Goal: Task Accomplishment & Management: Use online tool/utility

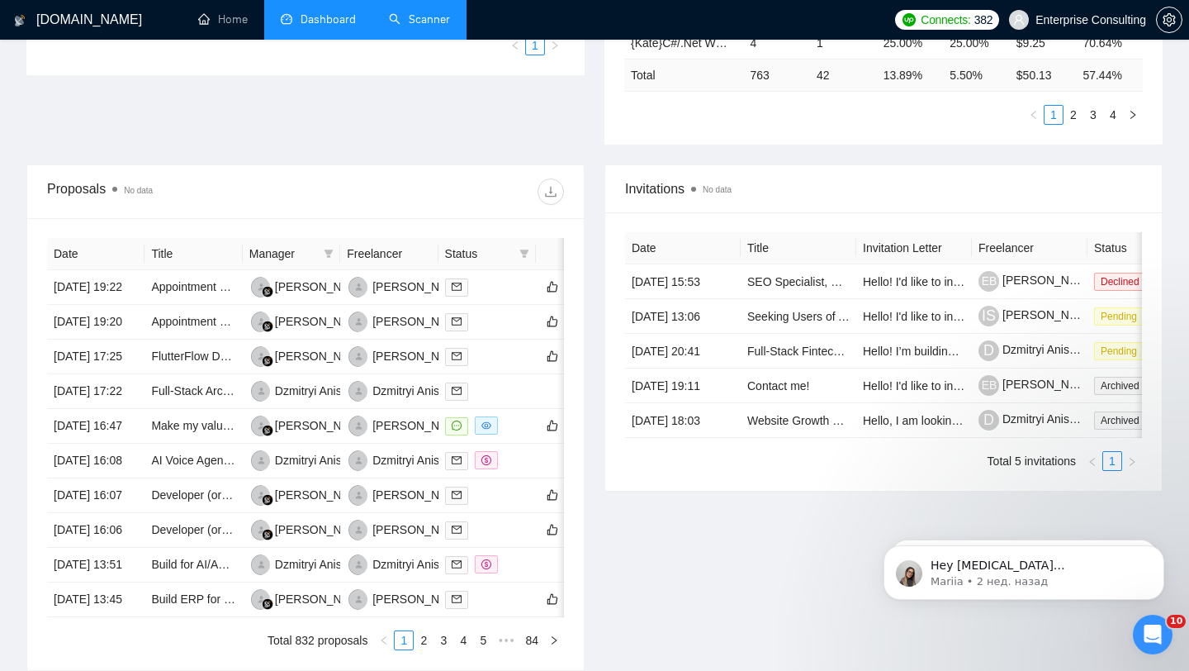
click at [422, 26] on link "Scanner" at bounding box center [419, 19] width 61 height 14
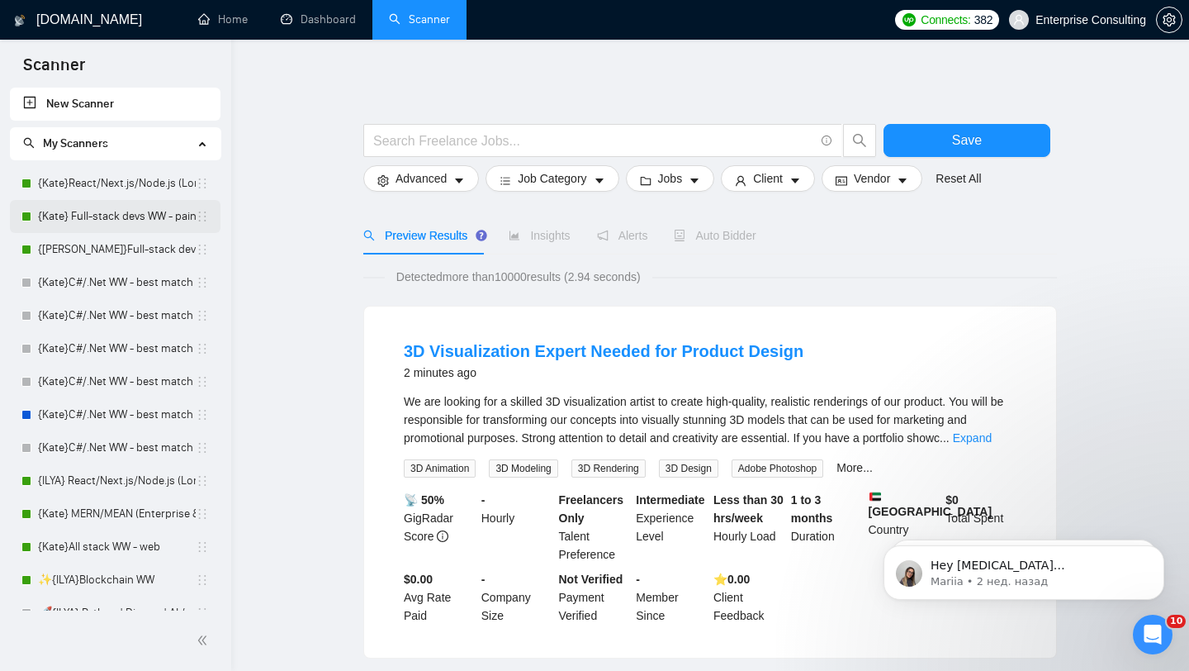
click at [125, 209] on link "{Kate} Full-stack devs WW - pain point" at bounding box center [117, 216] width 158 height 33
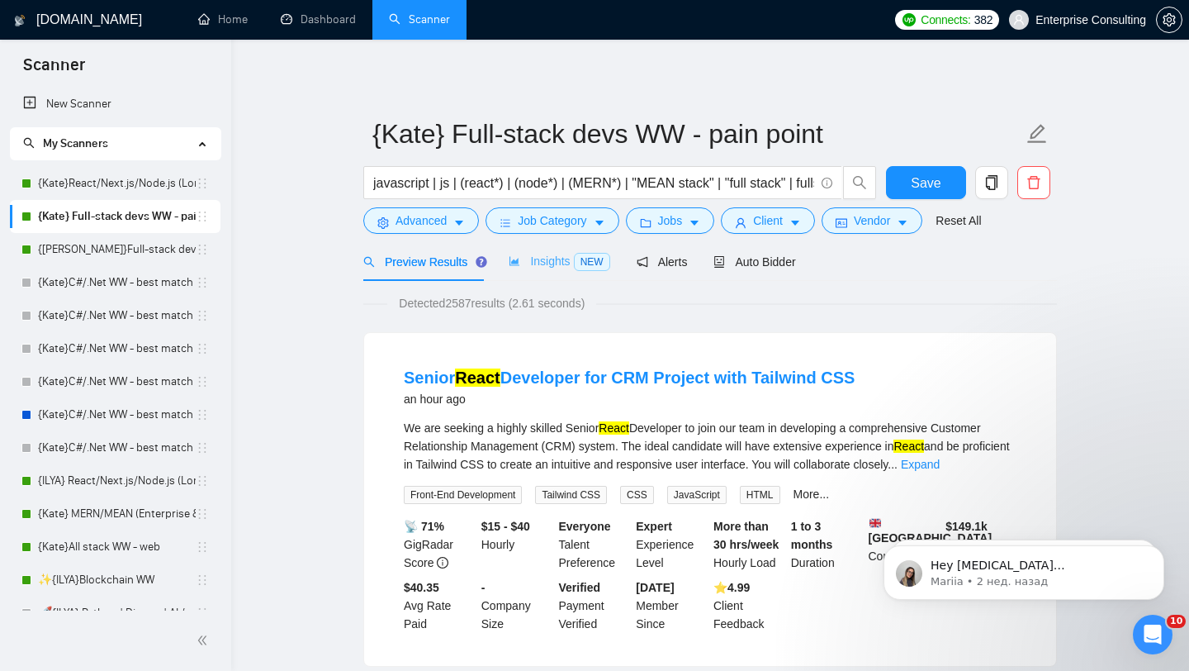
click at [542, 273] on div "Insights NEW" at bounding box center [559, 261] width 101 height 39
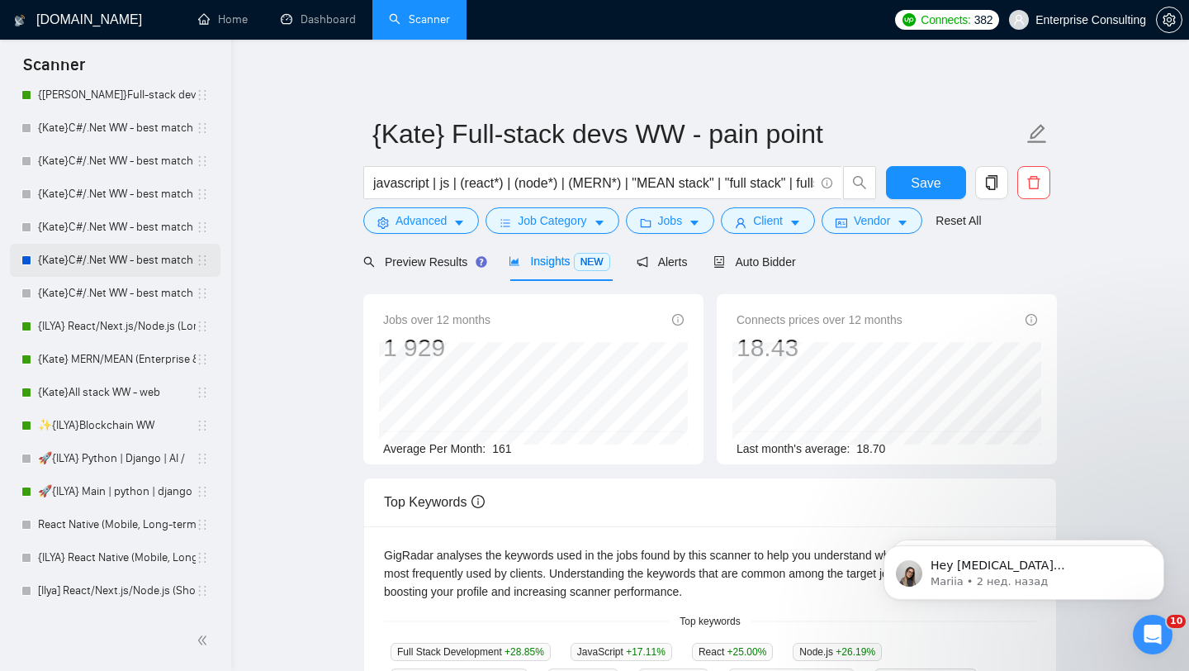
scroll to position [154, 0]
click at [103, 435] on link "✨{ILYA}Blockchain WW" at bounding box center [117, 426] width 158 height 33
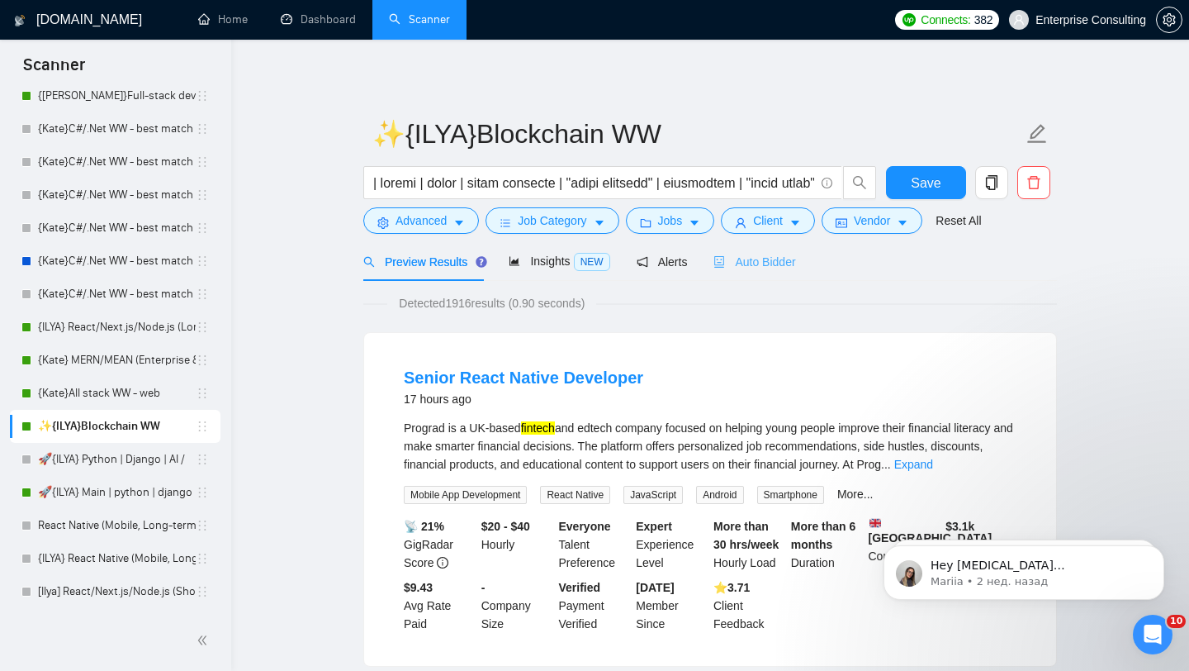
click at [777, 270] on div "Auto Bidder" at bounding box center [754, 261] width 82 height 39
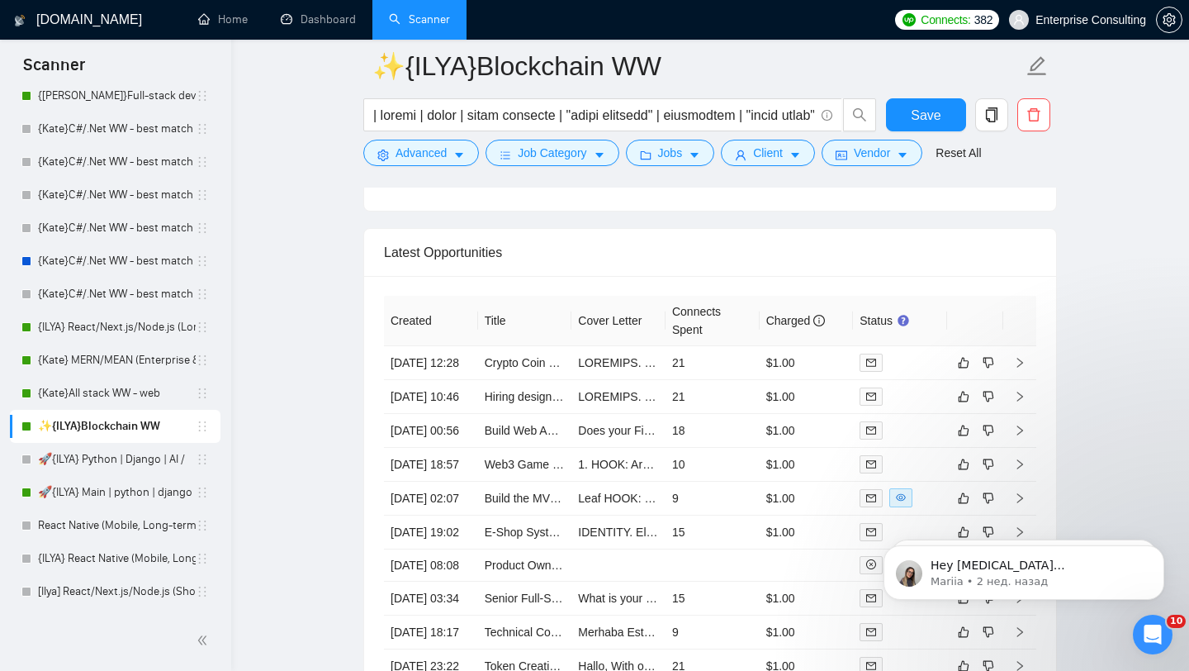
scroll to position [3964, 0]
click at [1021, 366] on icon "right" at bounding box center [1020, 360] width 12 height 12
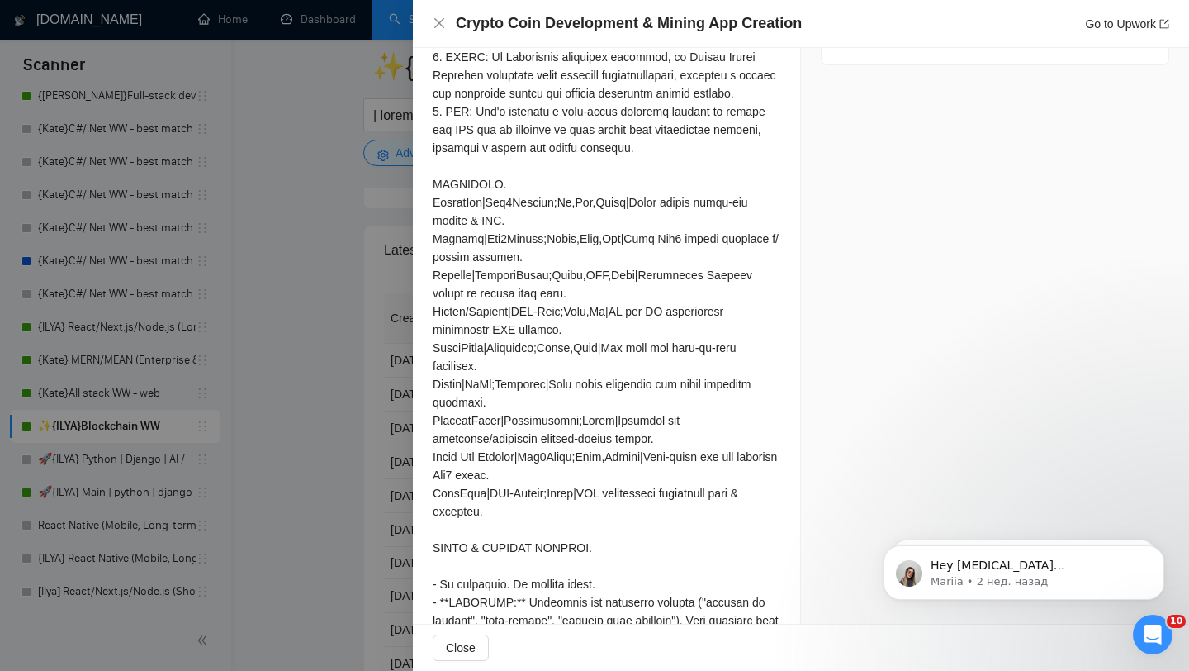
scroll to position [948, 0]
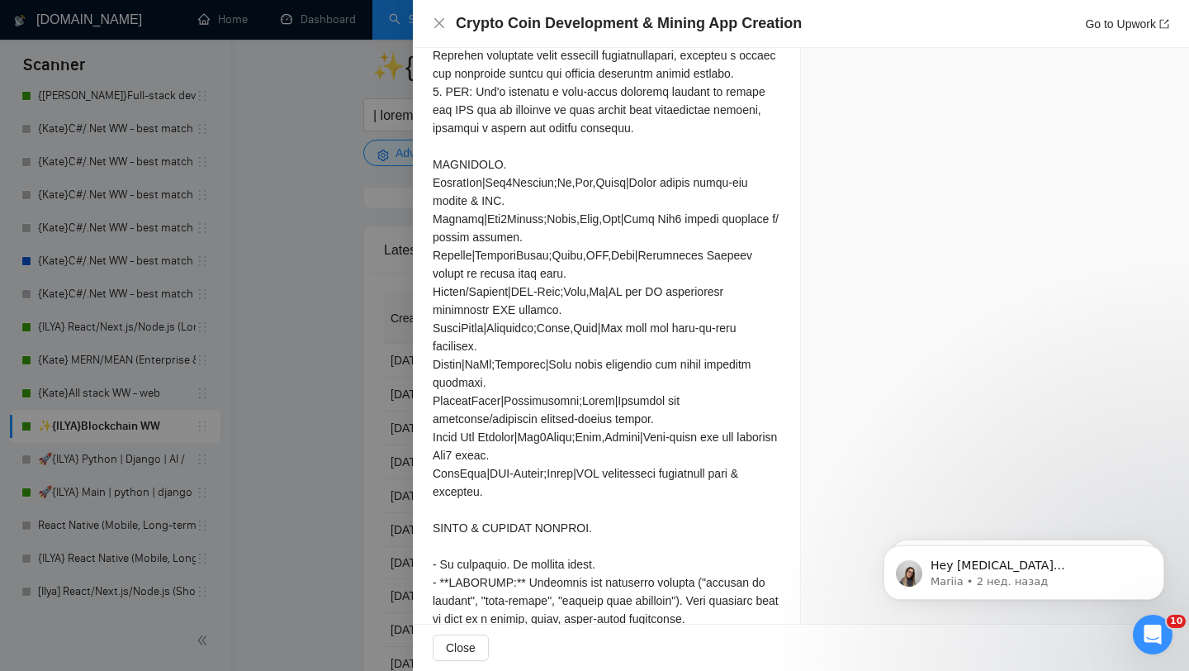
click at [353, 400] on div at bounding box center [594, 335] width 1189 height 671
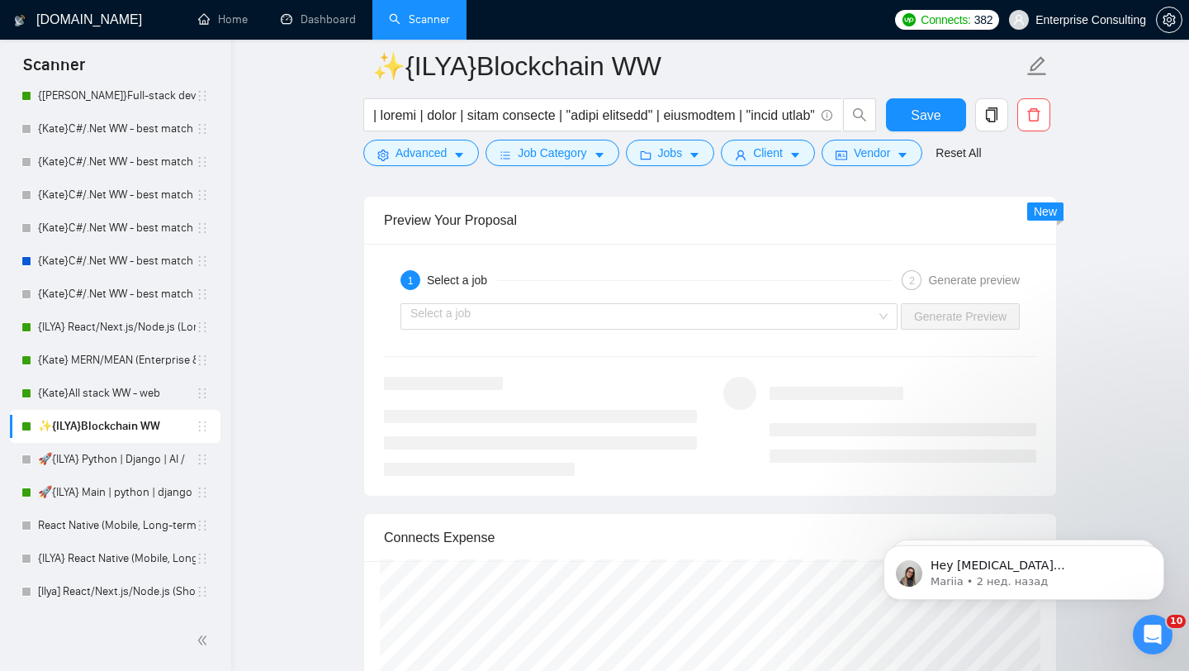
scroll to position [3045, 0]
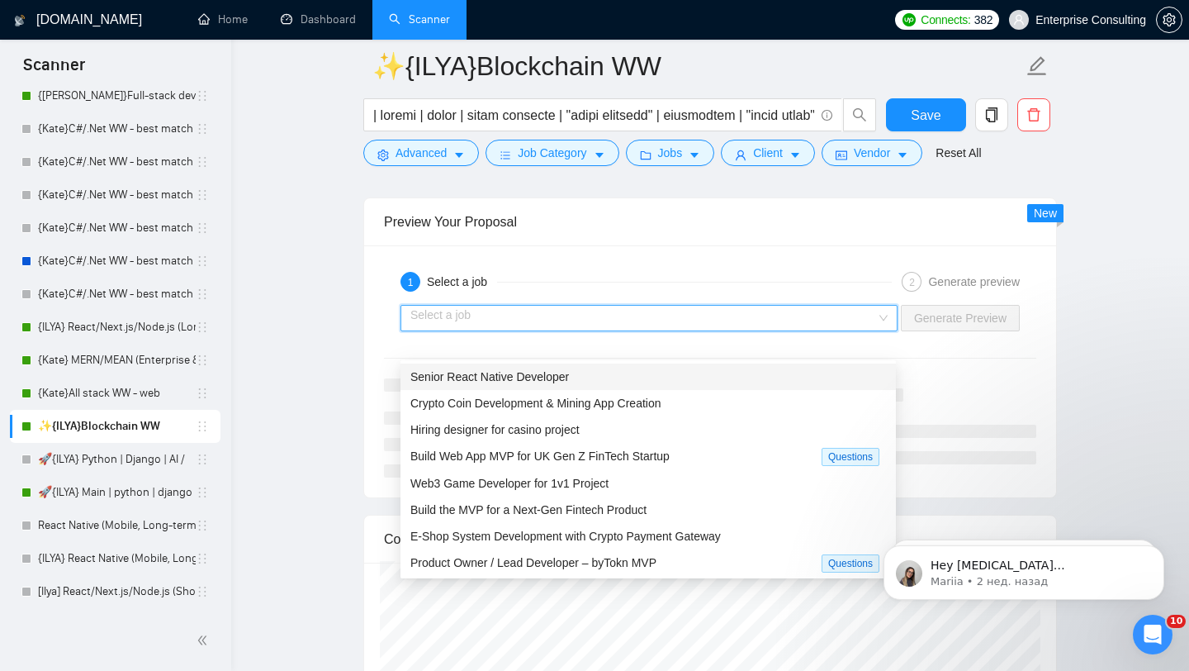
click at [608, 330] on input "search" at bounding box center [643, 318] width 466 height 25
click at [596, 408] on span "Crypto Coin Development & Mining App Creation" at bounding box center [535, 402] width 251 height 13
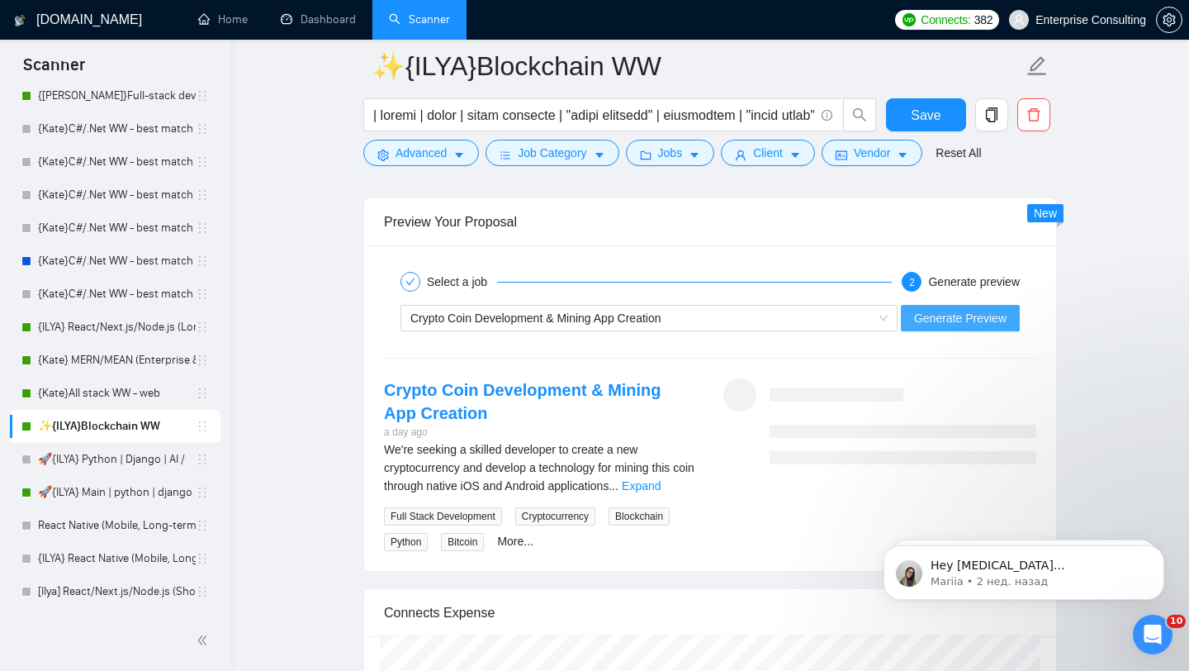
click at [934, 331] on button "Generate Preview" at bounding box center [960, 318] width 119 height 26
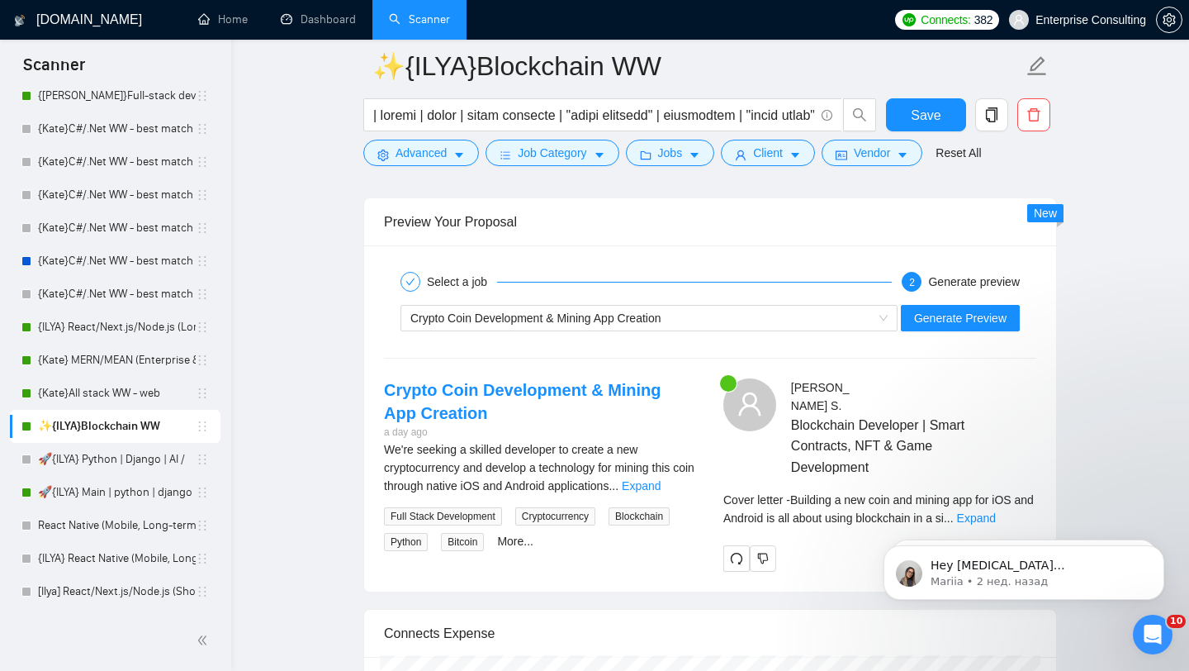
click at [1002, 524] on body "Hey [MEDICAL_DATA][PERSON_NAME][EMAIL_ADDRESS][DOMAIN_NAME], Looks like your Up…" at bounding box center [1023, 568] width 317 height 102
click at [997, 525] on body "Hey [MEDICAL_DATA][PERSON_NAME][EMAIL_ADDRESS][DOMAIN_NAME], Looks like your Up…" at bounding box center [1023, 568] width 317 height 102
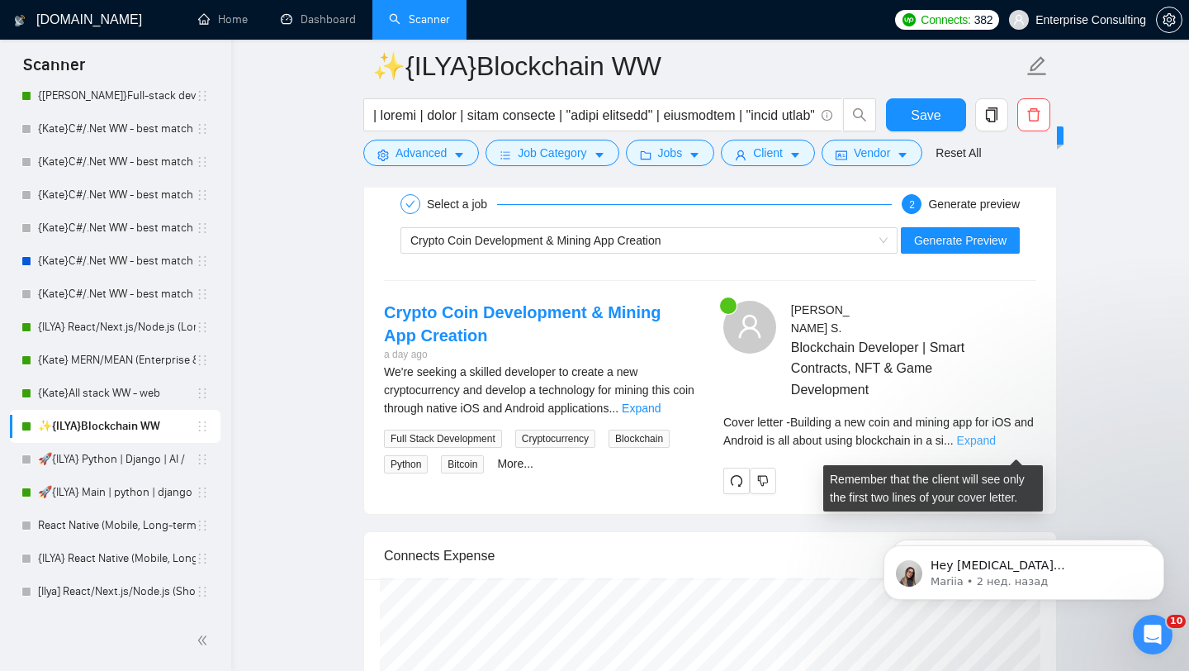
click at [996, 447] on link "Expand" at bounding box center [976, 440] width 39 height 13
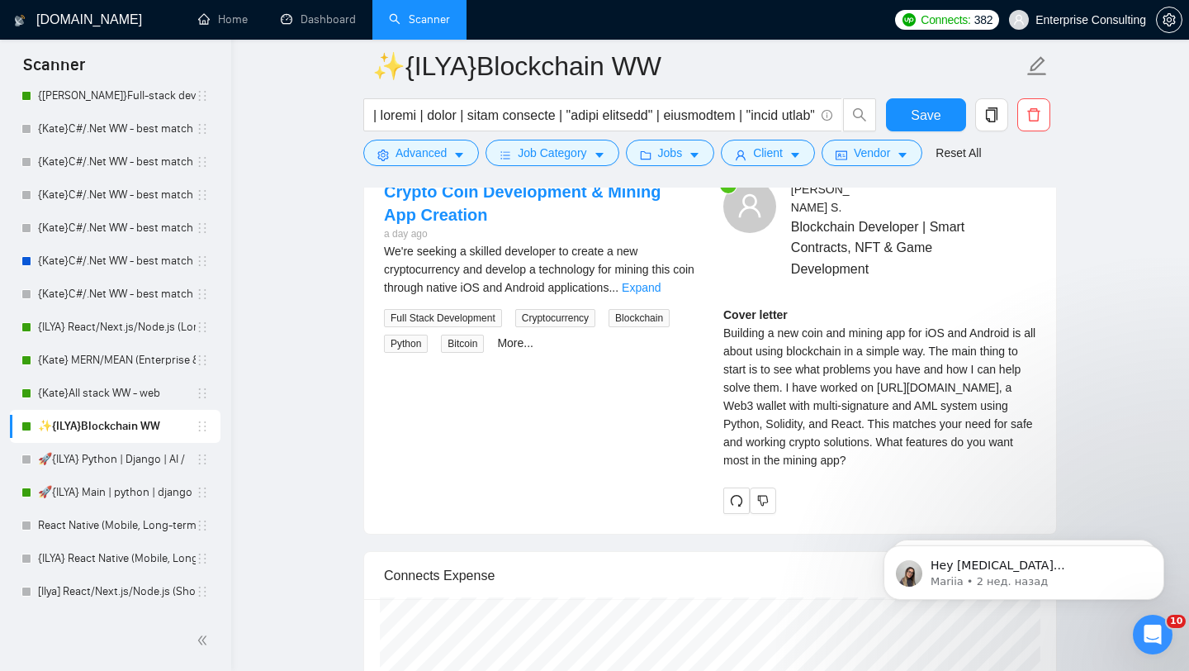
scroll to position [3242, 0]
click at [661, 296] on link "Expand" at bounding box center [641, 288] width 39 height 13
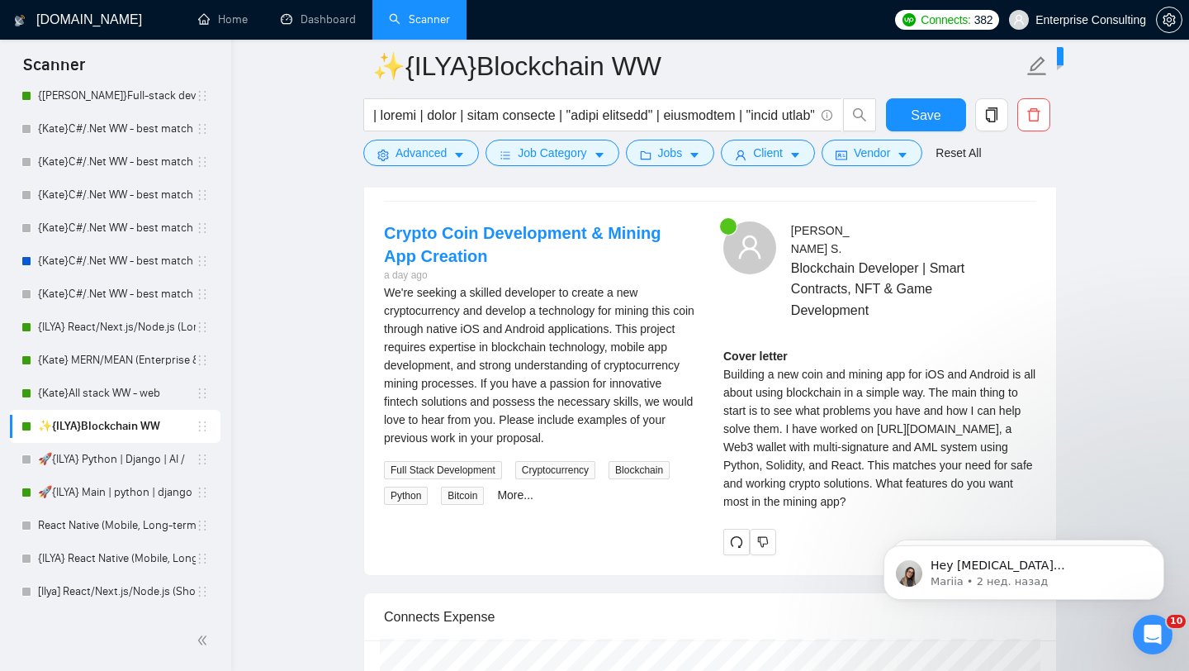
scroll to position [3201, 0]
drag, startPoint x: 884, startPoint y: 509, endPoint x: 718, endPoint y: 361, distance: 221.6
click at [718, 361] on div "[PERSON_NAME] Blockchain Developer | Smart Contracts, NFT & Game Development Co…" at bounding box center [879, 389] width 339 height 333
copy div "Cover letter Building a new coin and mining app for iOS and Android is all abou…"
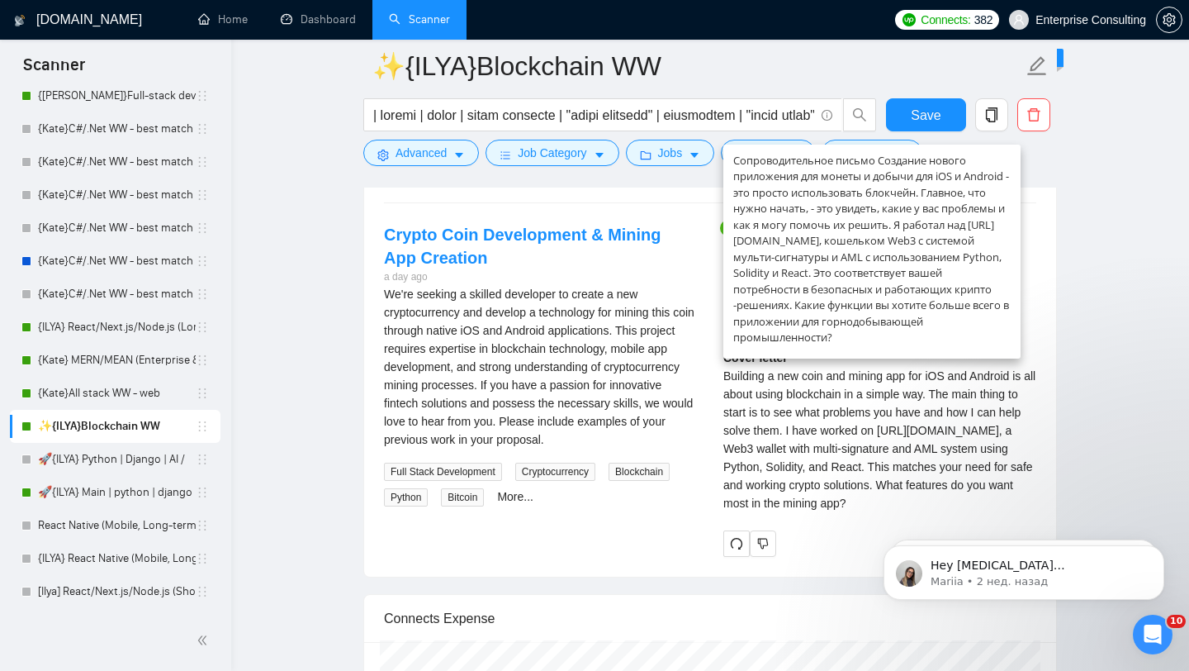
click at [583, 364] on div "We're seeking a skilled developer to create a new cryptocurrency and develop a …" at bounding box center [540, 367] width 313 height 164
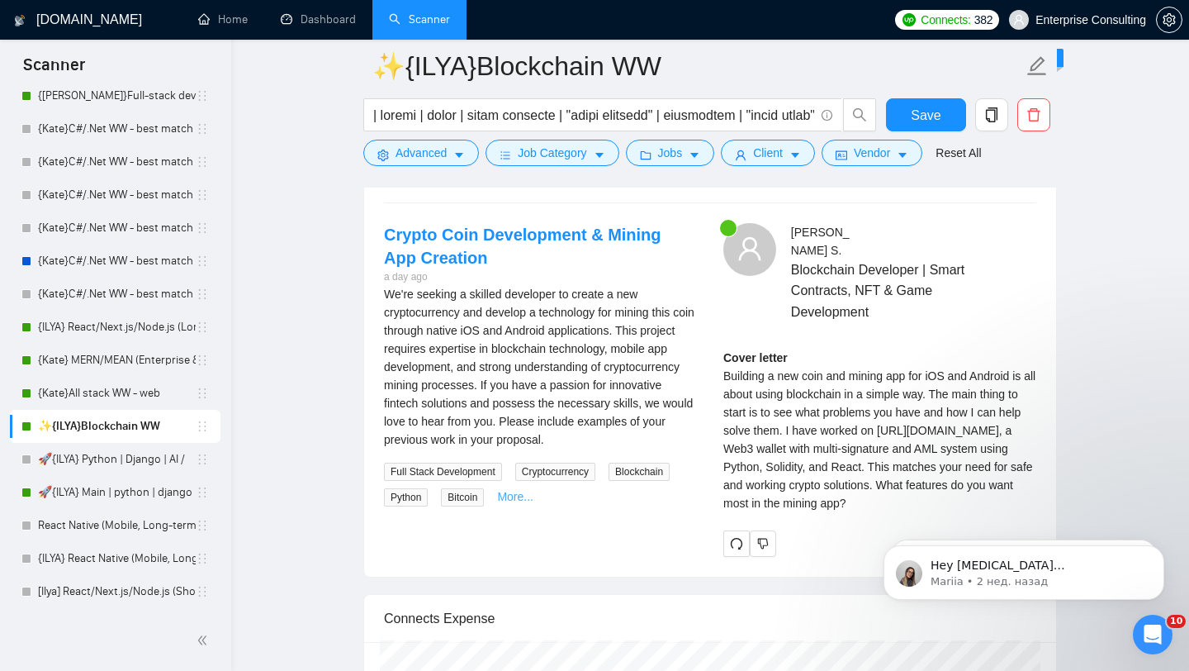
click at [522, 503] on link "More..." at bounding box center [515, 496] width 36 height 13
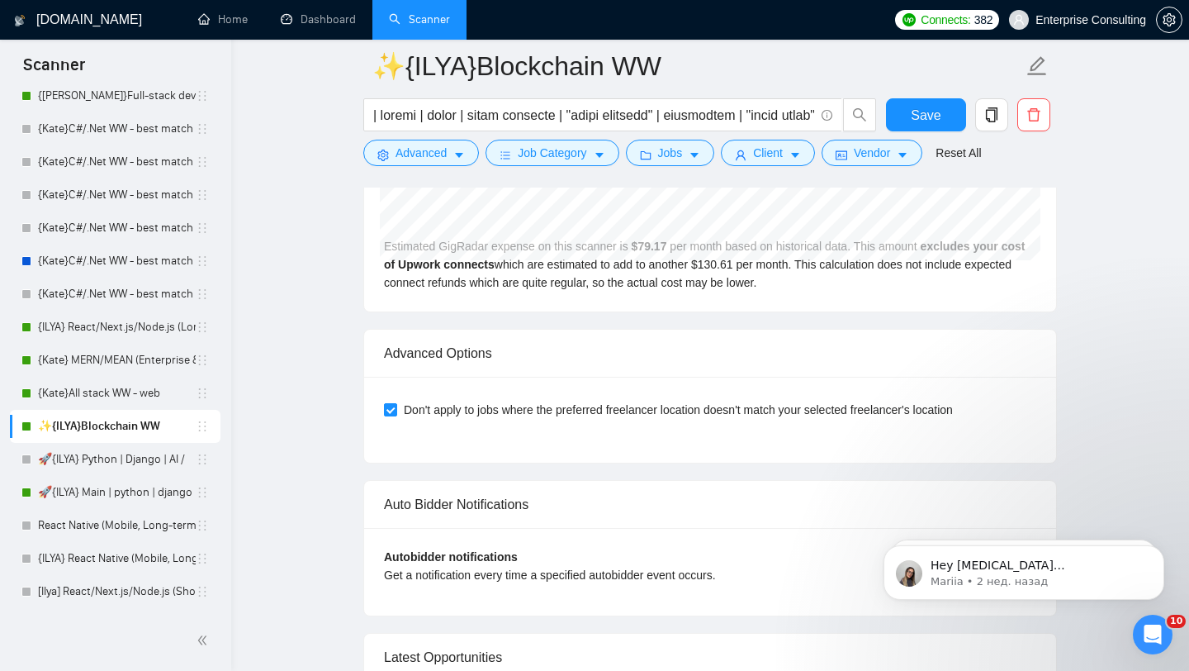
scroll to position [3789, 0]
click at [316, 12] on link "Dashboard" at bounding box center [318, 19] width 75 height 14
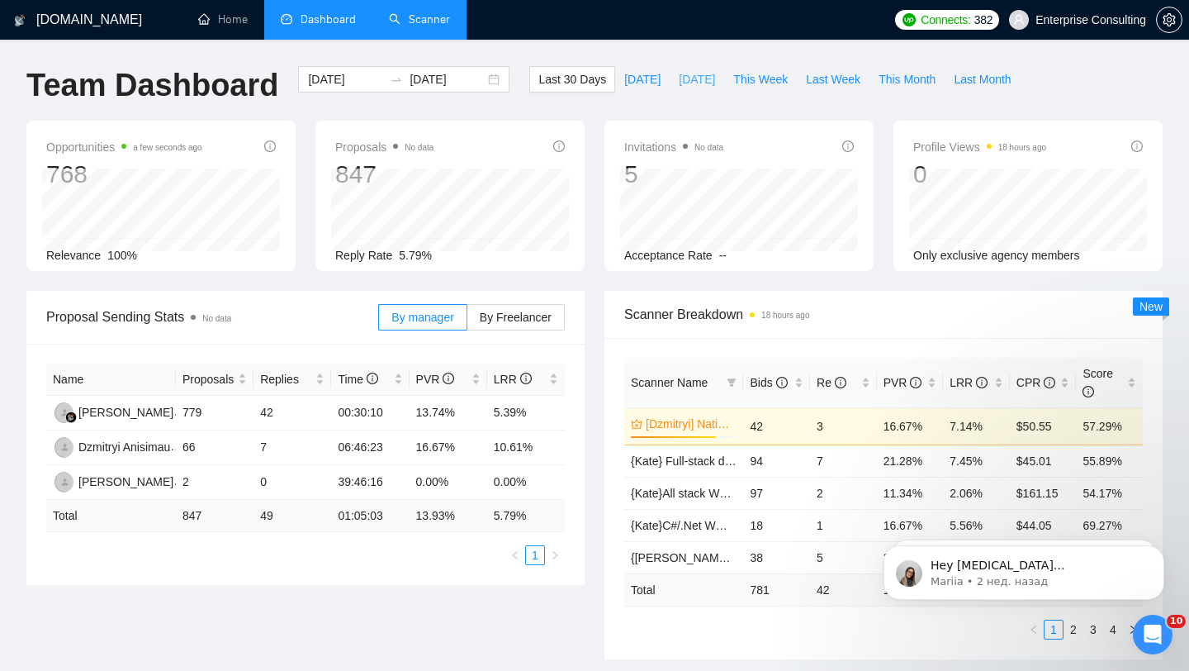
click at [687, 71] on span "[DATE]" at bounding box center [697, 79] width 36 height 18
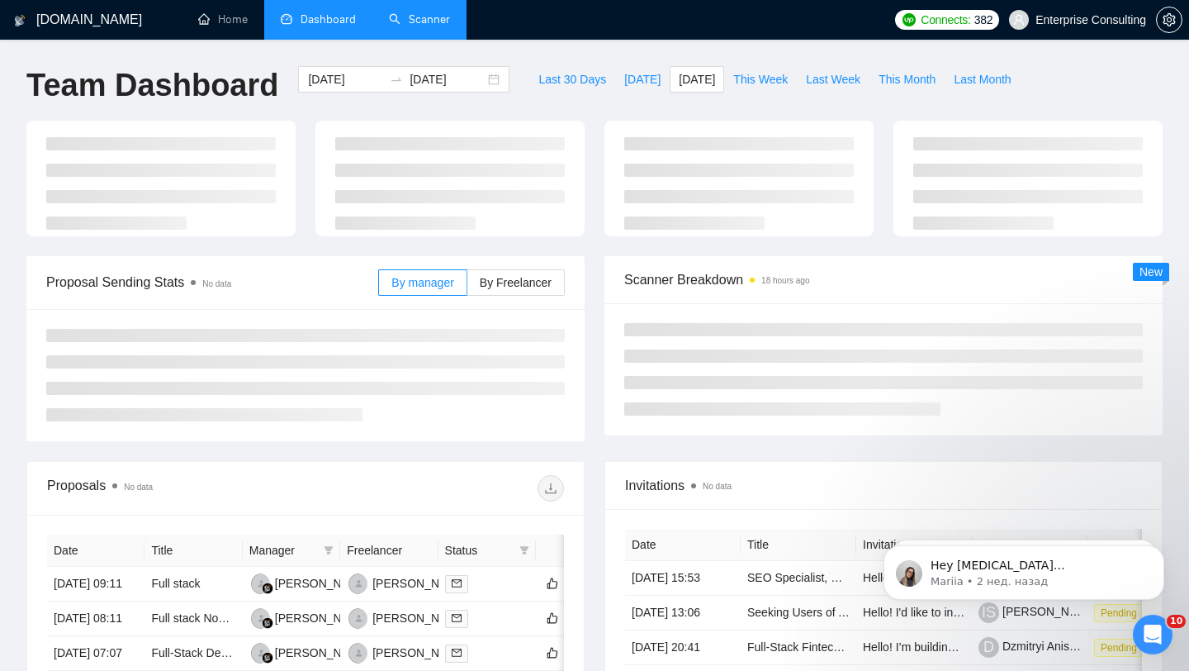
type input "[DATE]"
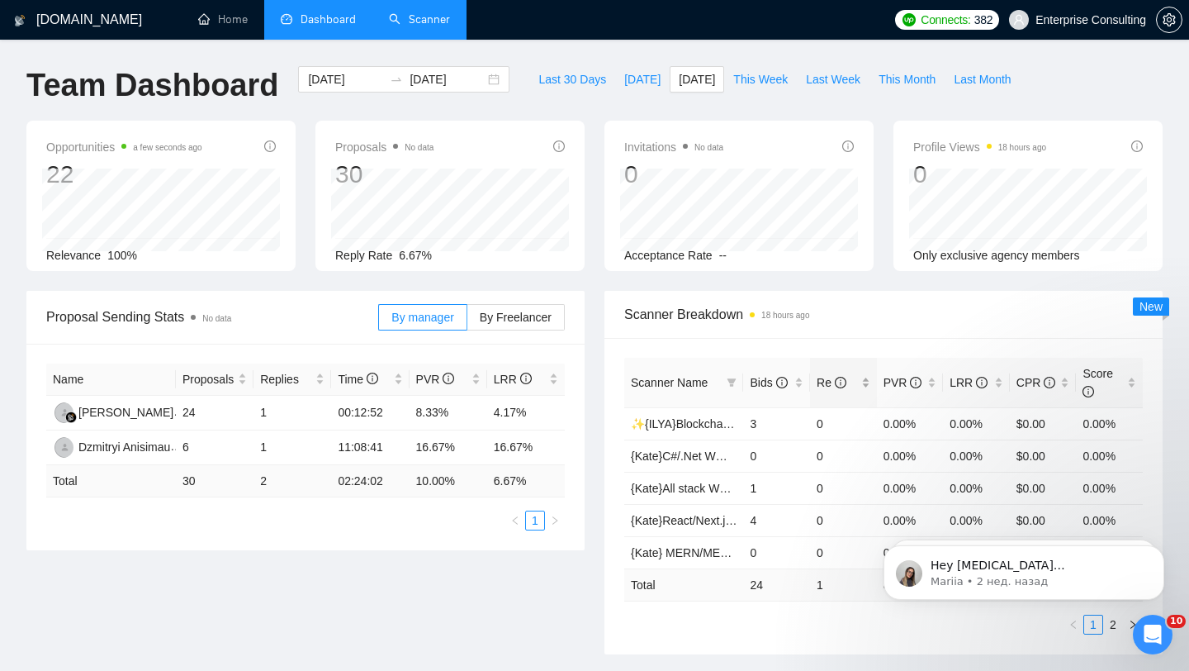
click at [852, 387] on span "Re" at bounding box center [837, 382] width 41 height 18
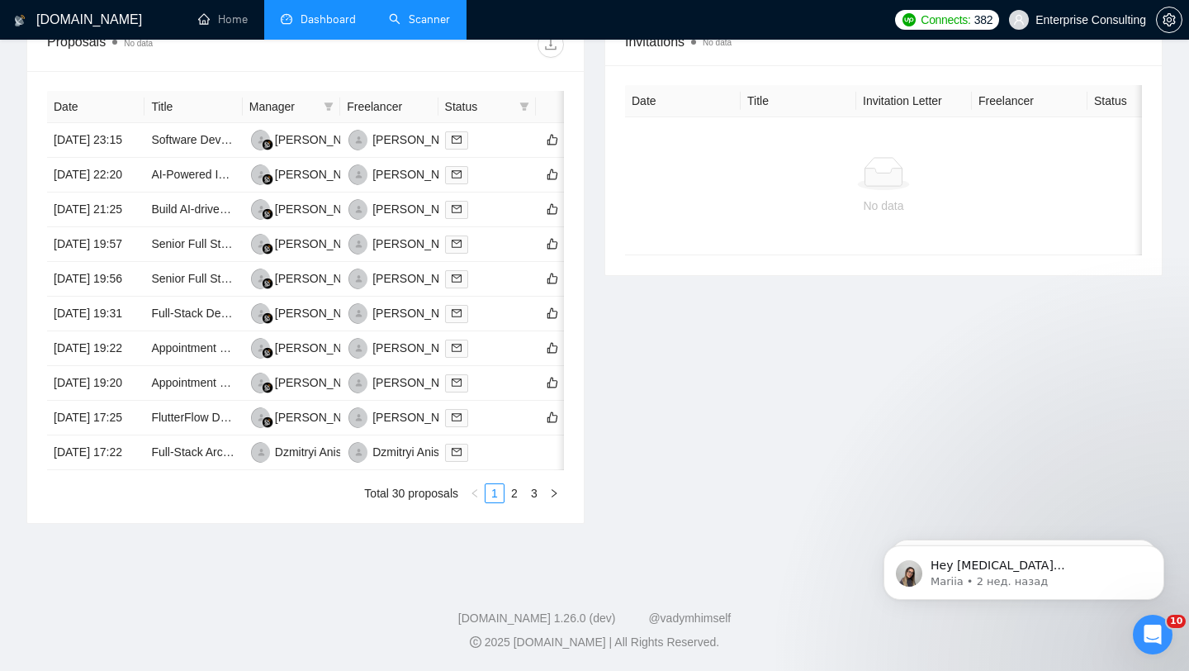
scroll to position [813, 0]
click at [500, 488] on link "1" at bounding box center [495, 493] width 18 height 18
click at [510, 496] on link "2" at bounding box center [514, 493] width 18 height 18
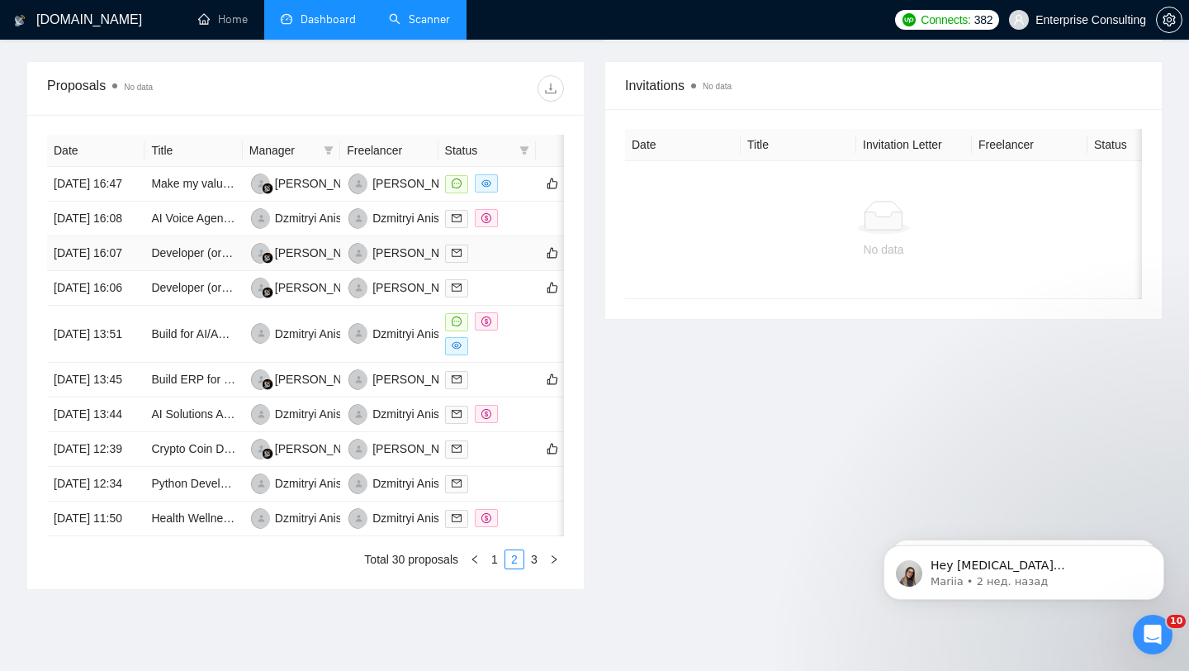
scroll to position [610, 0]
click at [528, 230] on div at bounding box center [487, 220] width 84 height 19
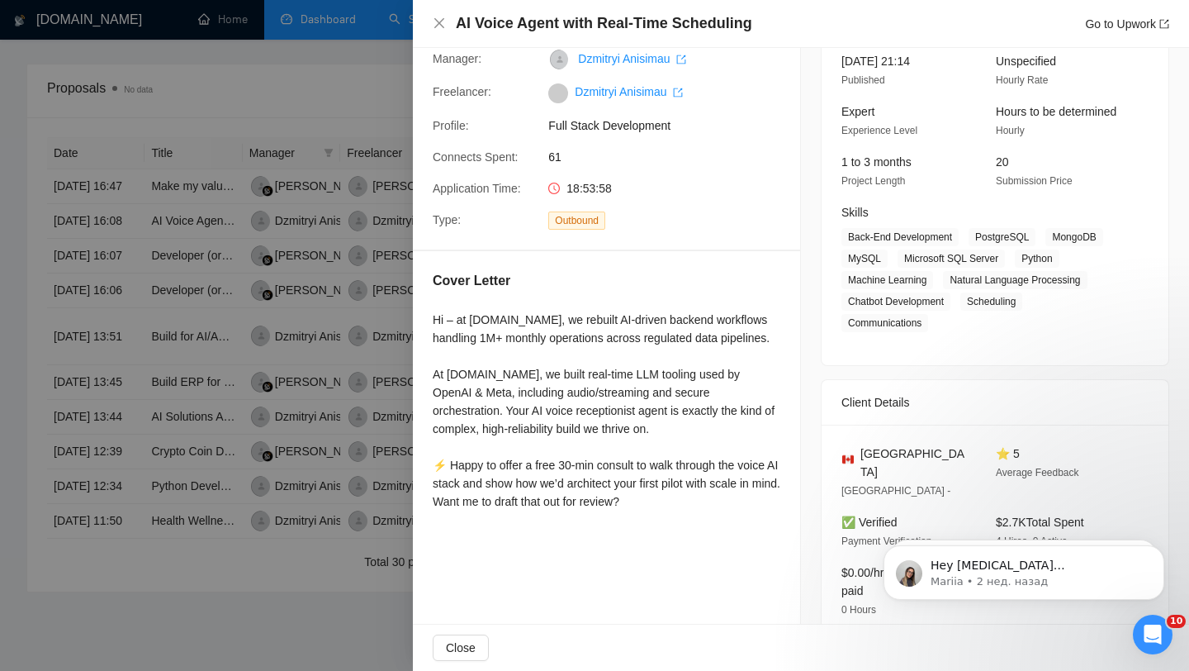
scroll to position [0, 0]
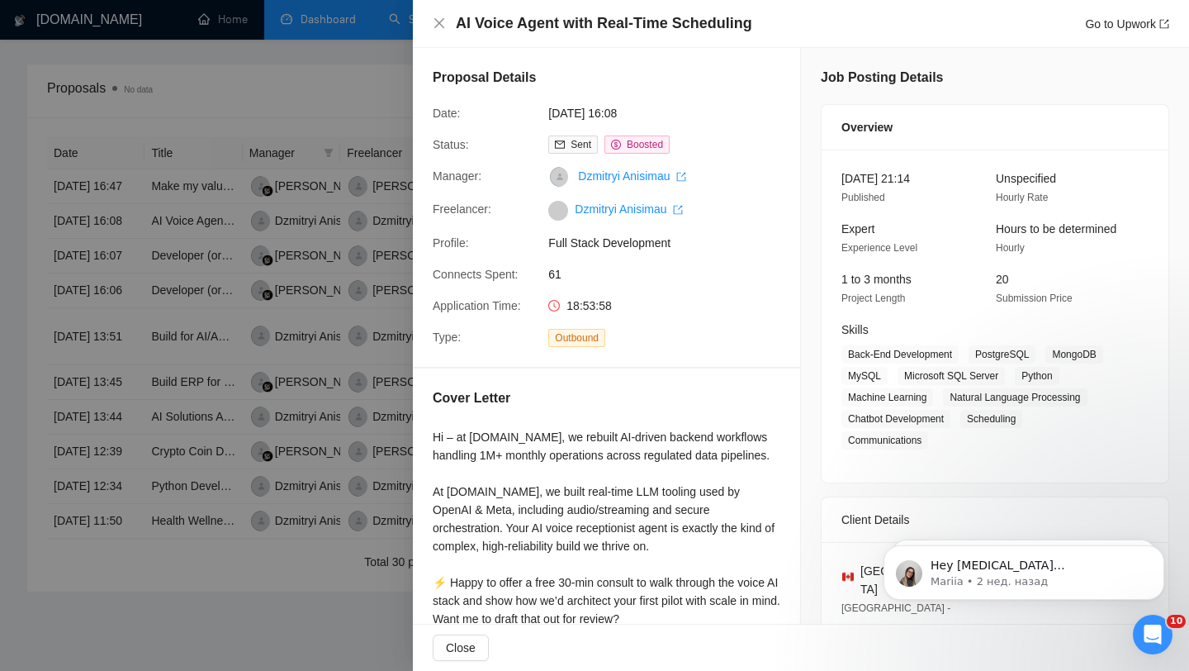
click at [344, 360] on div at bounding box center [594, 335] width 1189 height 671
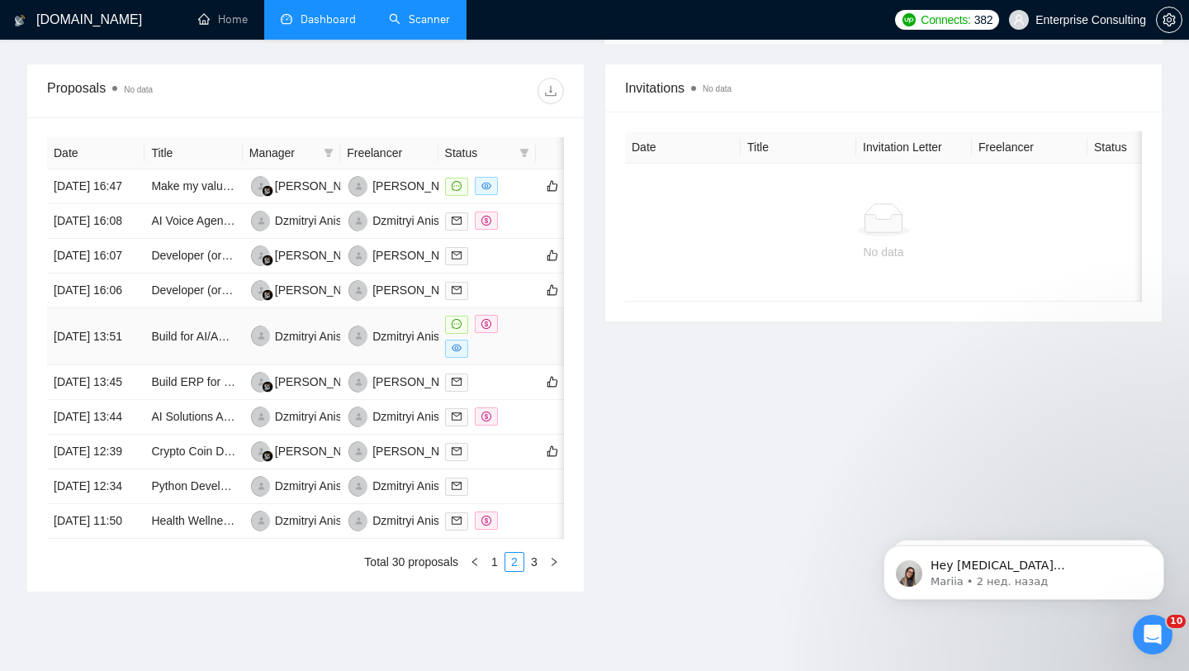
click at [525, 358] on div at bounding box center [487, 336] width 84 height 43
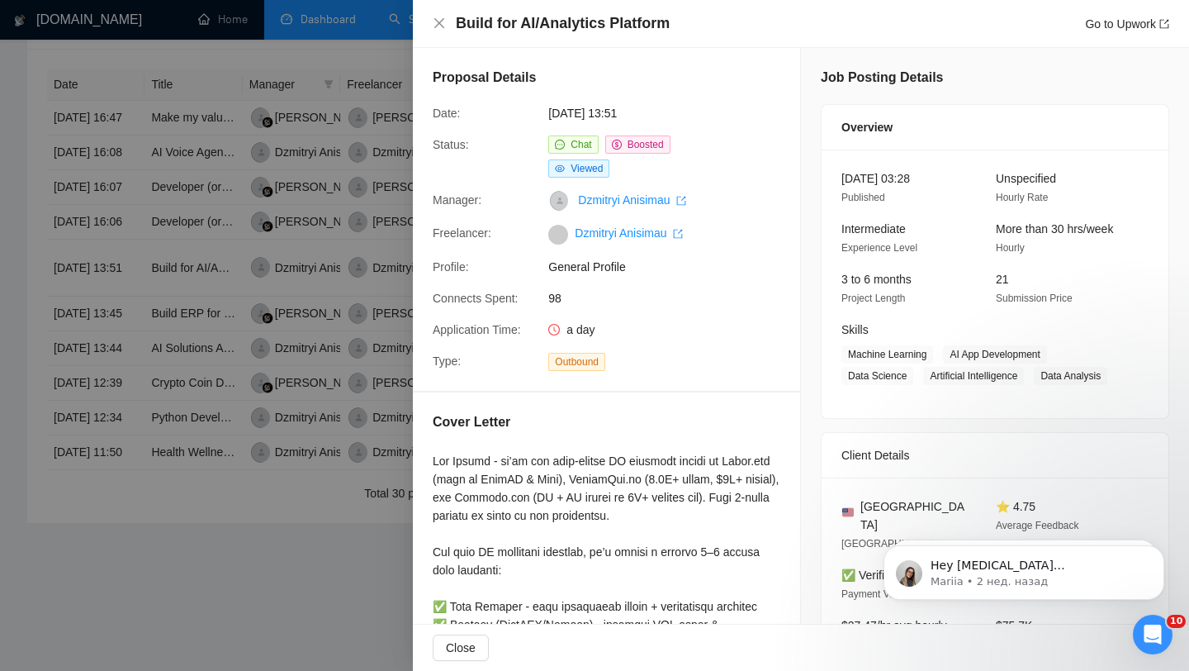
click at [331, 396] on div at bounding box center [594, 335] width 1189 height 671
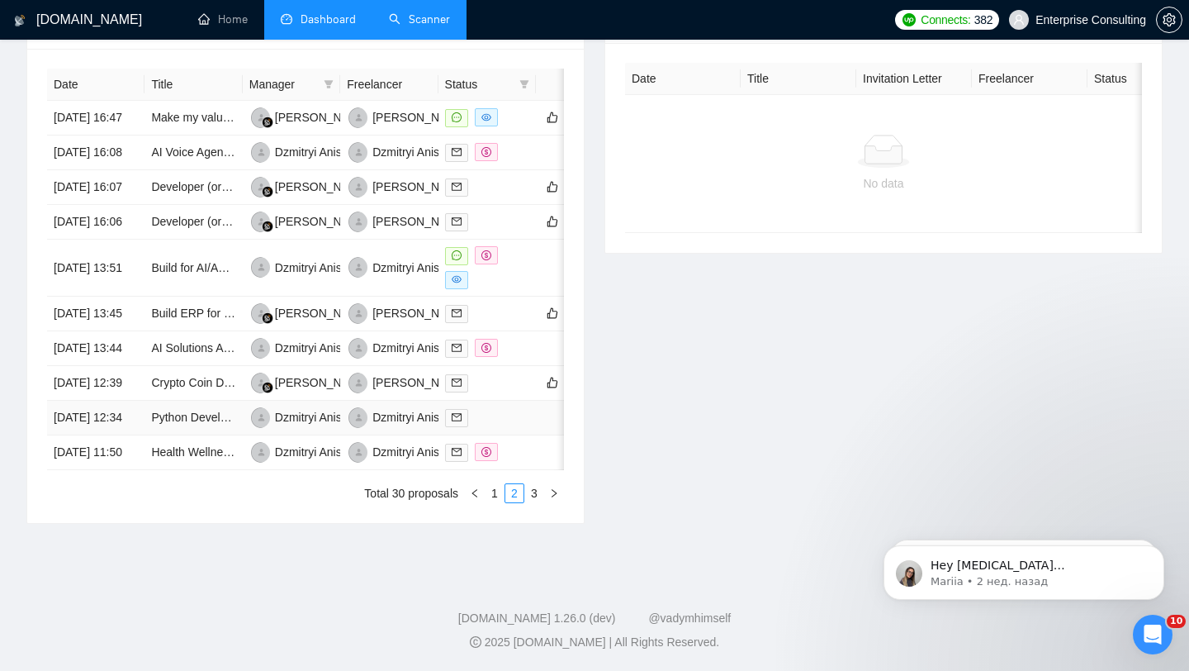
click at [519, 400] on td at bounding box center [486, 417] width 97 height 35
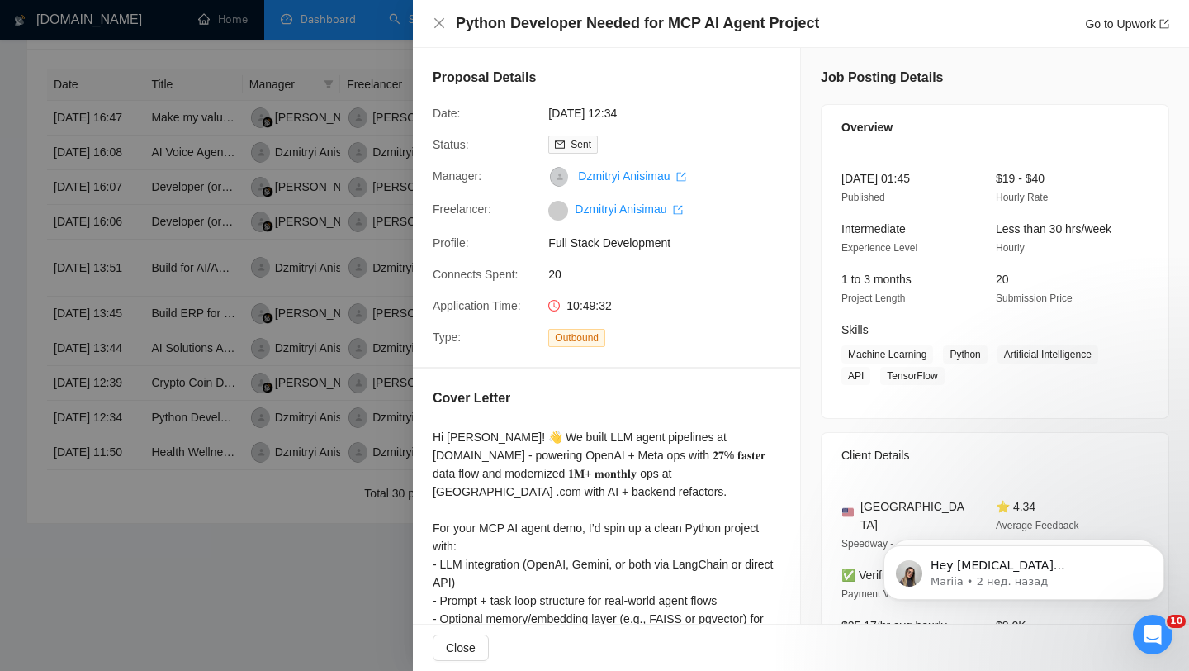
click at [324, 495] on div at bounding box center [594, 335] width 1189 height 671
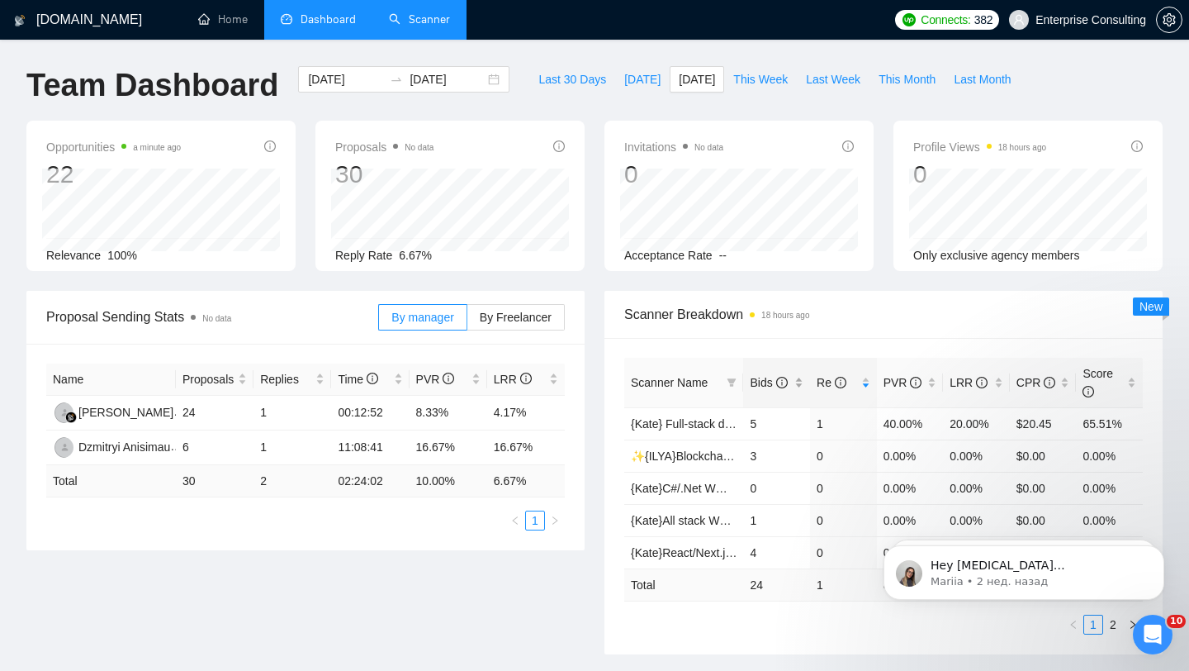
click at [766, 381] on span "Bids" at bounding box center [768, 382] width 37 height 13
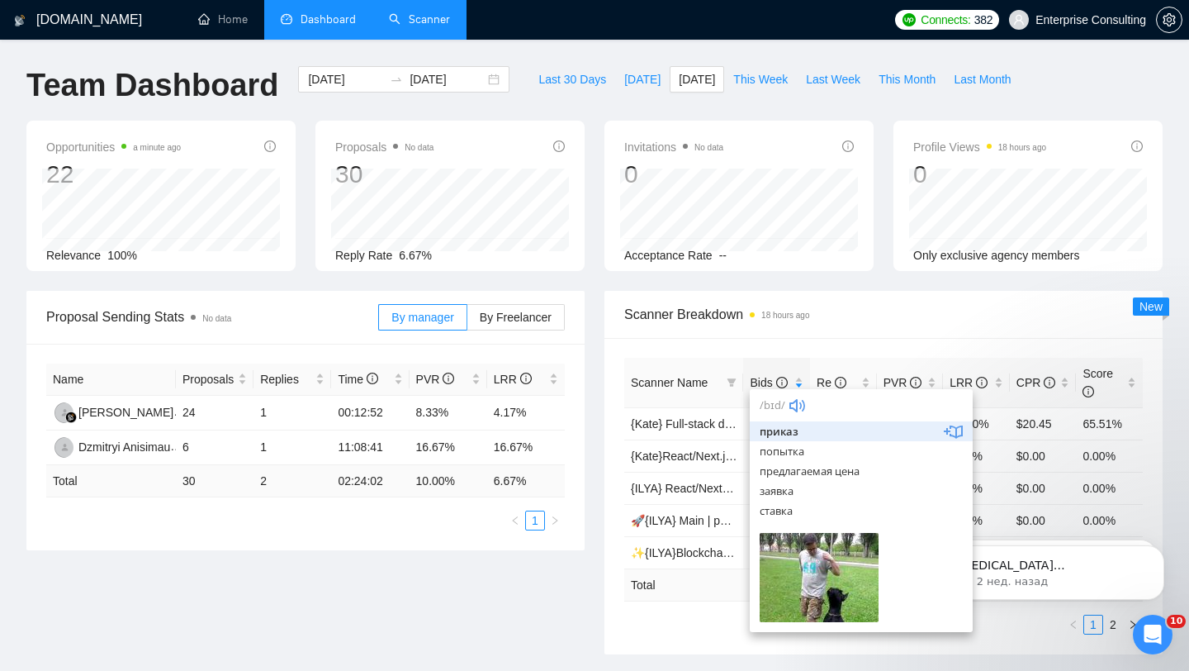
click at [529, 617] on div "Proposal Sending Stats No data By manager By Freelancer Name Proposals Replies …" at bounding box center [595, 482] width 1156 height 383
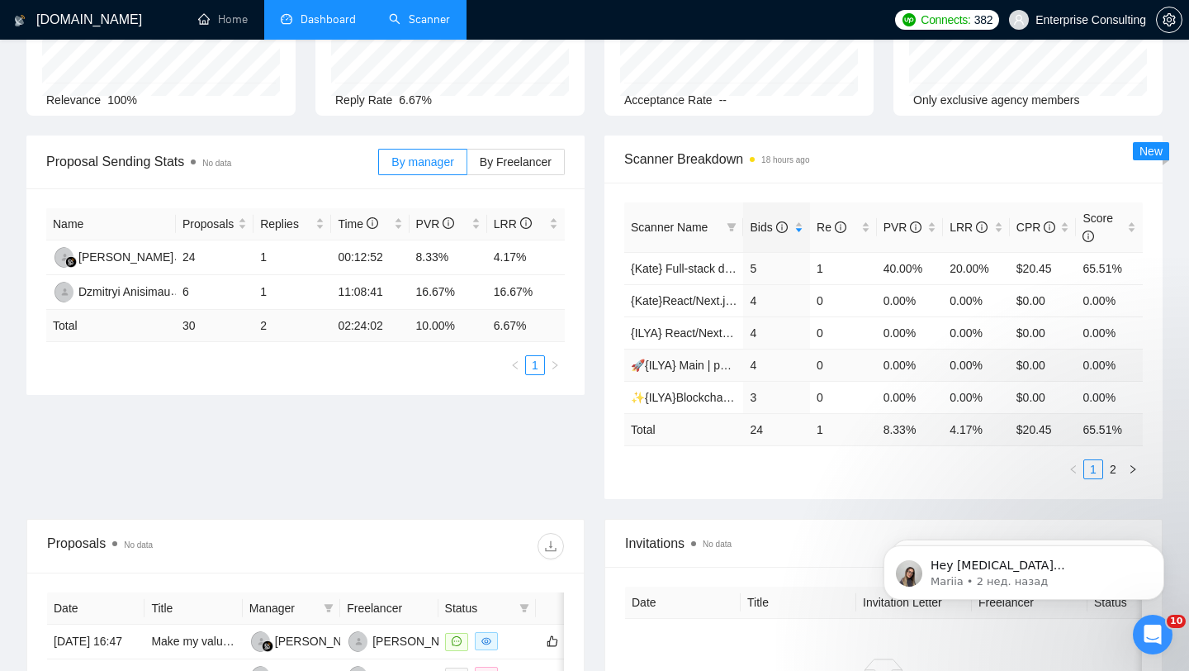
scroll to position [154, 0]
click at [1110, 470] on link "2" at bounding box center [1113, 470] width 18 height 18
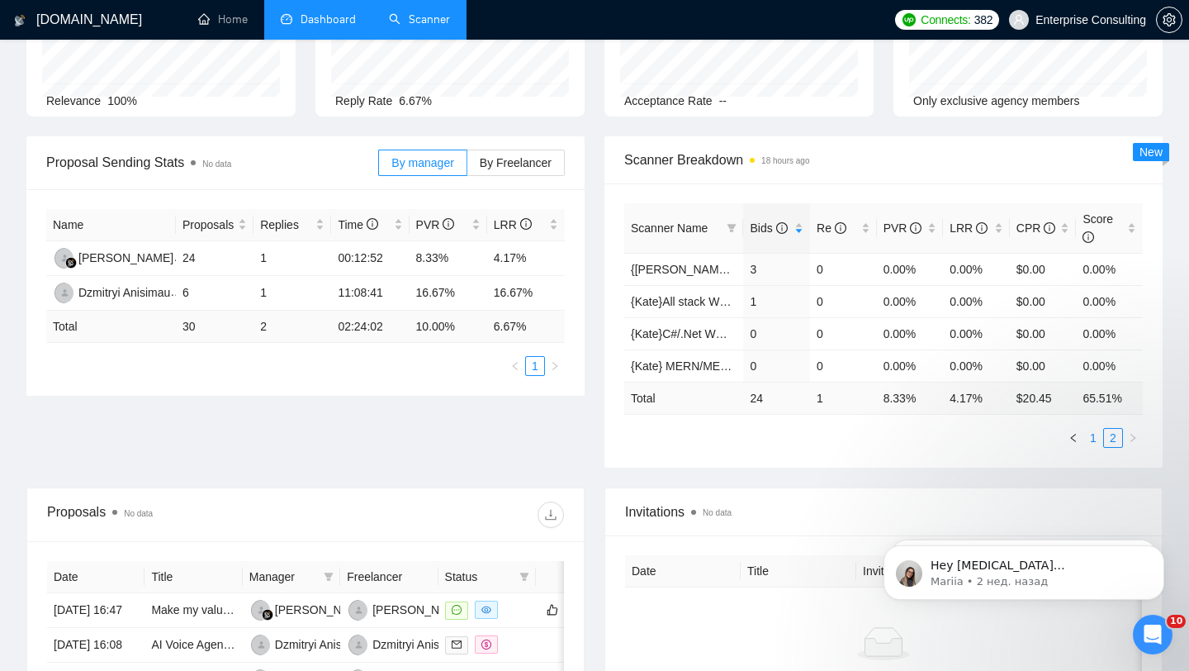
click at [1089, 440] on link "1" at bounding box center [1093, 438] width 18 height 18
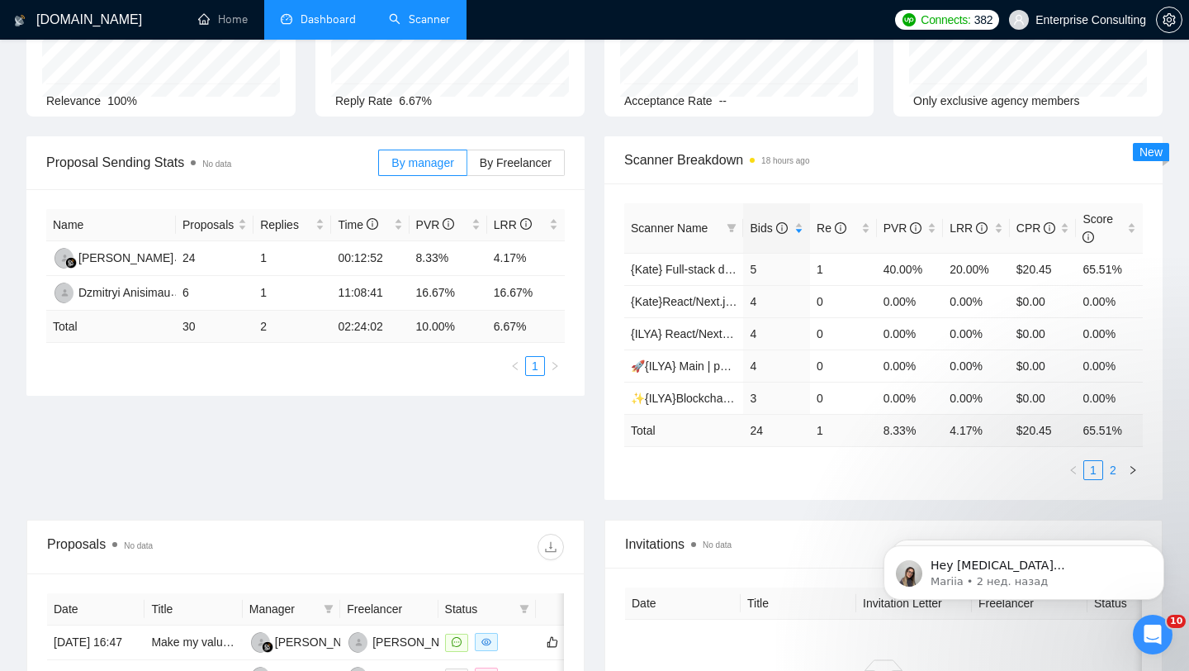
click at [1115, 469] on link "2" at bounding box center [1113, 470] width 18 height 18
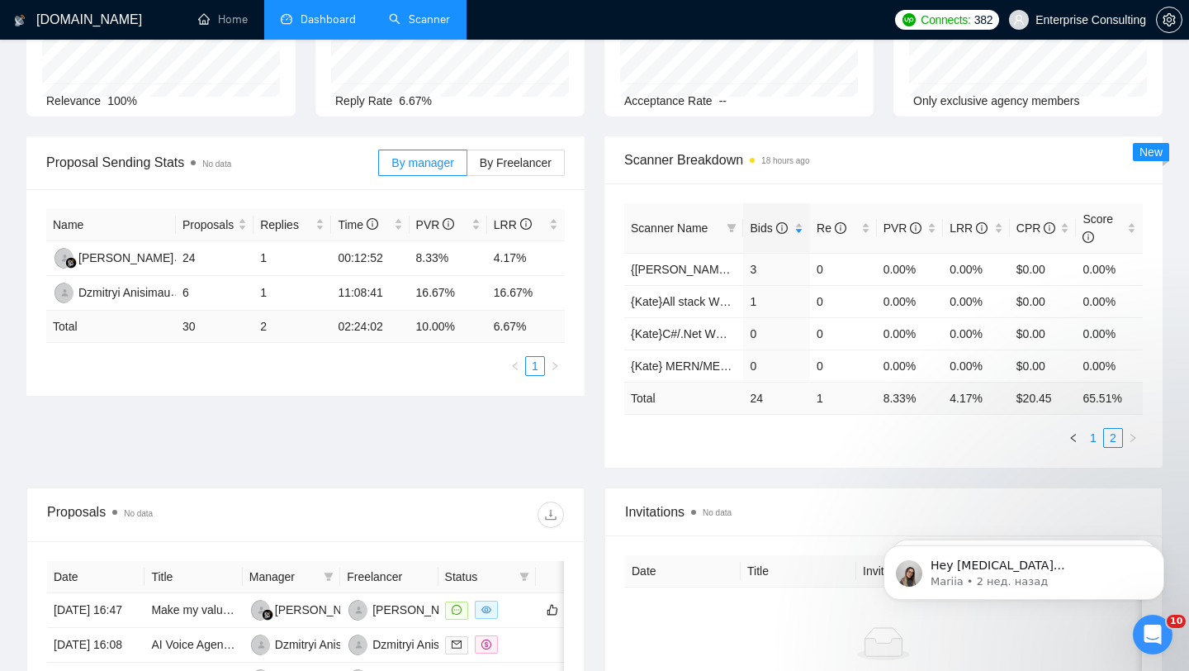
click at [1095, 436] on link "1" at bounding box center [1093, 438] width 18 height 18
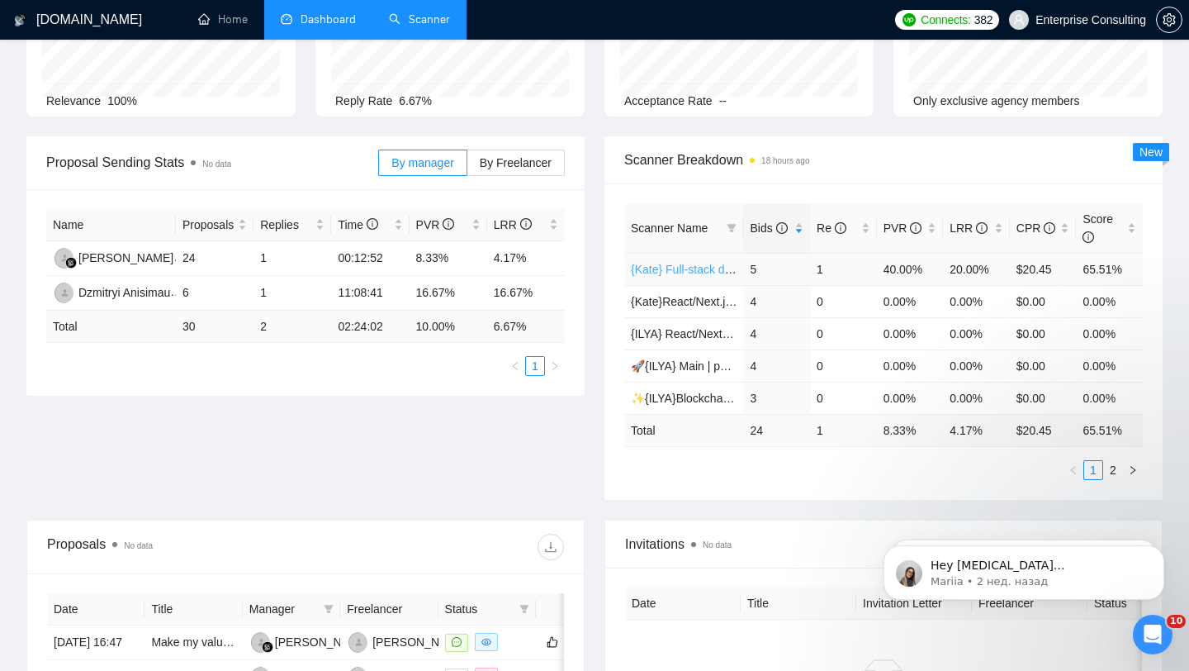
scroll to position [0, 0]
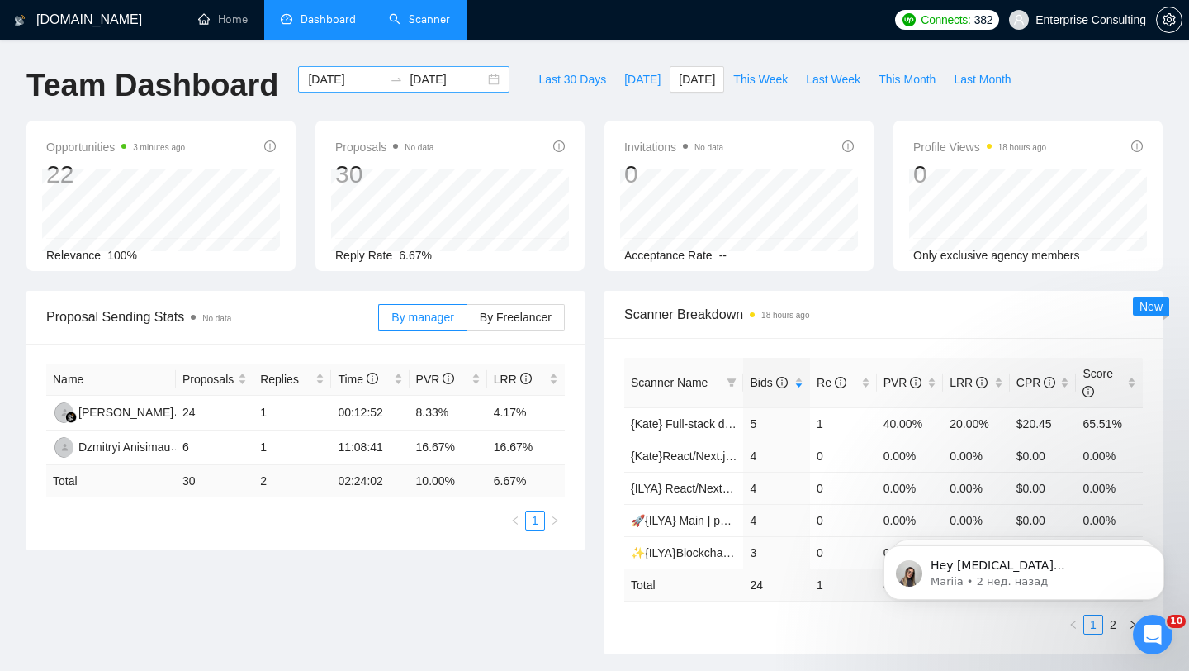
click at [344, 78] on input "[DATE]" at bounding box center [345, 79] width 75 height 18
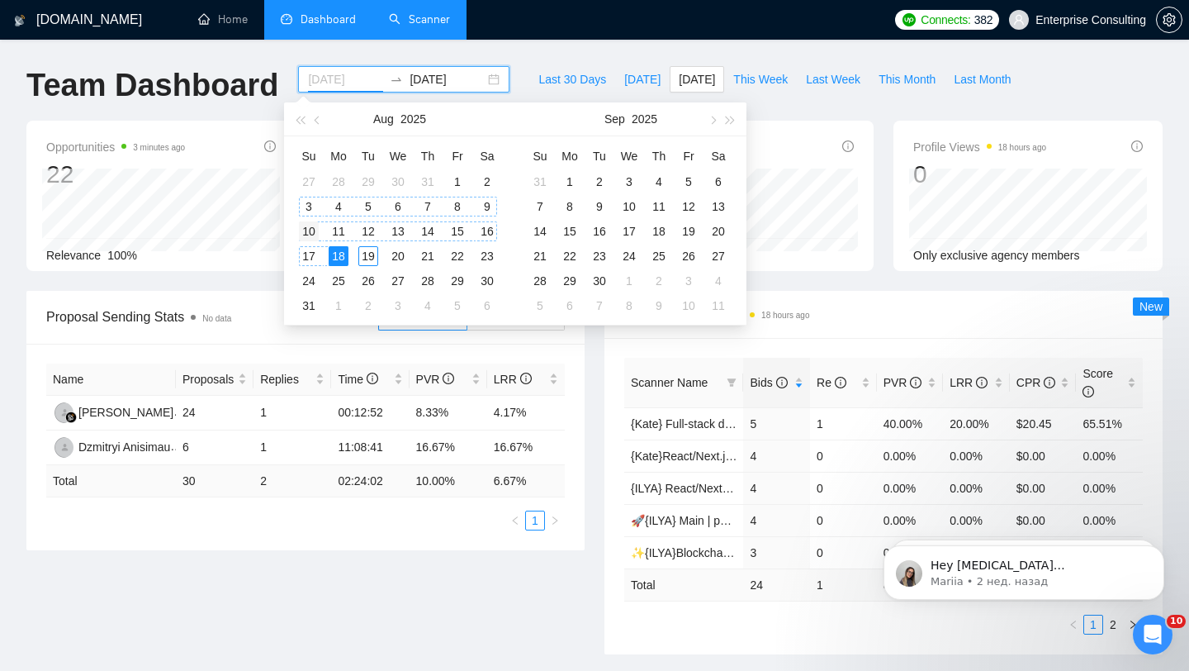
type input "[DATE]"
click at [311, 237] on div "10" at bounding box center [309, 231] width 20 height 20
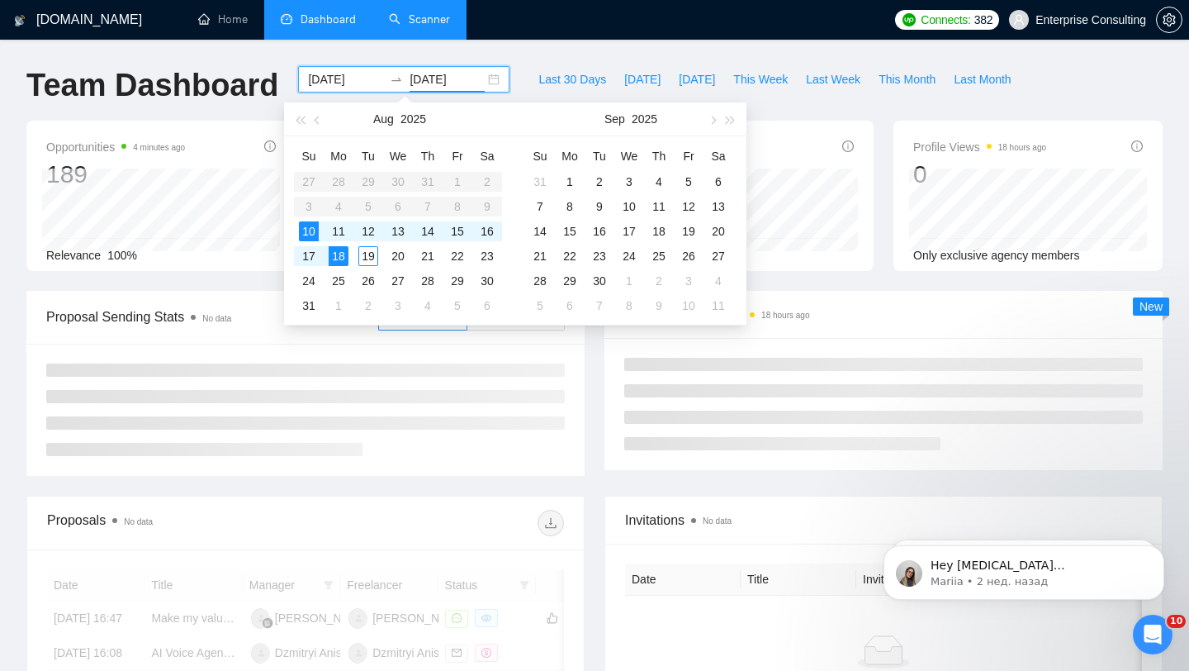
type input "[DATE]"
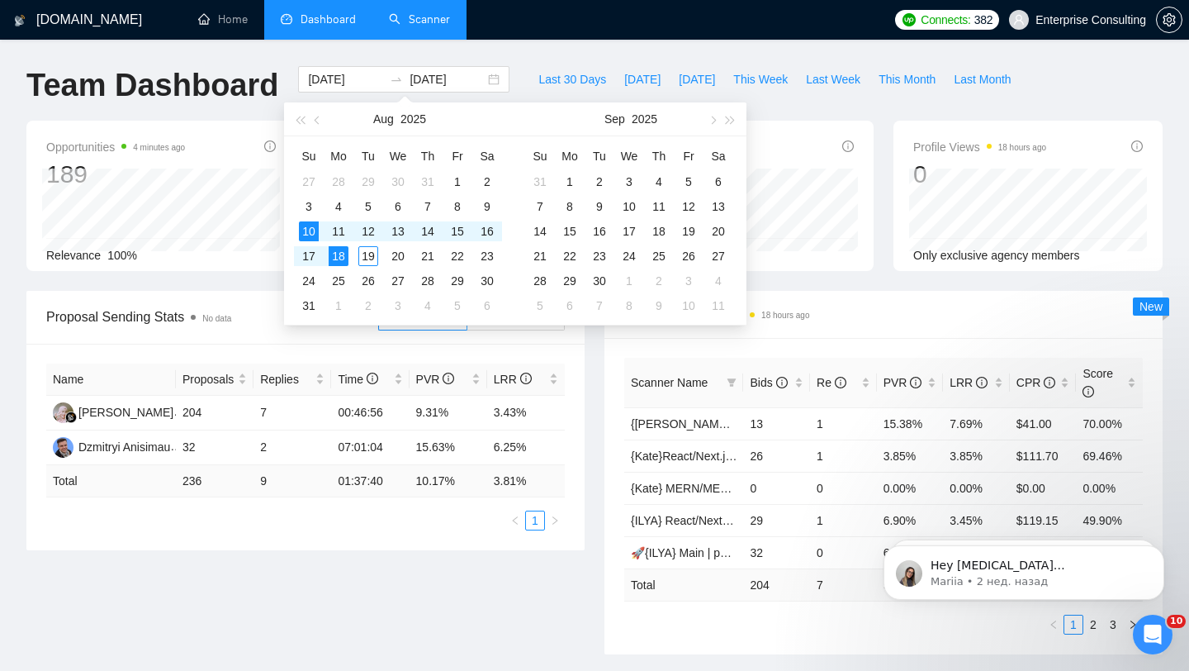
click at [602, 492] on div "Scanner Breakdown 18 hours ago Scanner Name Bids Re PVR LRR CPR Score {[PERSON_…" at bounding box center [884, 472] width 578 height 363
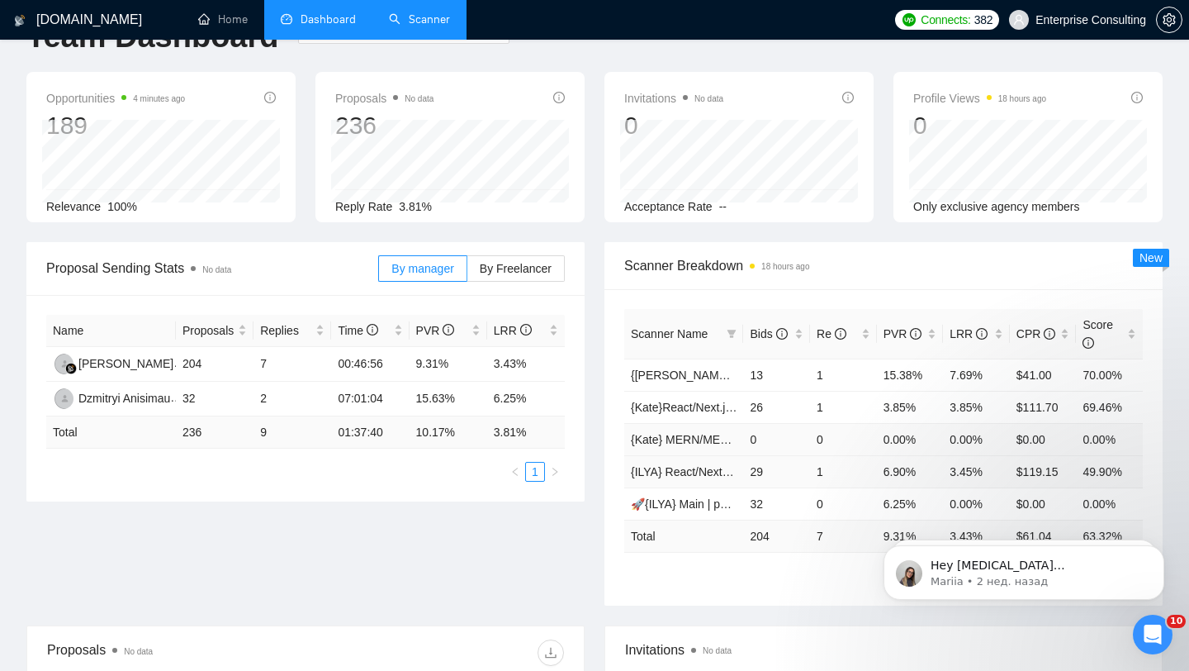
scroll to position [146, 0]
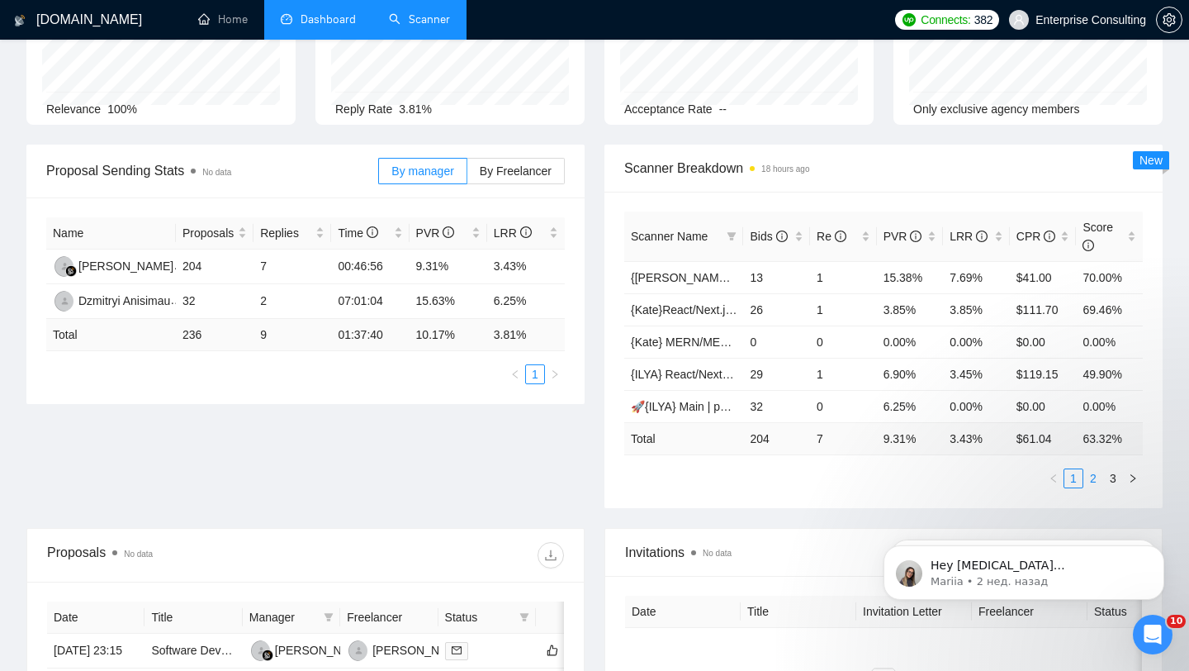
click at [1097, 485] on link "2" at bounding box center [1093, 478] width 18 height 18
click at [1114, 482] on link "3" at bounding box center [1113, 478] width 18 height 18
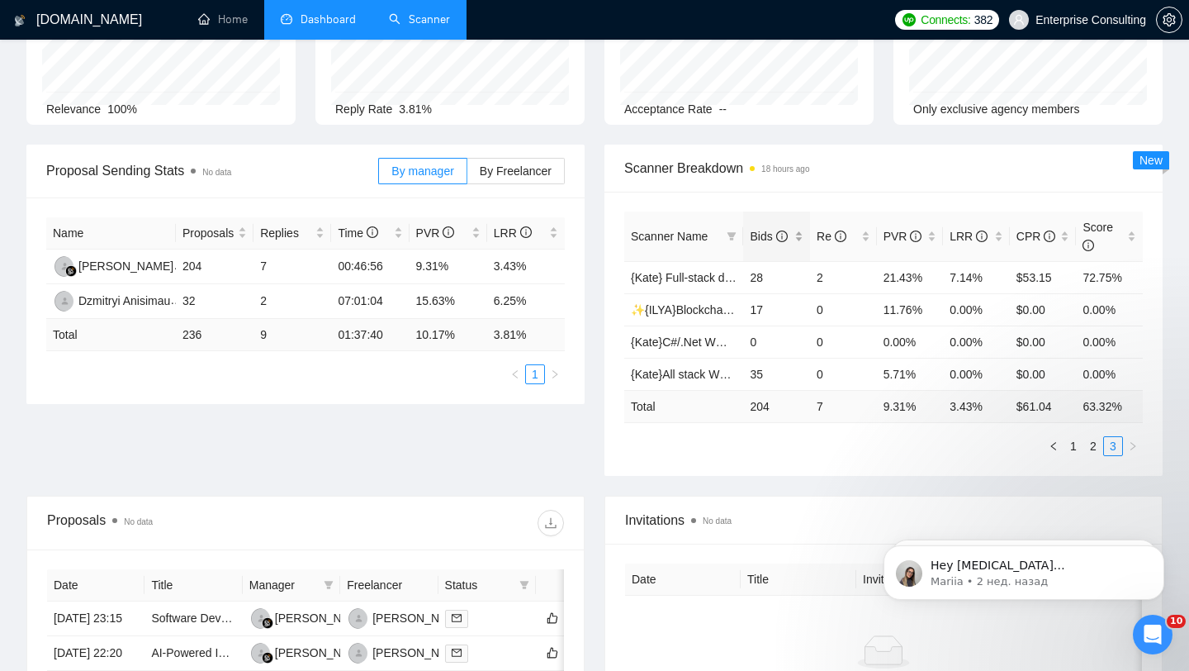
click at [766, 235] on span "Bids" at bounding box center [768, 236] width 37 height 13
click at [766, 236] on span "Bids" at bounding box center [768, 236] width 37 height 13
click at [1079, 448] on link "1" at bounding box center [1073, 446] width 18 height 18
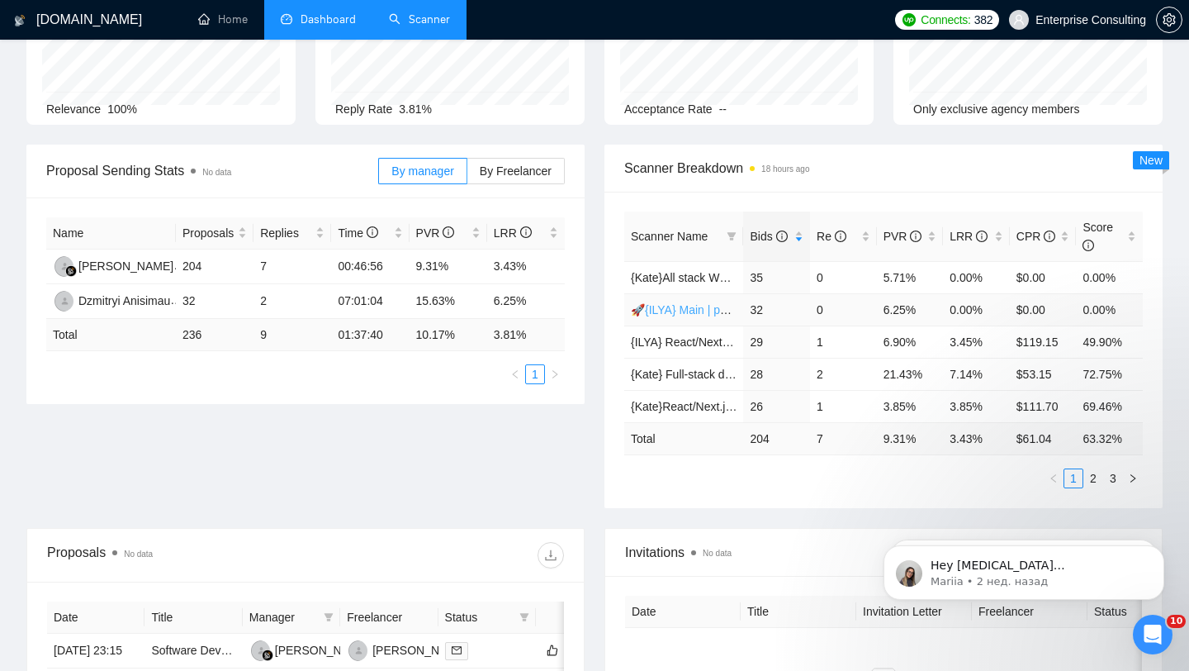
click at [685, 310] on link "🚀{ILYA} Main | python | django | AI (+less than 30 h)" at bounding box center [766, 309] width 271 height 13
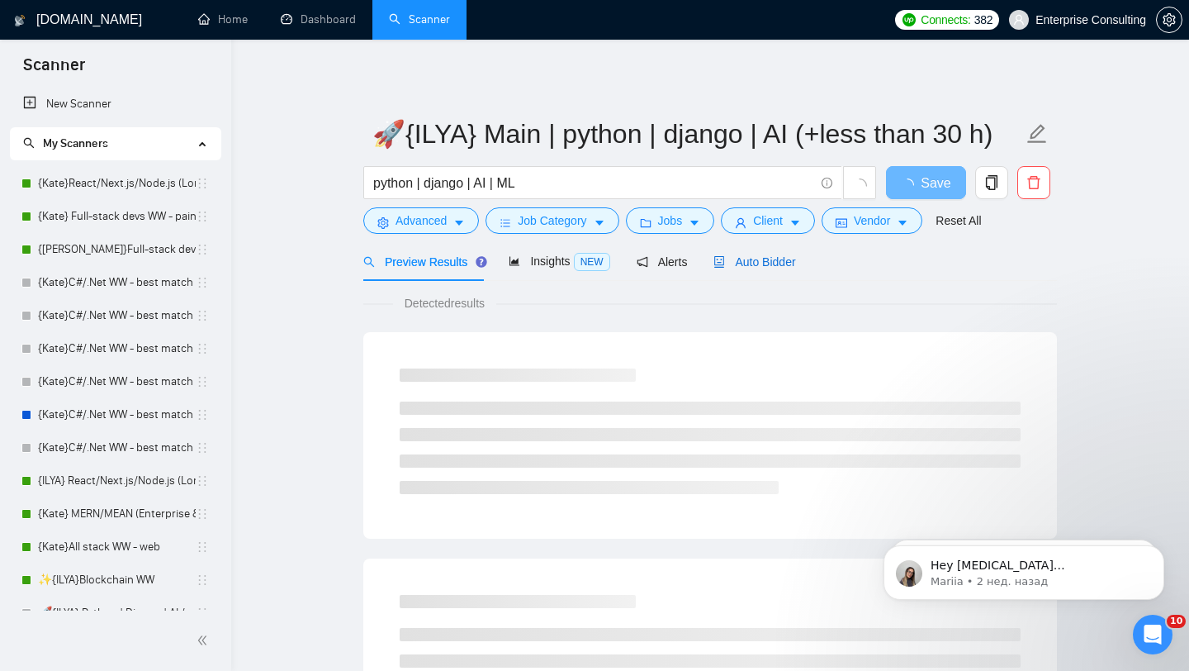
click at [765, 270] on div "Auto Bidder" at bounding box center [754, 262] width 82 height 18
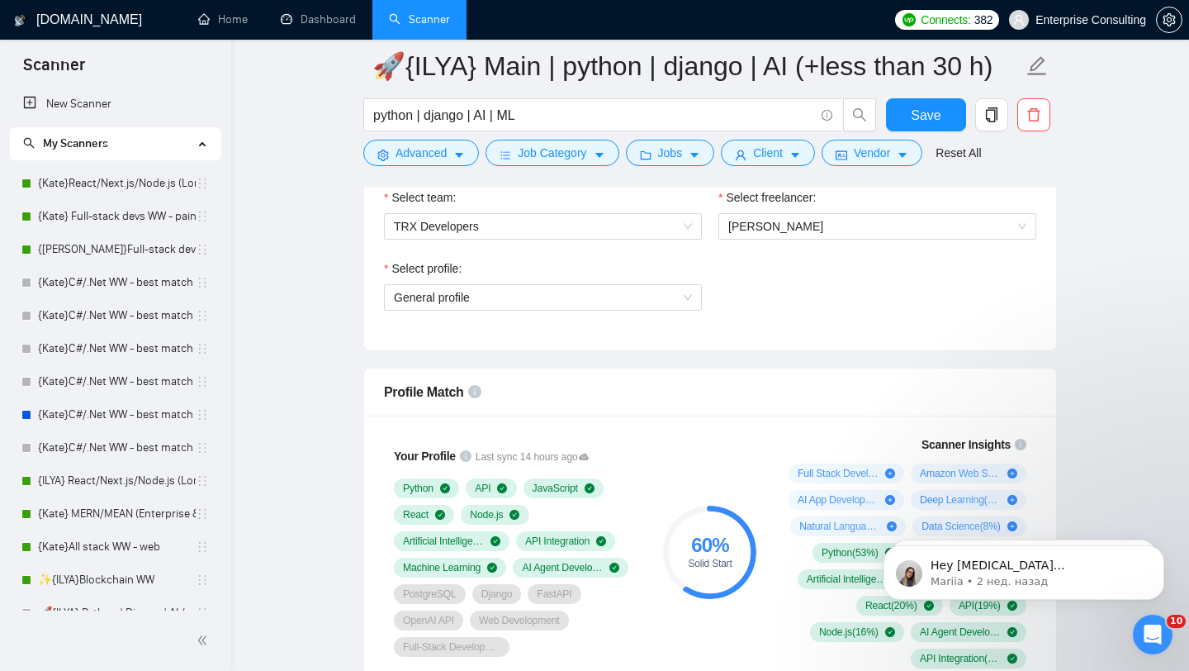
scroll to position [903, 0]
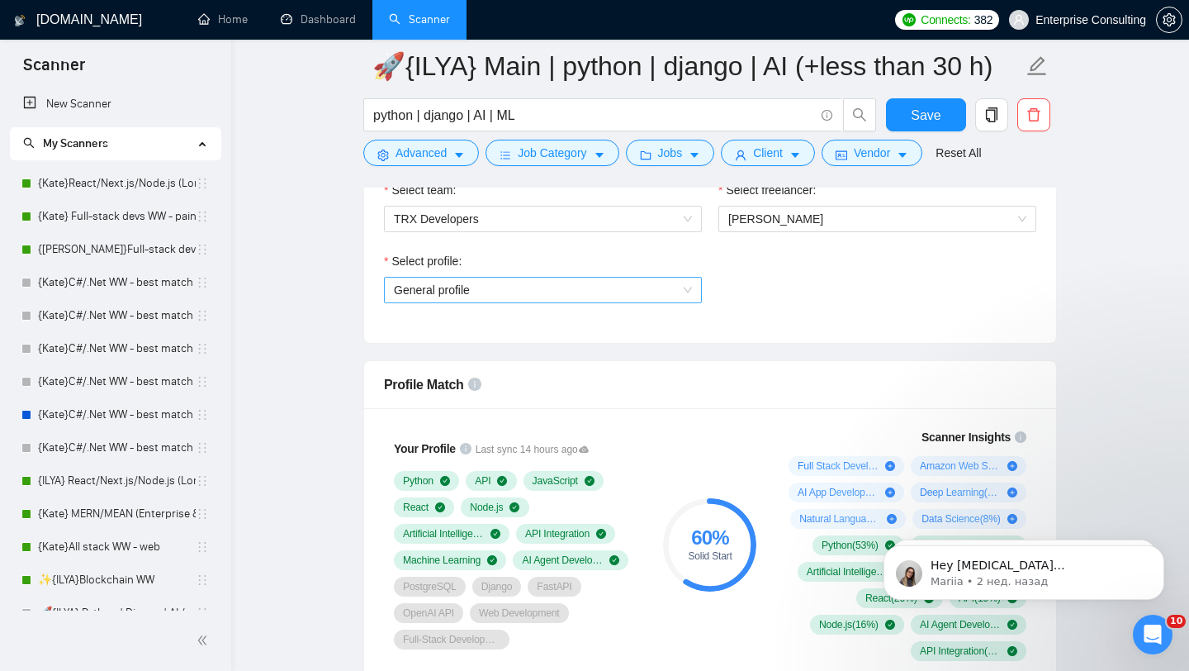
click at [626, 283] on span "General profile" at bounding box center [543, 289] width 298 height 25
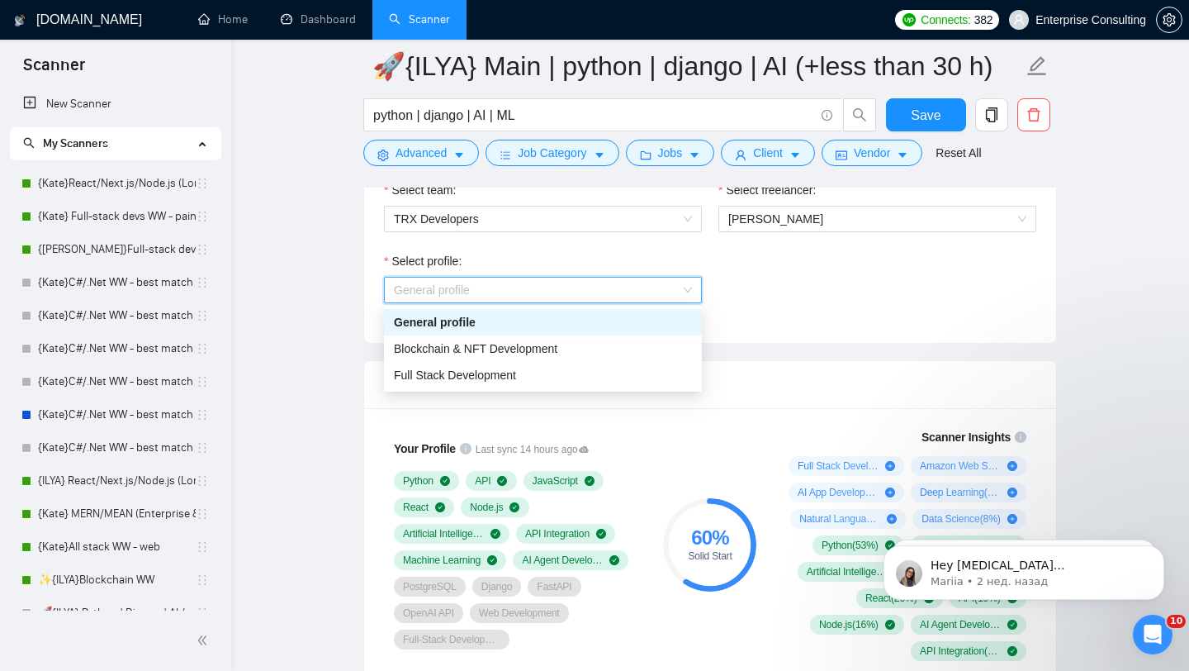
click at [800, 289] on div "Select profile: General profile" at bounding box center [710, 287] width 669 height 71
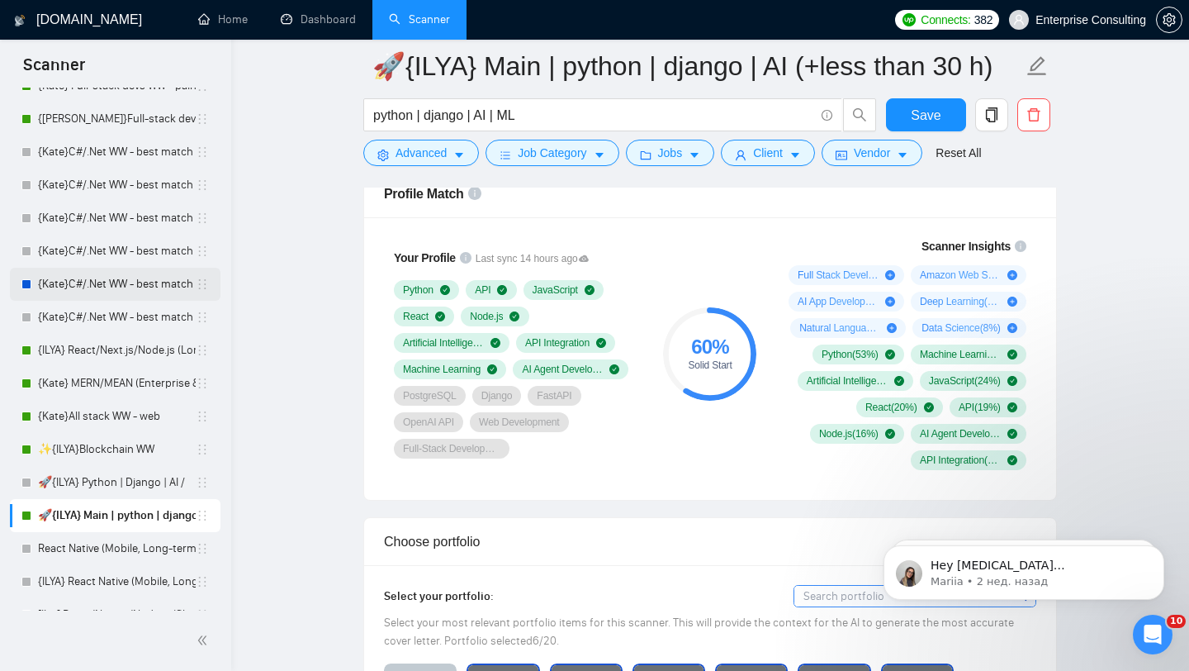
scroll to position [197, 0]
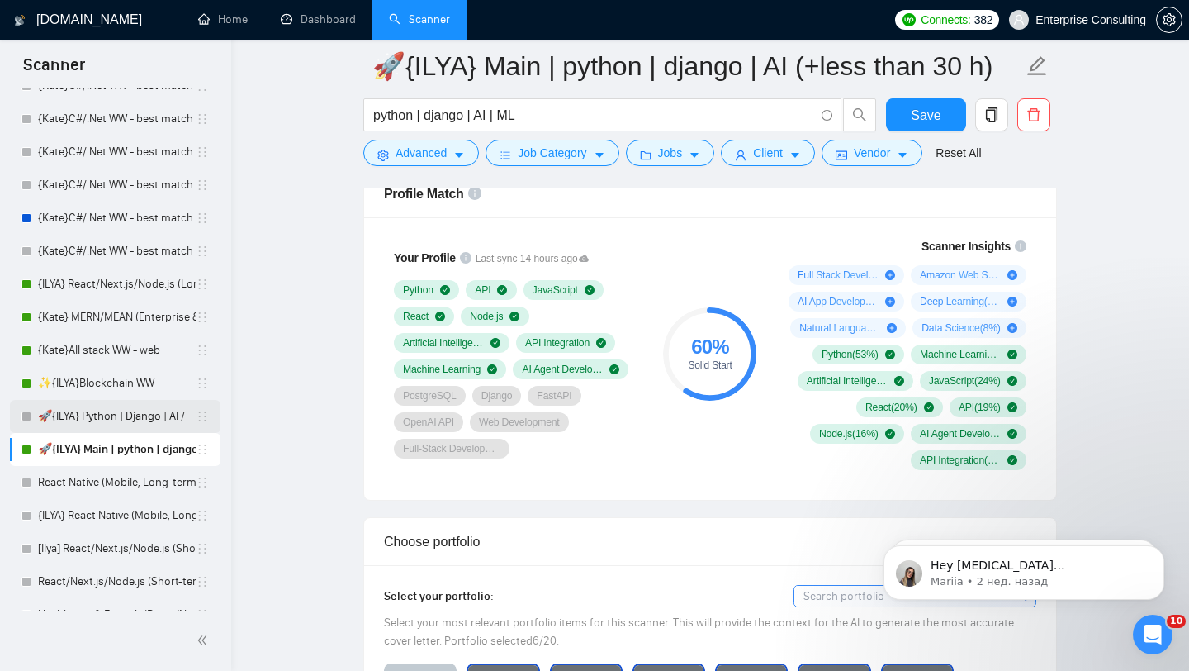
click at [99, 420] on link "🚀{ILYA} Python | Django | AI /" at bounding box center [117, 416] width 158 height 33
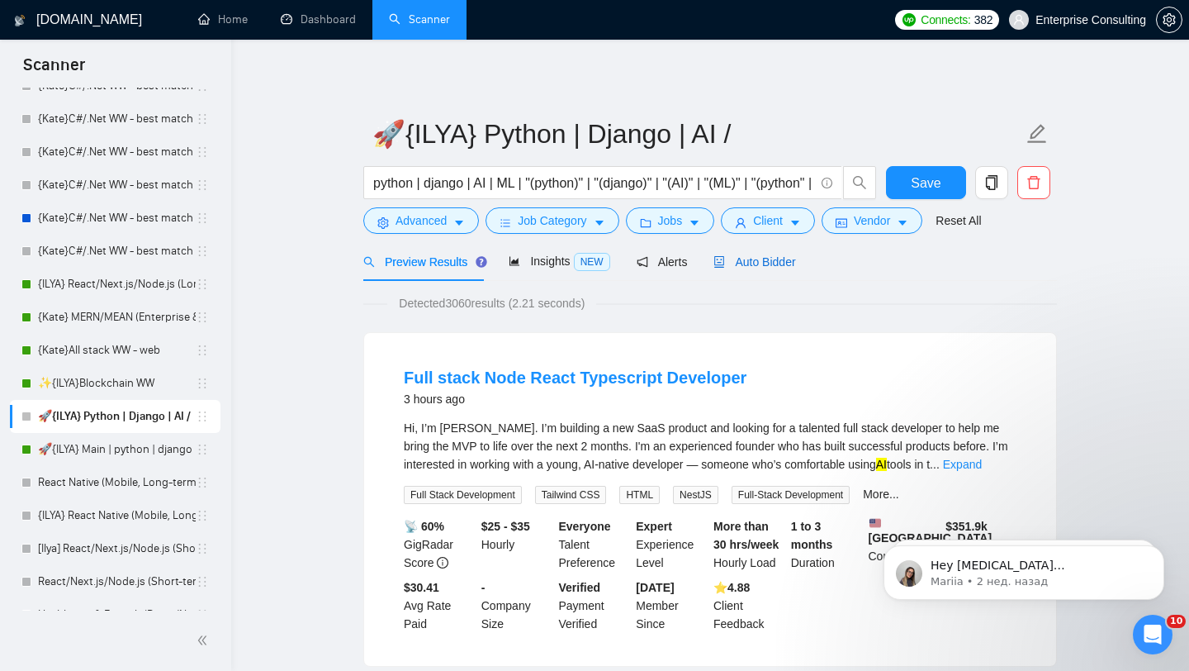
click at [779, 267] on span "Auto Bidder" at bounding box center [754, 261] width 82 height 13
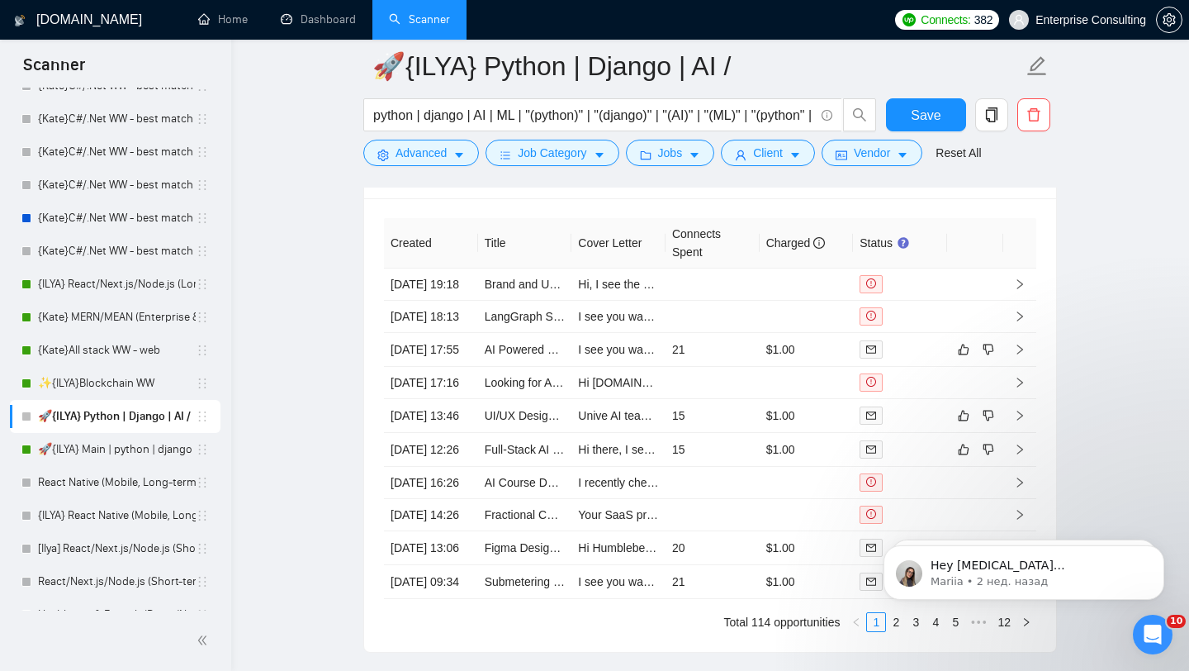
scroll to position [4081, 0]
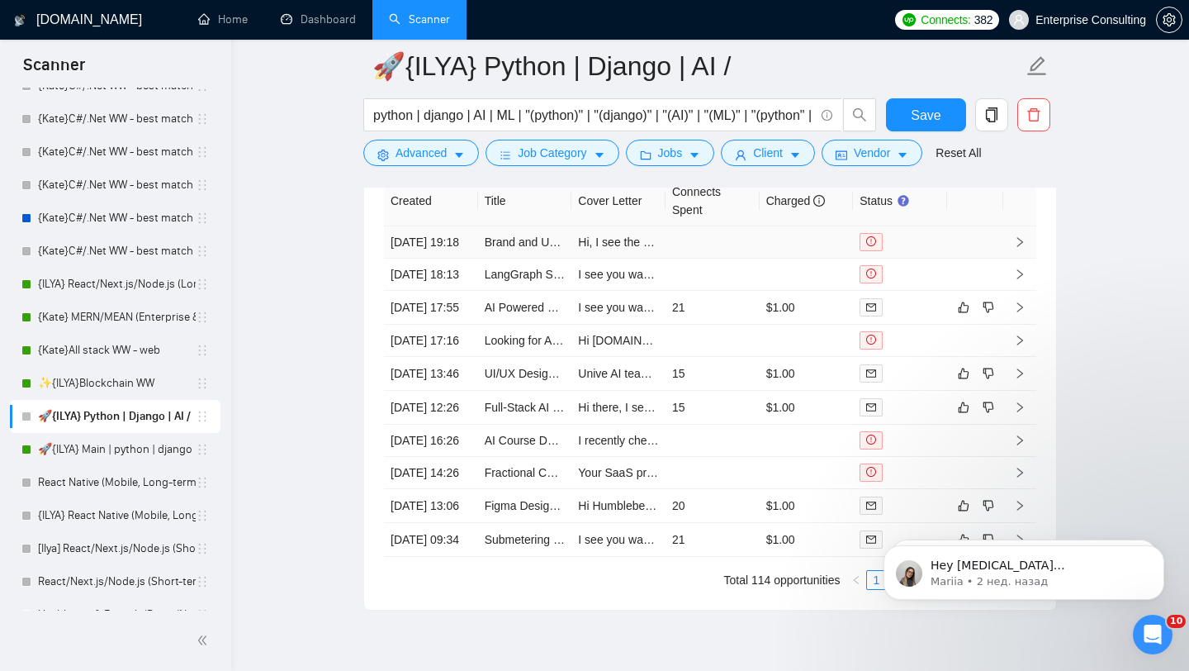
click at [1024, 256] on td at bounding box center [1019, 242] width 33 height 32
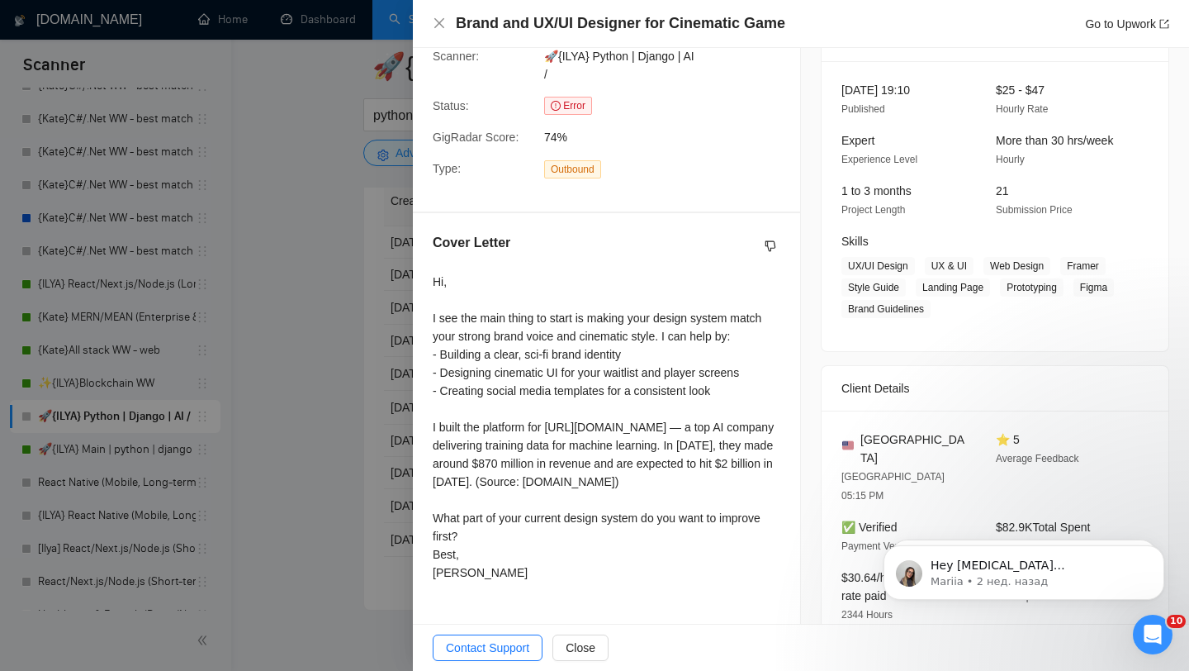
scroll to position [206, 0]
click at [354, 459] on div at bounding box center [594, 335] width 1189 height 671
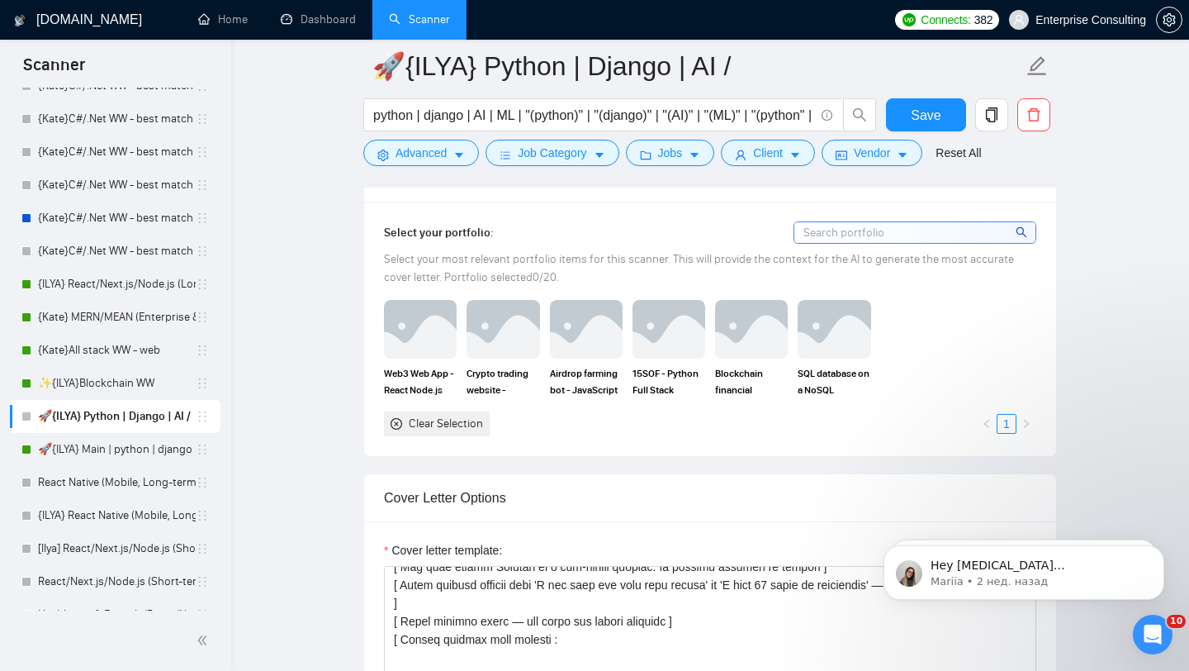
scroll to position [1446, 0]
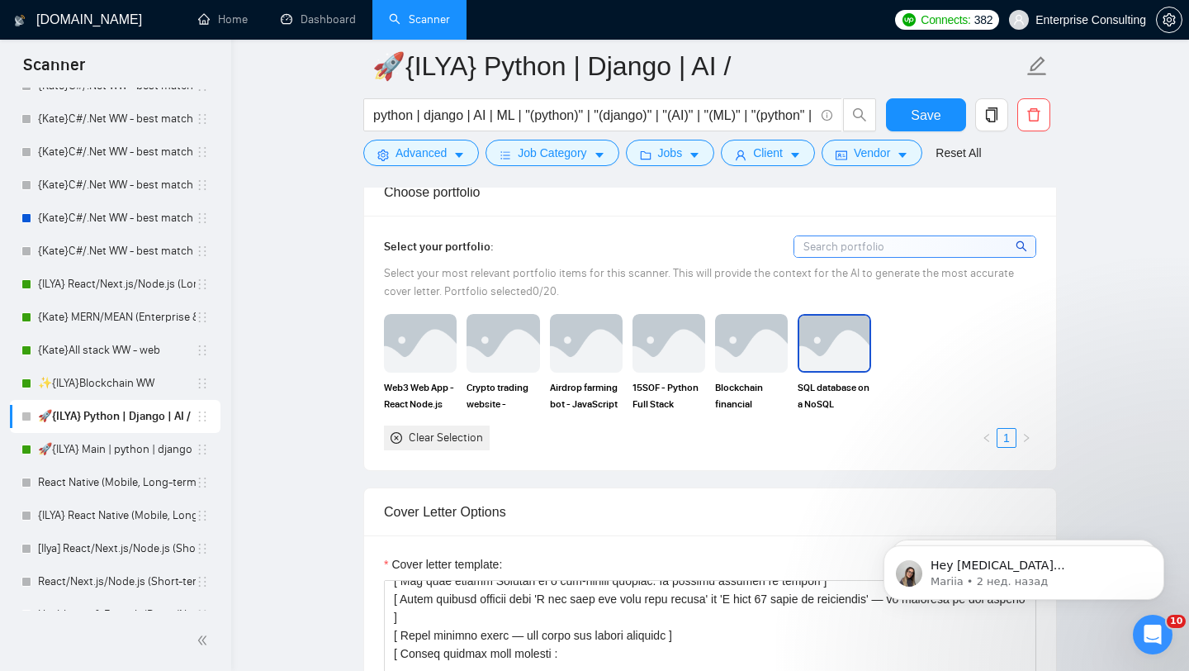
click at [835, 354] on img at bounding box center [833, 342] width 69 height 55
click at [738, 346] on img at bounding box center [751, 343] width 73 height 58
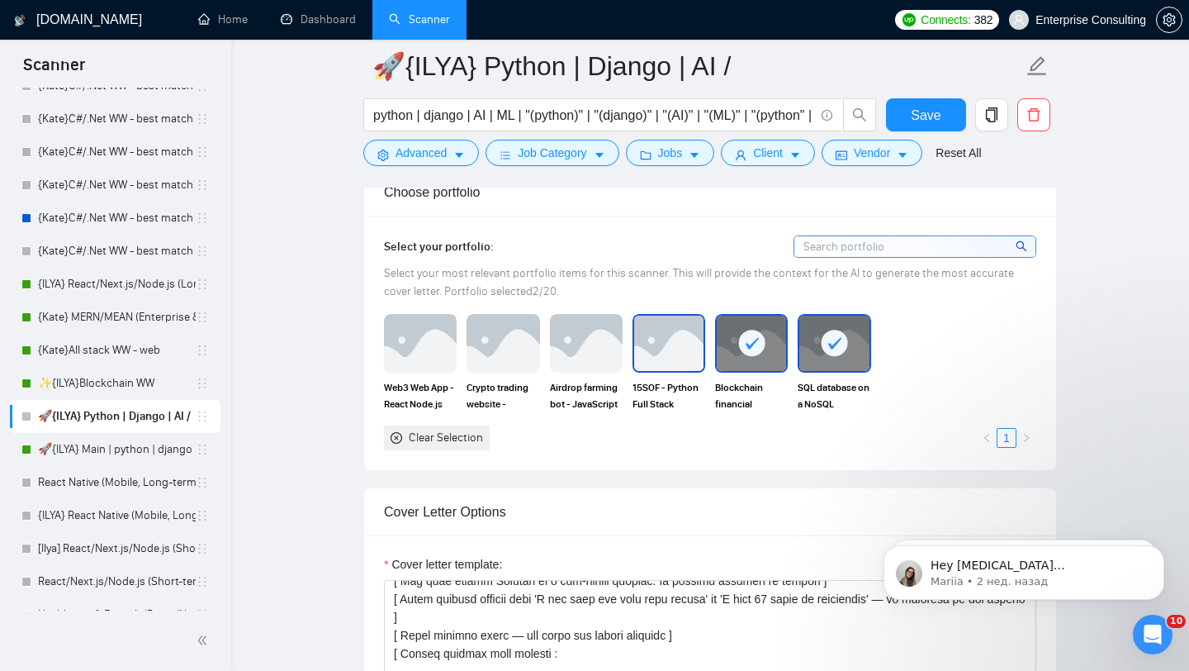
click at [691, 346] on img at bounding box center [668, 342] width 69 height 55
click at [590, 354] on img at bounding box center [586, 342] width 69 height 55
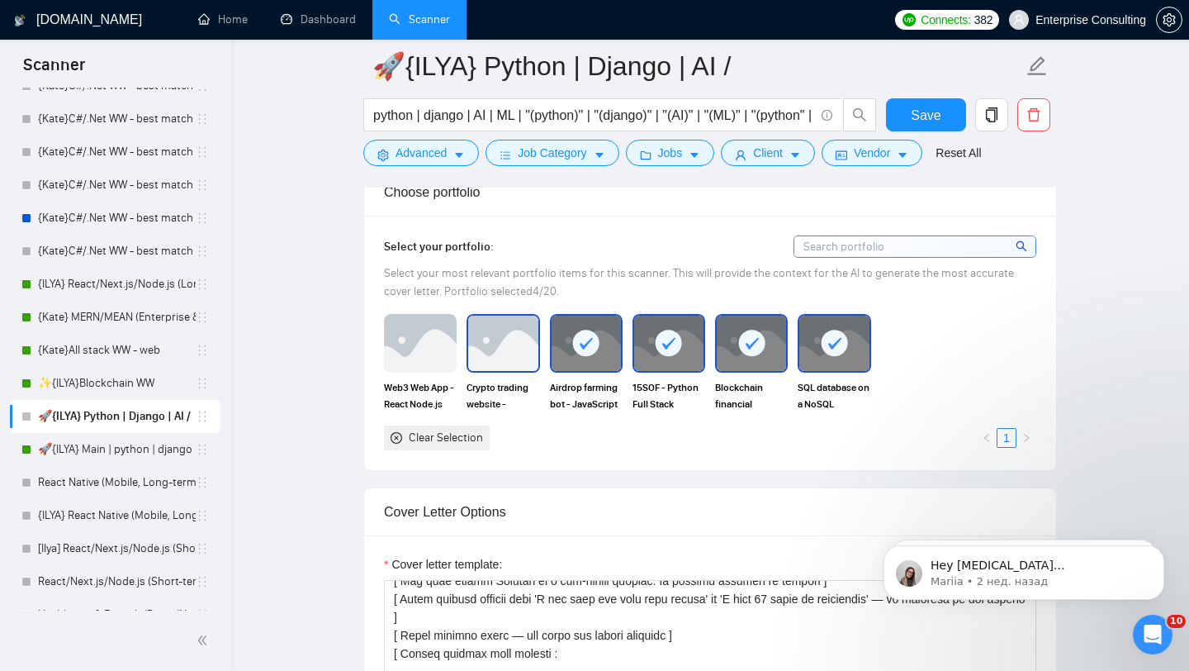
click at [525, 350] on img at bounding box center [502, 342] width 69 height 55
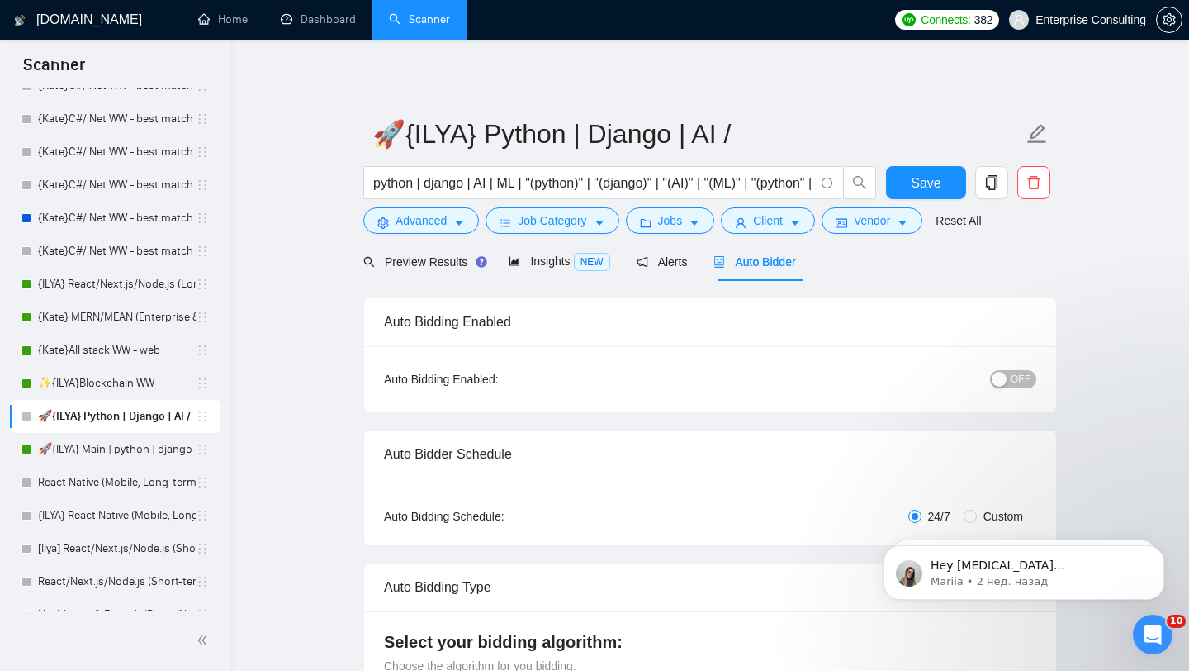
scroll to position [288, 0]
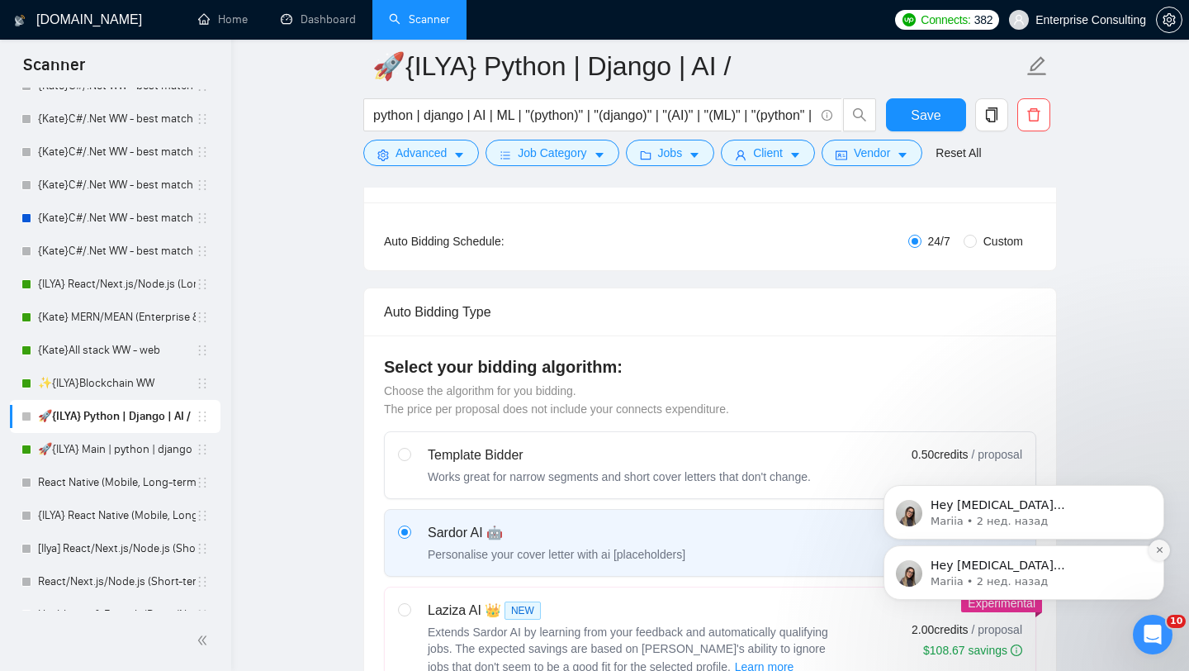
click at [1159, 554] on icon "Dismiss notification" at bounding box center [1159, 549] width 9 height 9
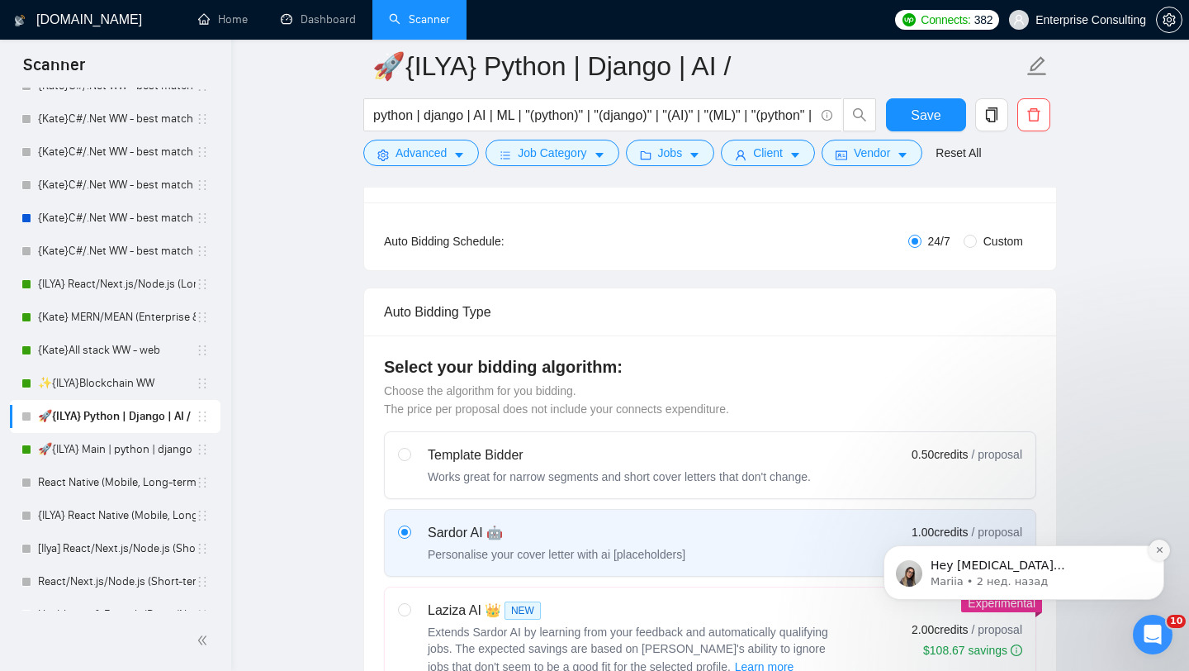
click at [1159, 547] on icon "Dismiss notification" at bounding box center [1159, 549] width 9 height 9
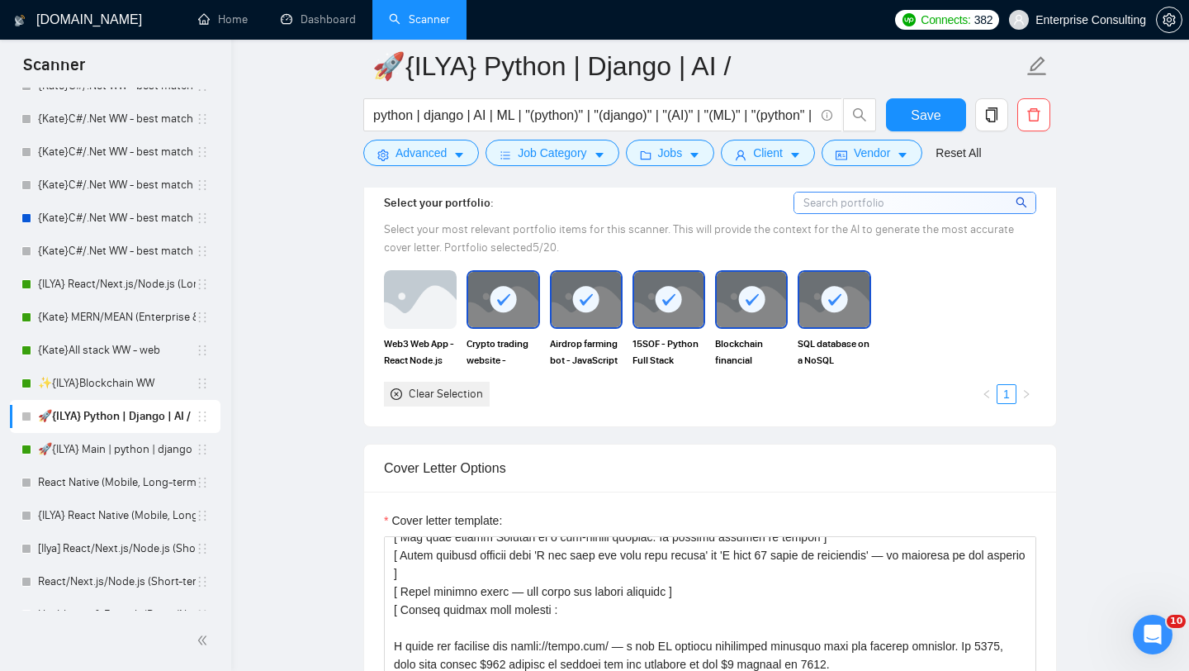
scroll to position [1494, 0]
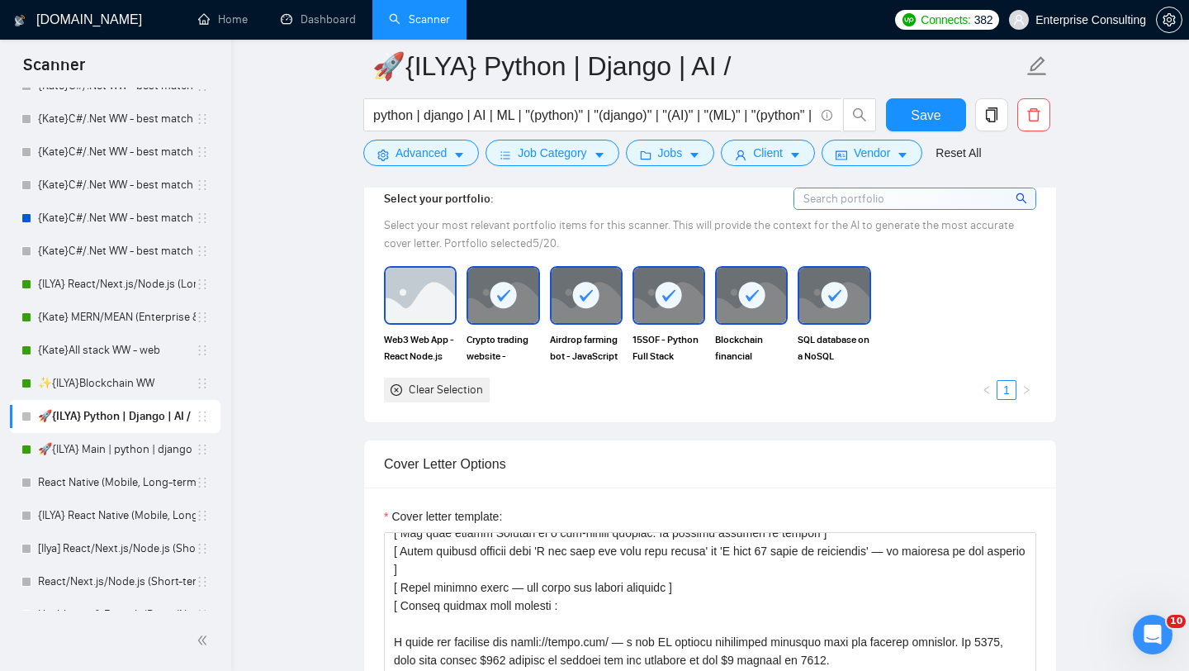
click at [434, 298] on img at bounding box center [420, 295] width 69 height 55
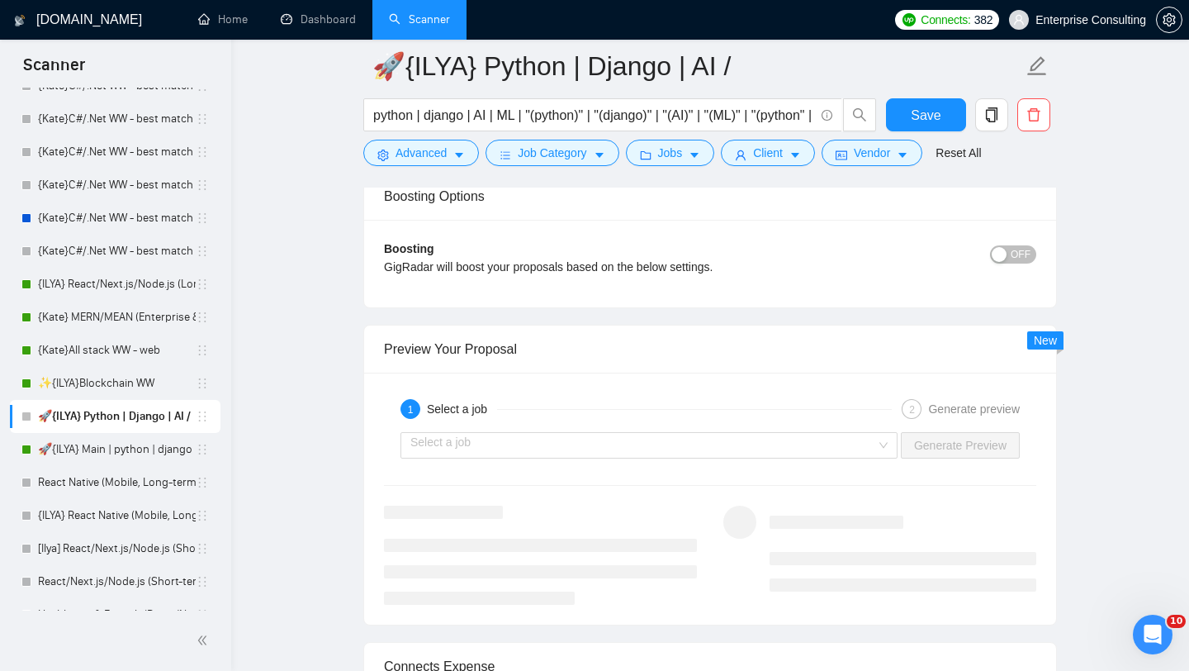
scroll to position [3038, 0]
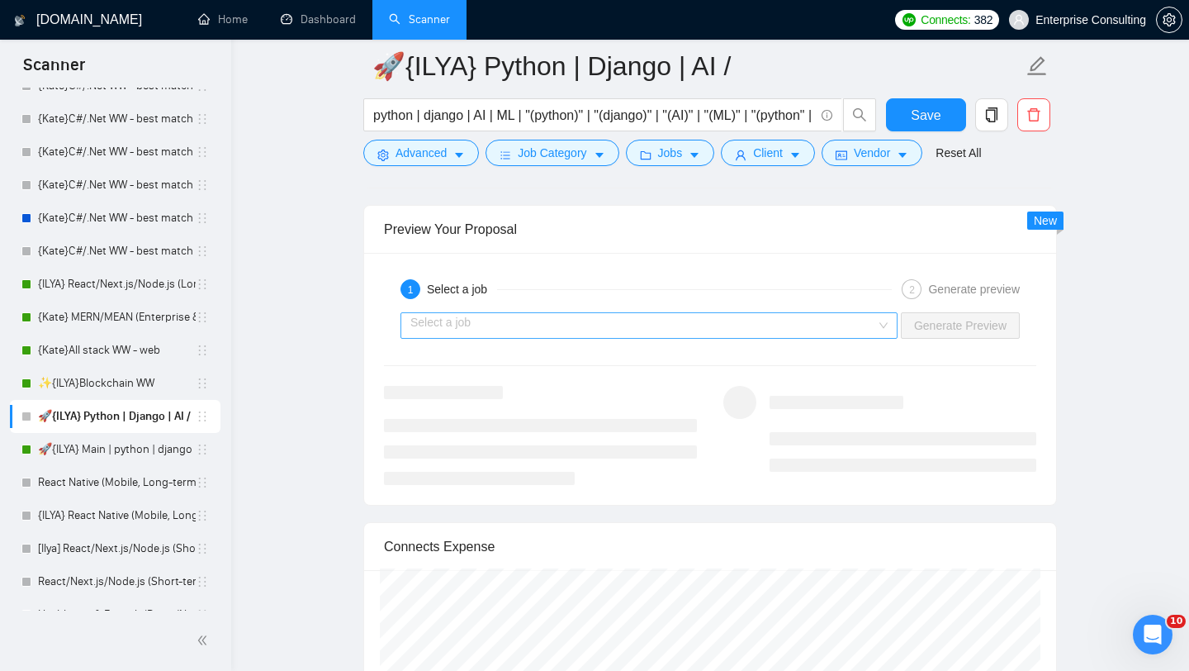
click at [849, 323] on input "search" at bounding box center [643, 325] width 466 height 25
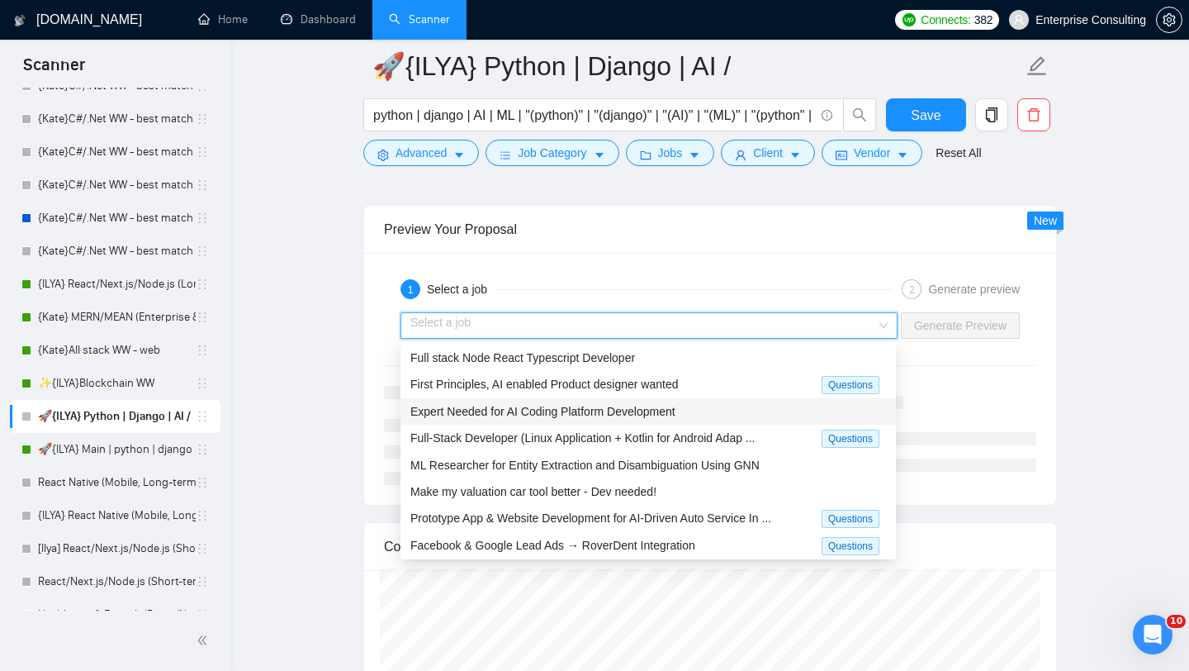
click at [736, 416] on div "Expert Needed for AI Coding Platform Development" at bounding box center [648, 411] width 476 height 18
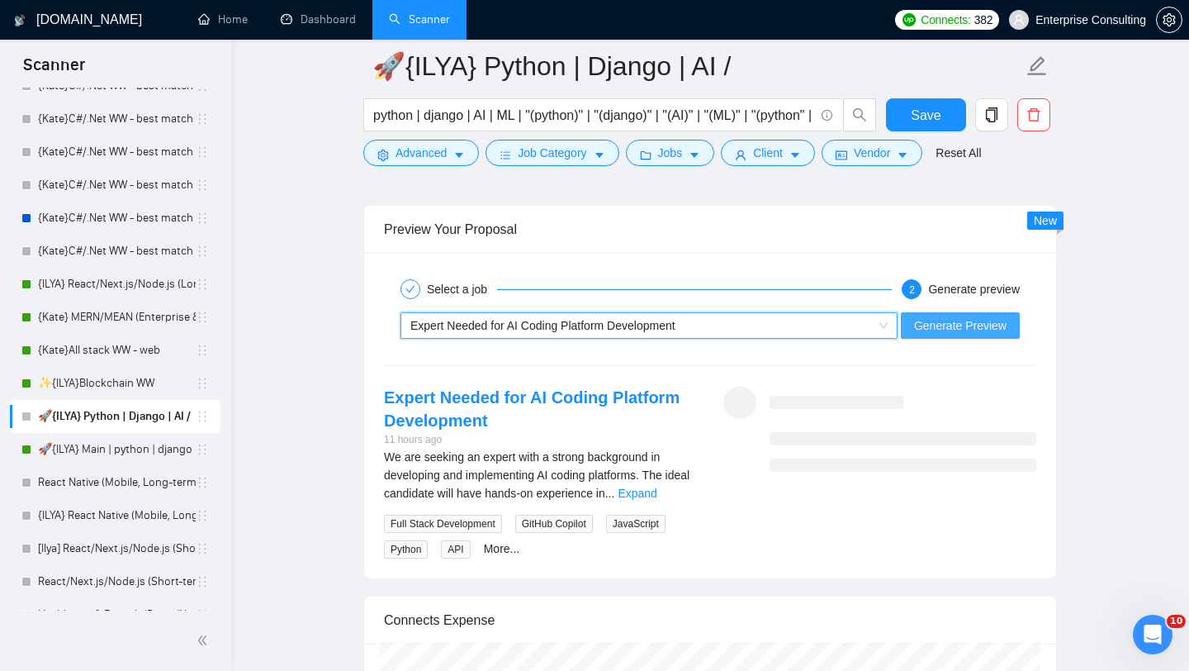
click at [967, 321] on span "Generate Preview" at bounding box center [960, 325] width 92 height 18
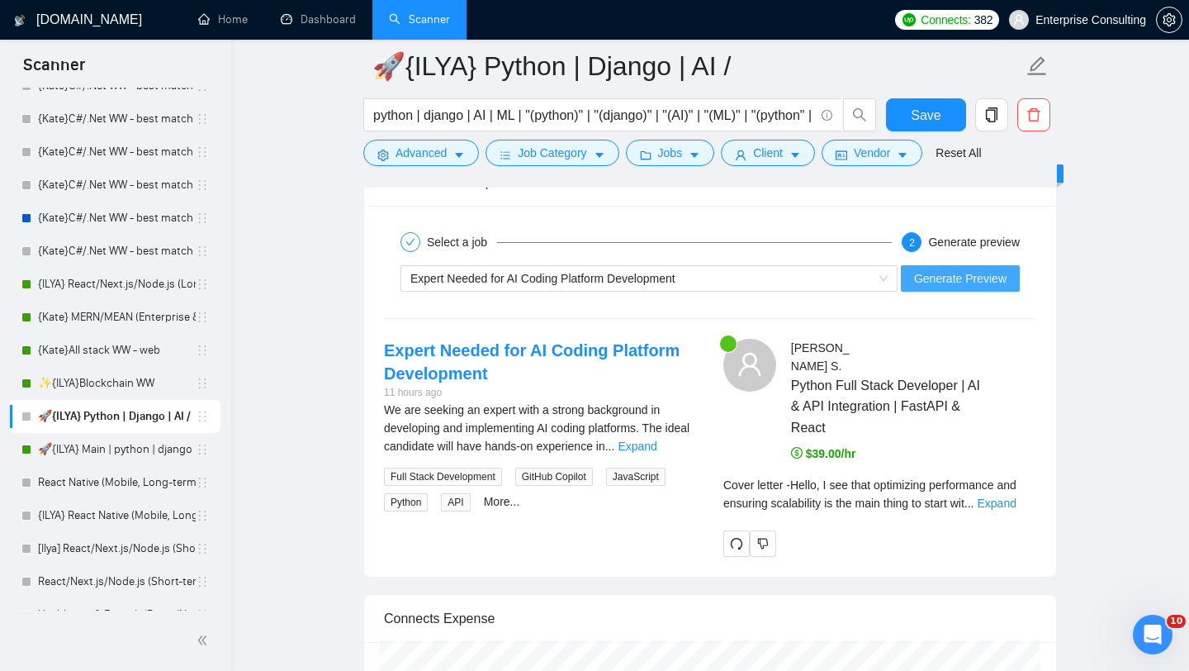
scroll to position [3092, 0]
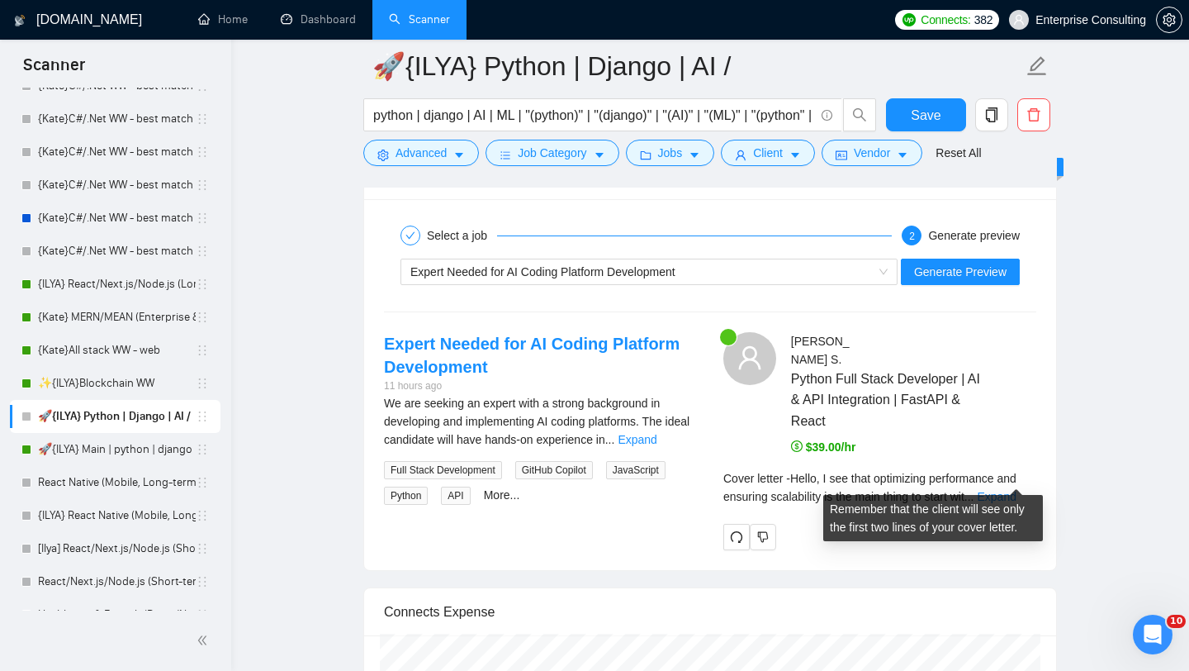
click at [995, 484] on div "Cover letter - Hello, I see that optimizing performance and ensuring scalabilit…" at bounding box center [879, 487] width 313 height 36
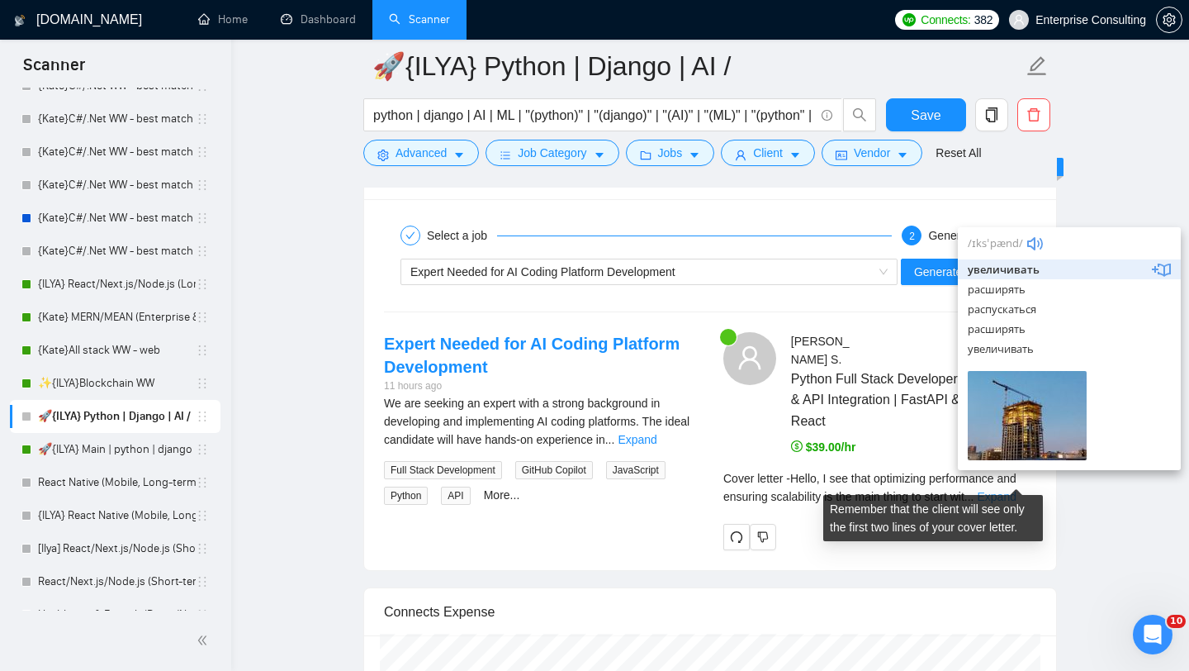
click at [995, 490] on link "Expand" at bounding box center [996, 496] width 39 height 13
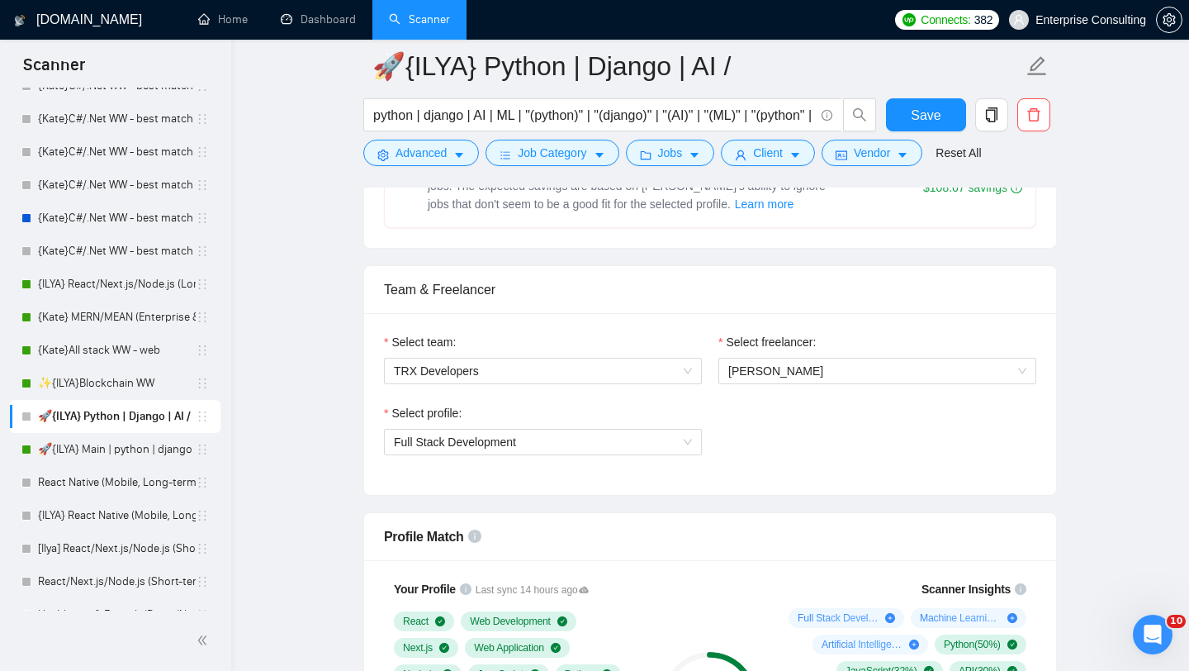
scroll to position [712, 0]
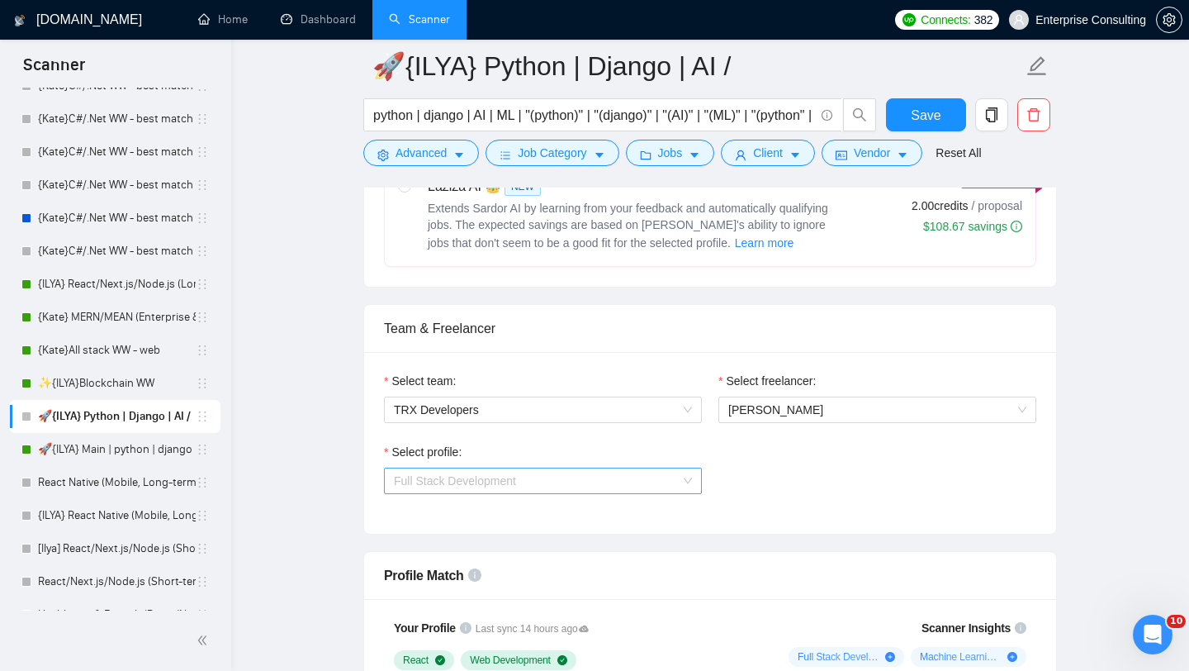
click at [581, 475] on span "Full Stack Development" at bounding box center [543, 480] width 298 height 25
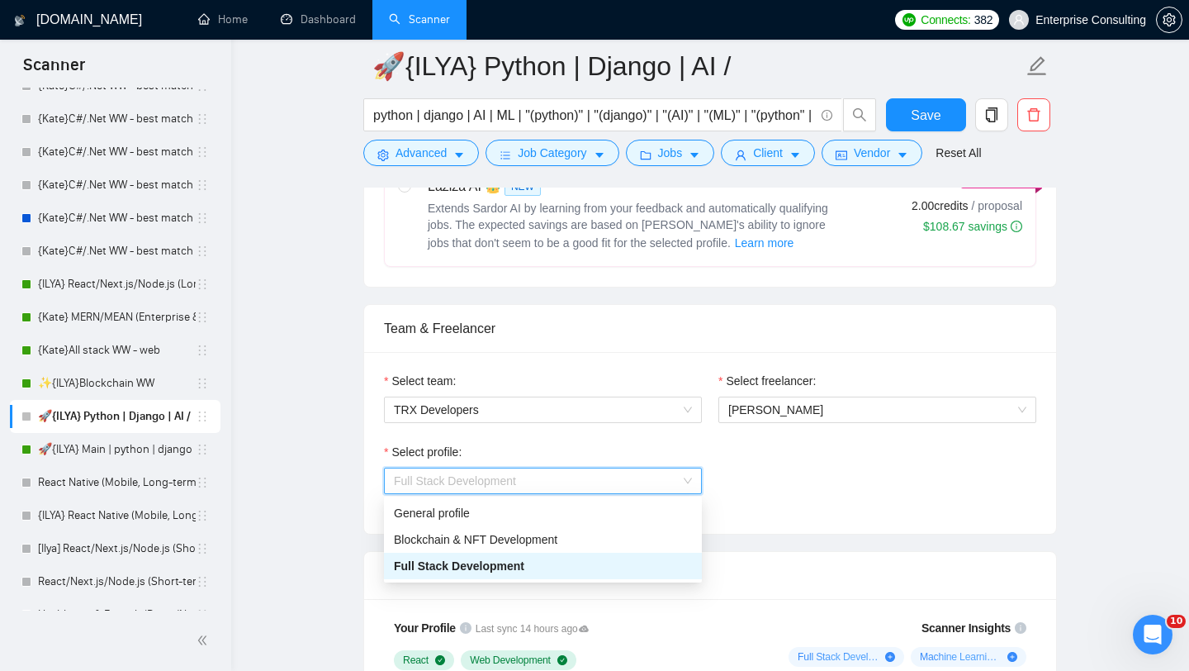
click at [821, 514] on div "Select team: TRX Developers Select freelancer: [PERSON_NAME] Select profile: Fu…" at bounding box center [710, 443] width 692 height 182
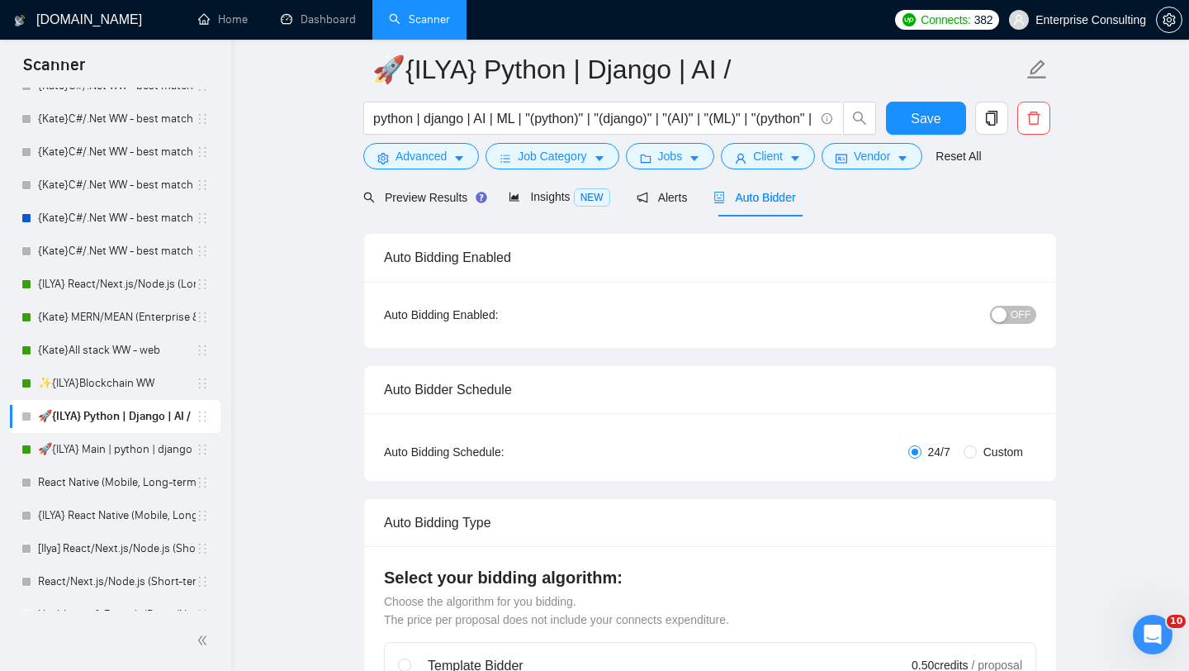
scroll to position [0, 0]
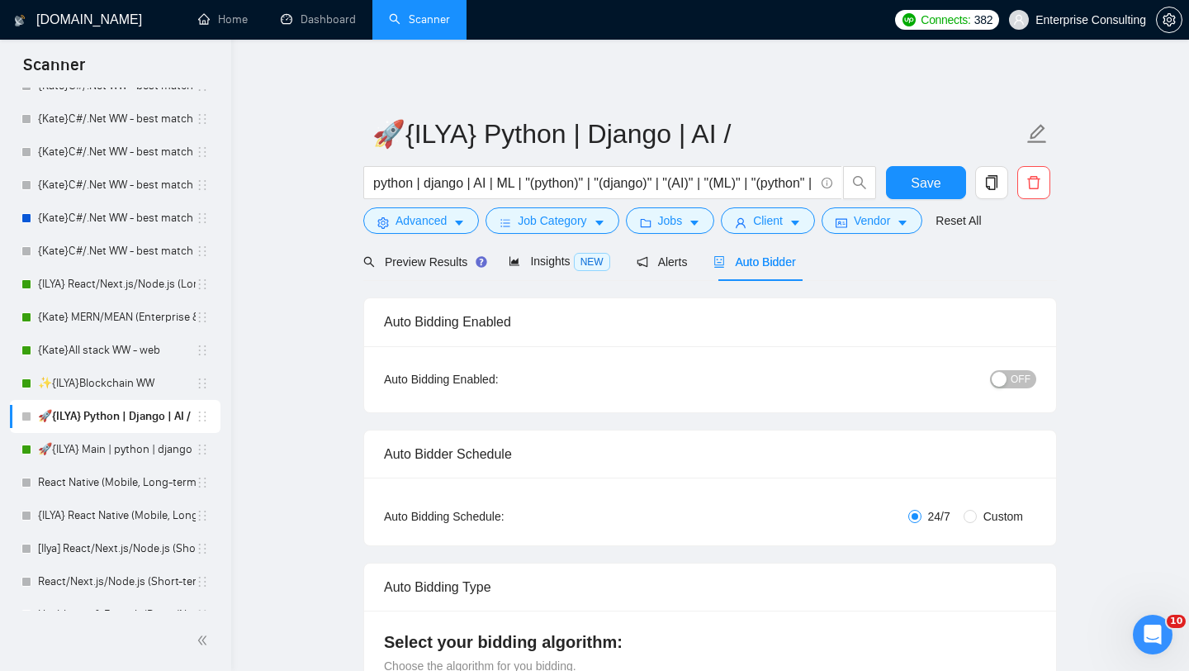
click at [1007, 382] on div "button" at bounding box center [999, 379] width 15 height 15
click at [927, 175] on span "Save" at bounding box center [926, 183] width 30 height 21
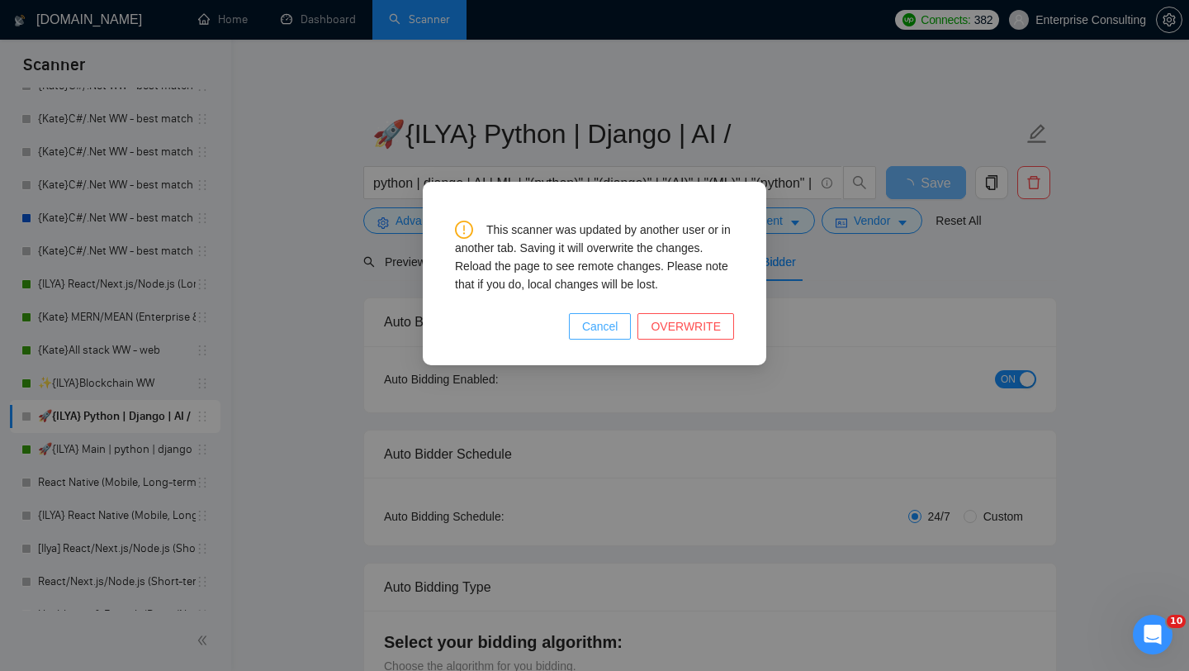
click at [626, 333] on button "Cancel" at bounding box center [600, 326] width 63 height 26
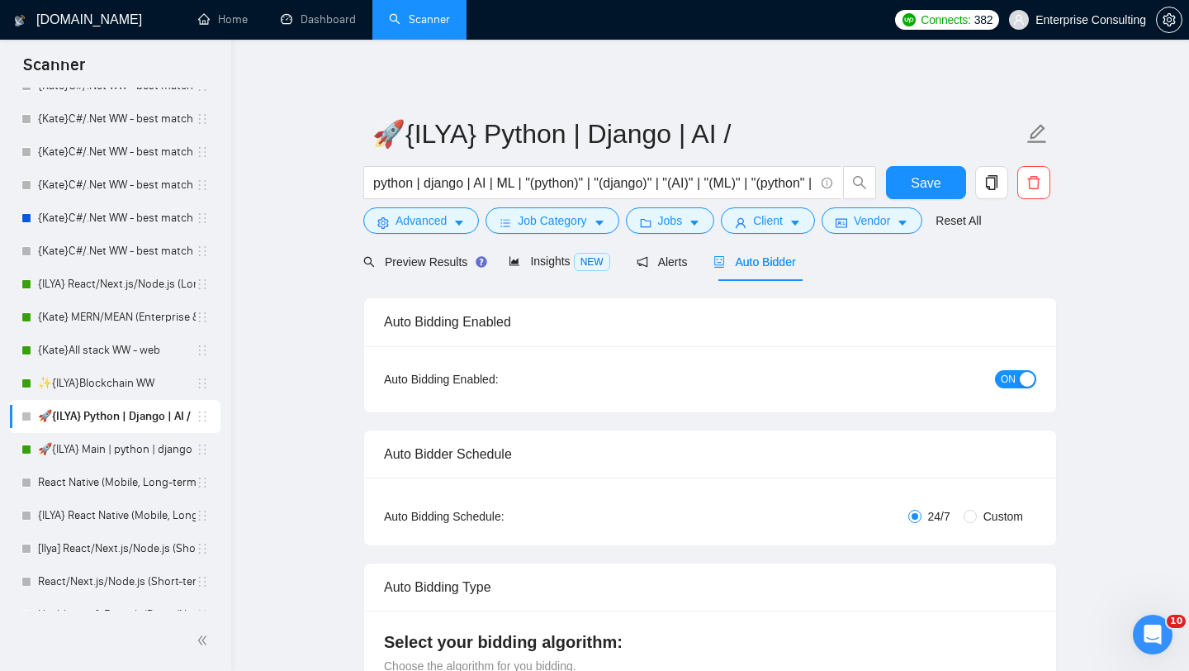
click at [998, 373] on button "ON" at bounding box center [1015, 379] width 41 height 18
click at [932, 182] on span "Save" at bounding box center [926, 183] width 30 height 21
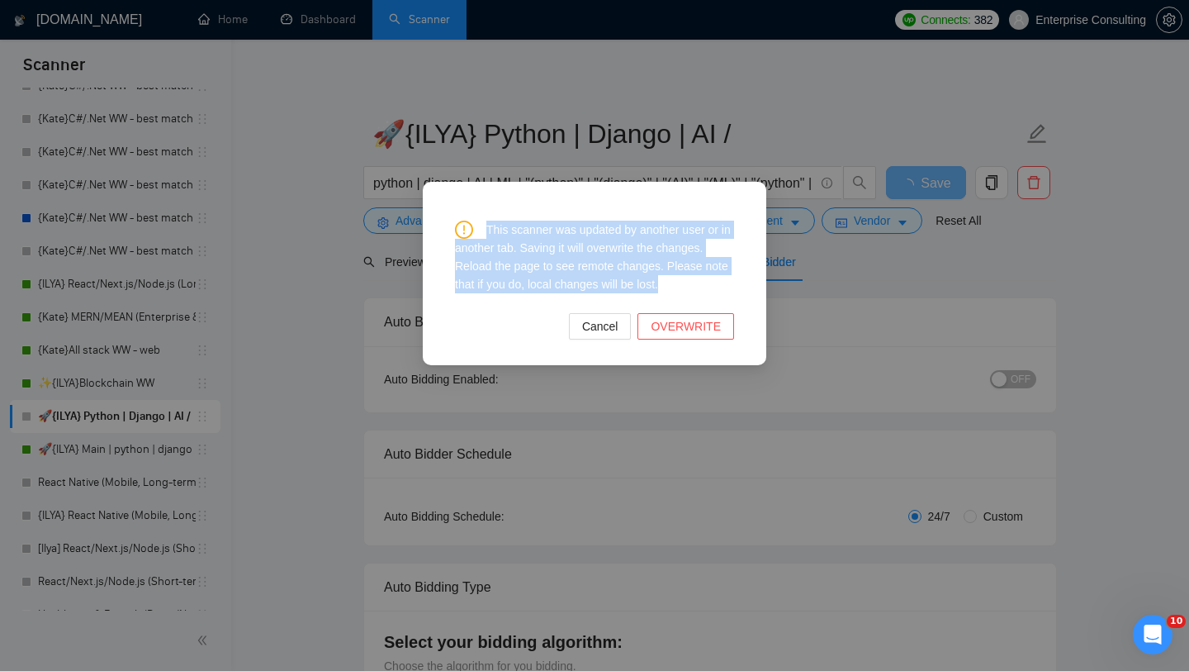
drag, startPoint x: 699, startPoint y: 286, endPoint x: 481, endPoint y: 228, distance: 225.5
click at [481, 228] on div "This scanner was updated by another user or in another tab. Saving it will over…" at bounding box center [594, 256] width 279 height 73
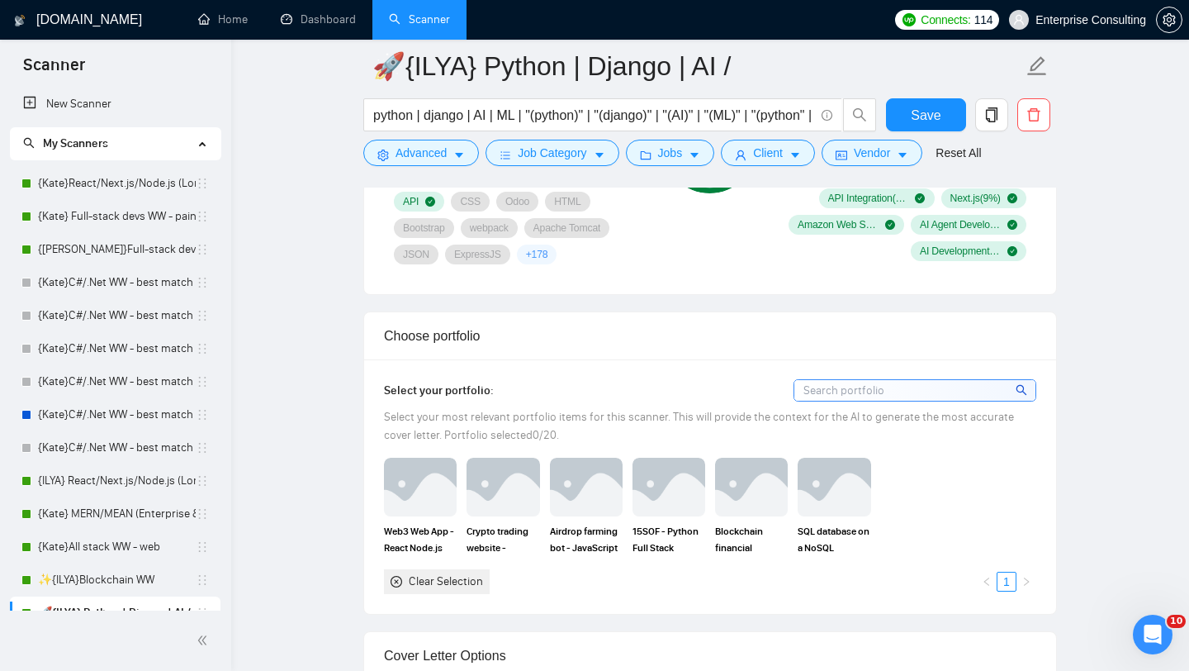
scroll to position [1361, 0]
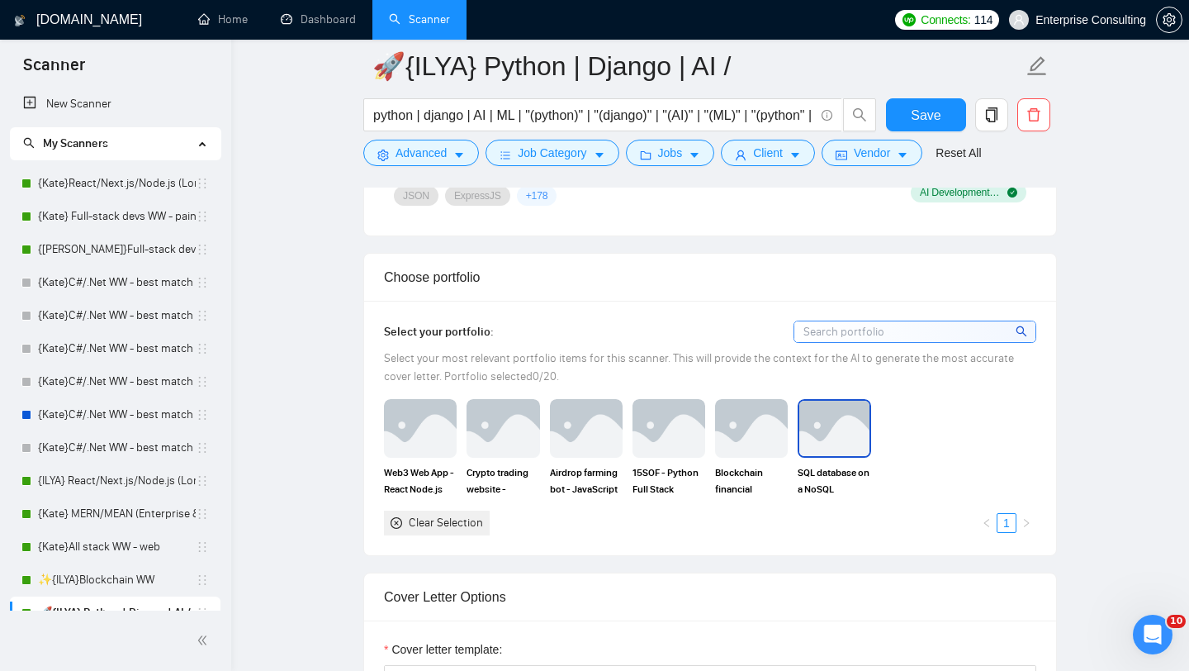
click at [832, 417] on img at bounding box center [833, 427] width 69 height 55
click at [666, 437] on img at bounding box center [668, 427] width 69 height 55
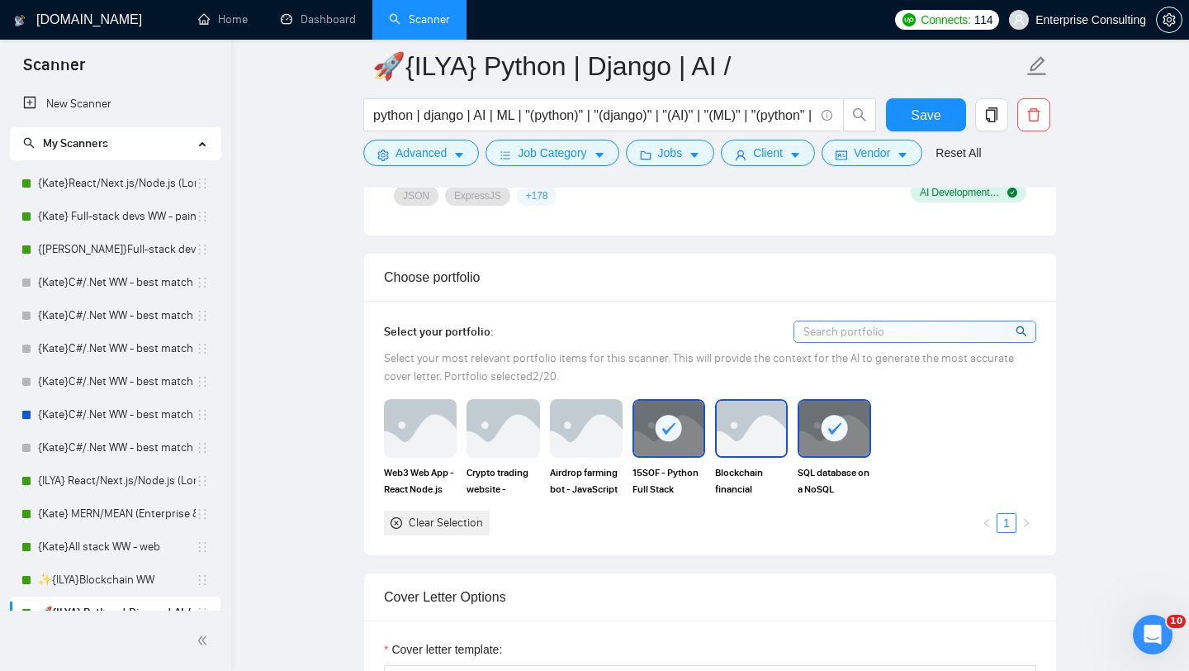
click at [746, 439] on img at bounding box center [751, 427] width 69 height 55
click at [600, 418] on img at bounding box center [586, 427] width 69 height 55
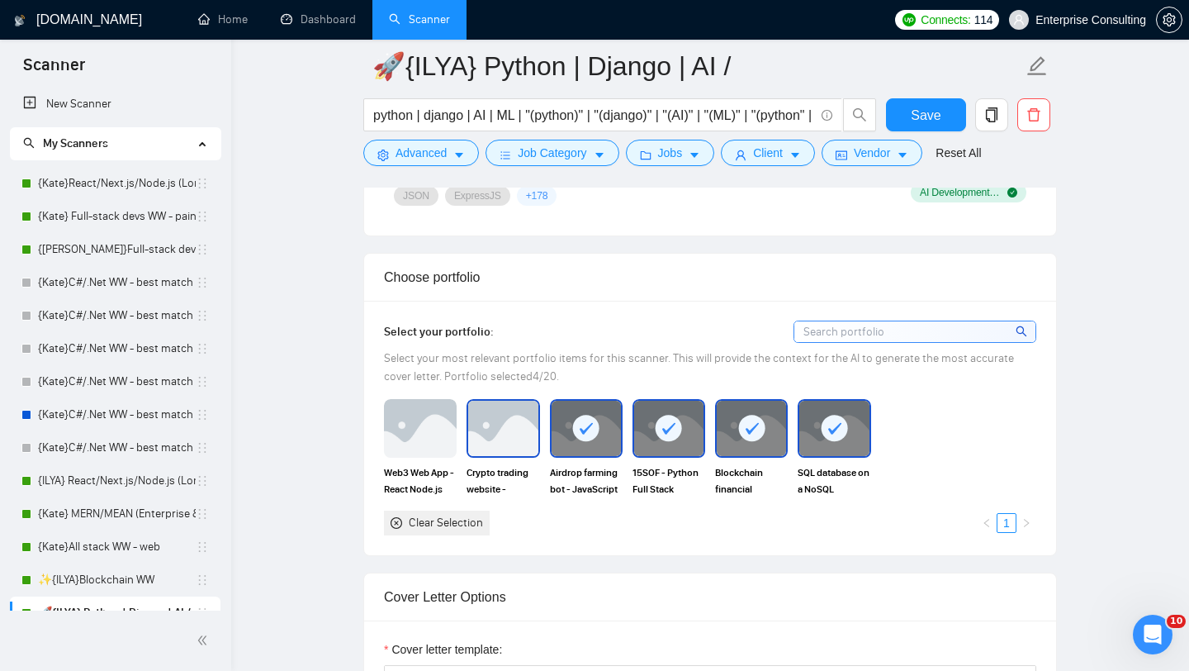
click at [496, 419] on img at bounding box center [502, 427] width 69 height 55
click at [427, 423] on img at bounding box center [420, 427] width 69 height 55
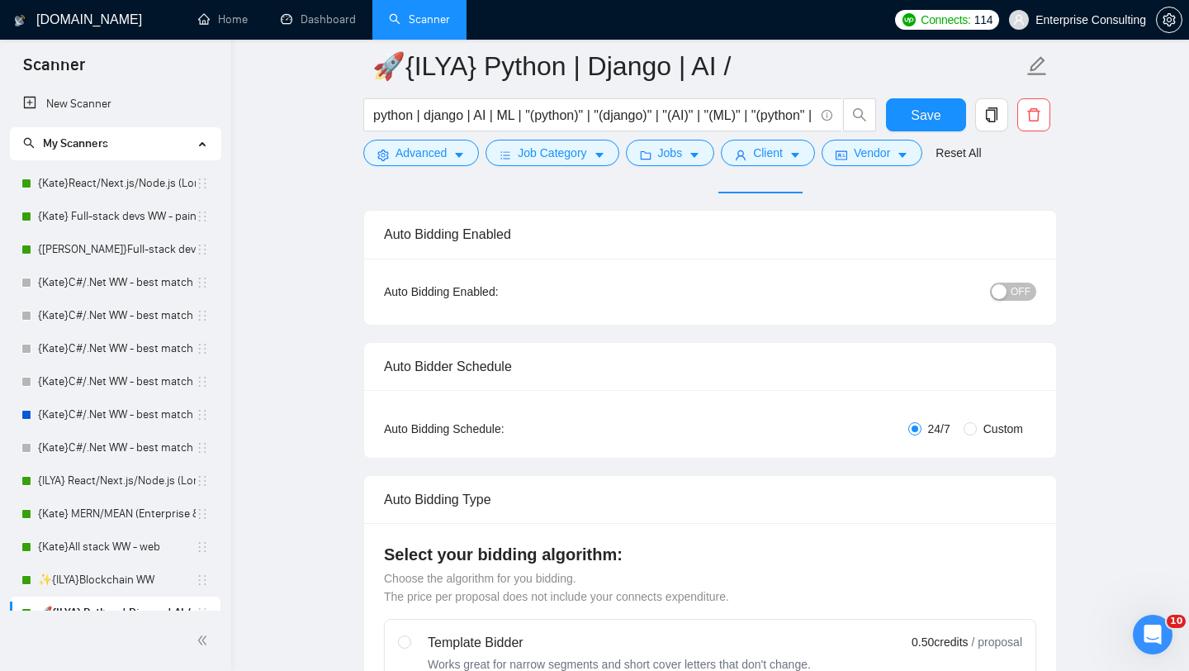
scroll to position [0, 0]
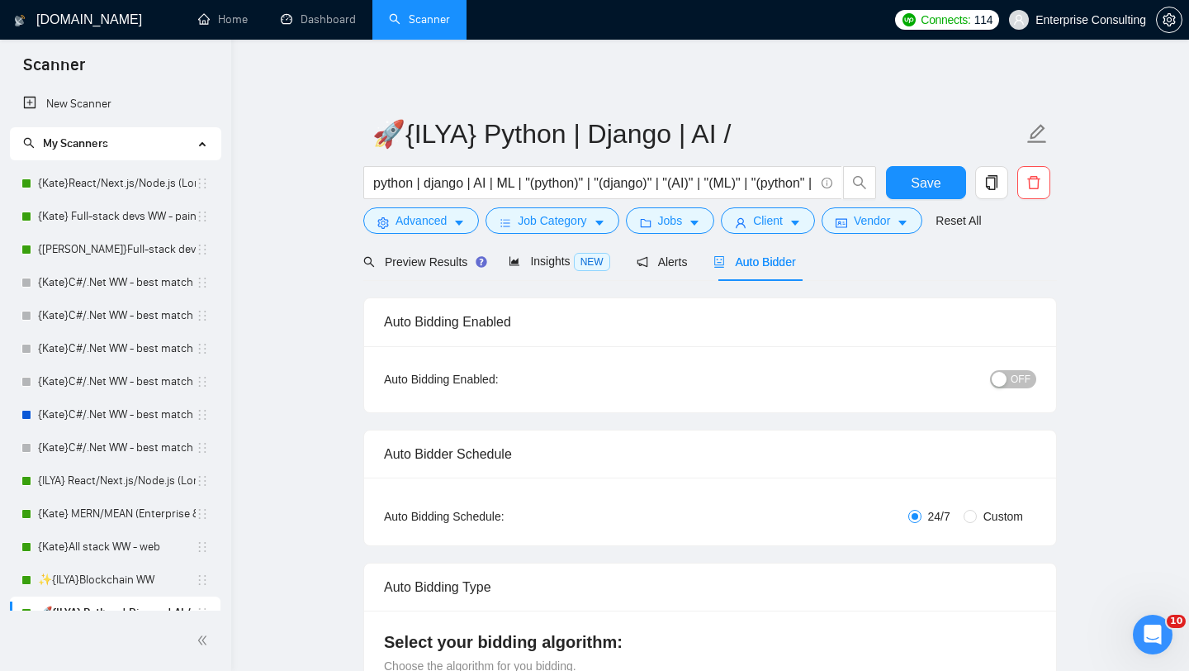
click at [1001, 379] on div "button" at bounding box center [999, 379] width 15 height 15
drag, startPoint x: 950, startPoint y: 176, endPoint x: 941, endPoint y: 189, distance: 16.0
click at [950, 176] on button "Save" at bounding box center [926, 182] width 80 height 33
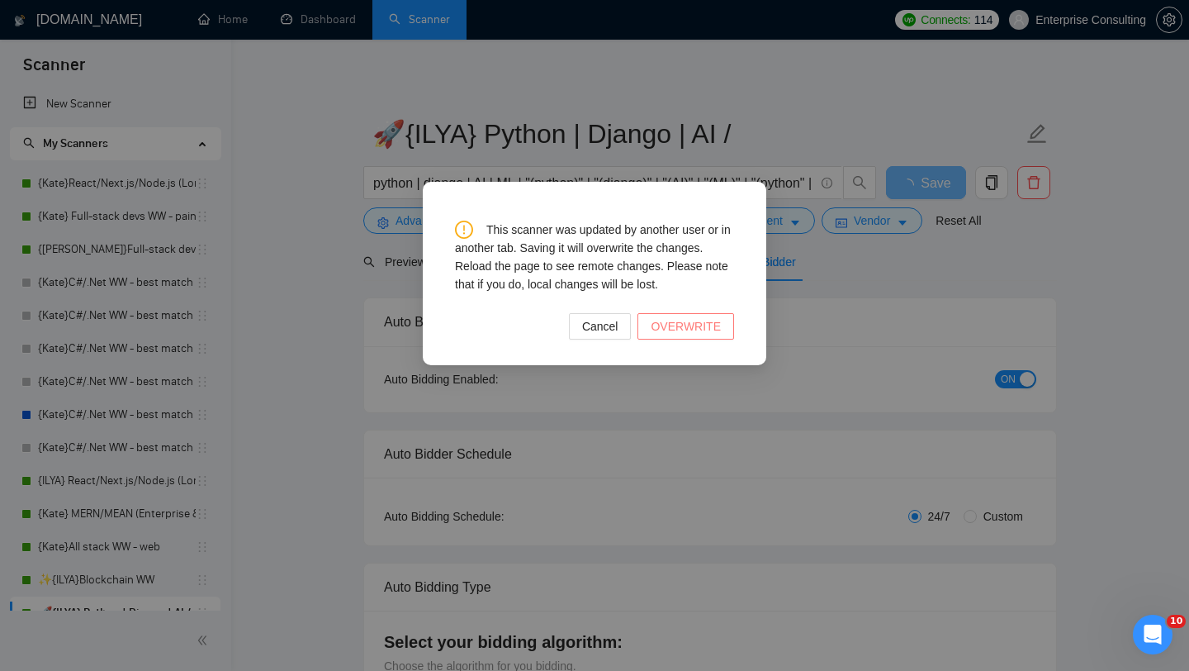
click at [703, 330] on span "OVERWRITE" at bounding box center [686, 326] width 70 height 18
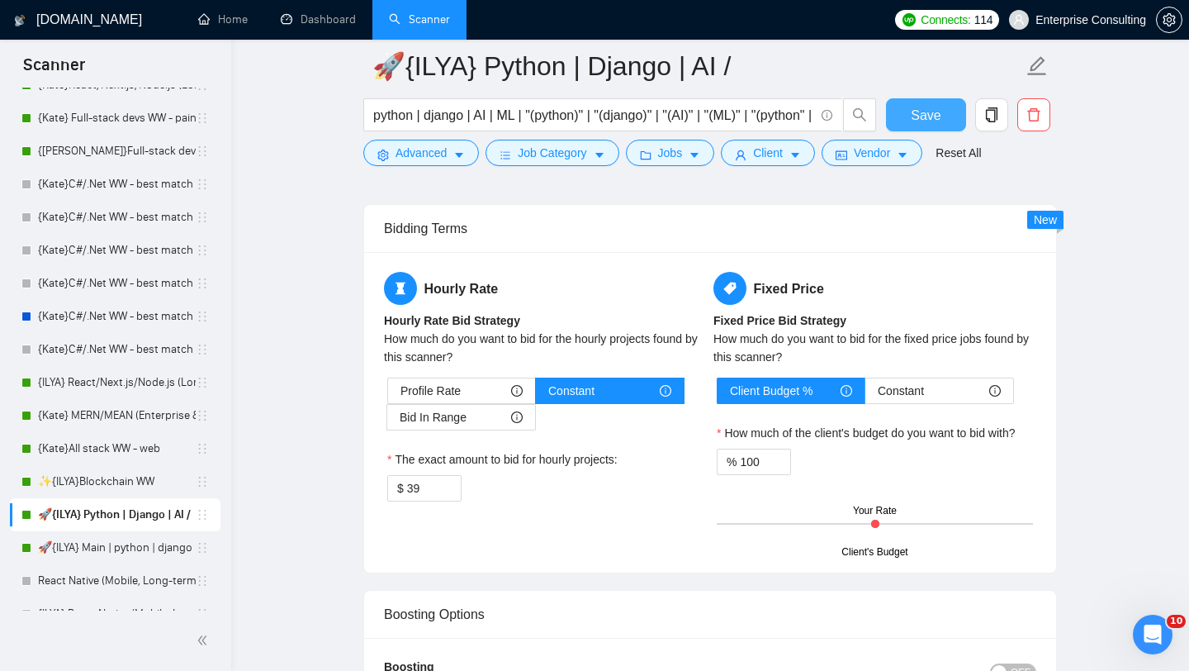
scroll to position [2506, 0]
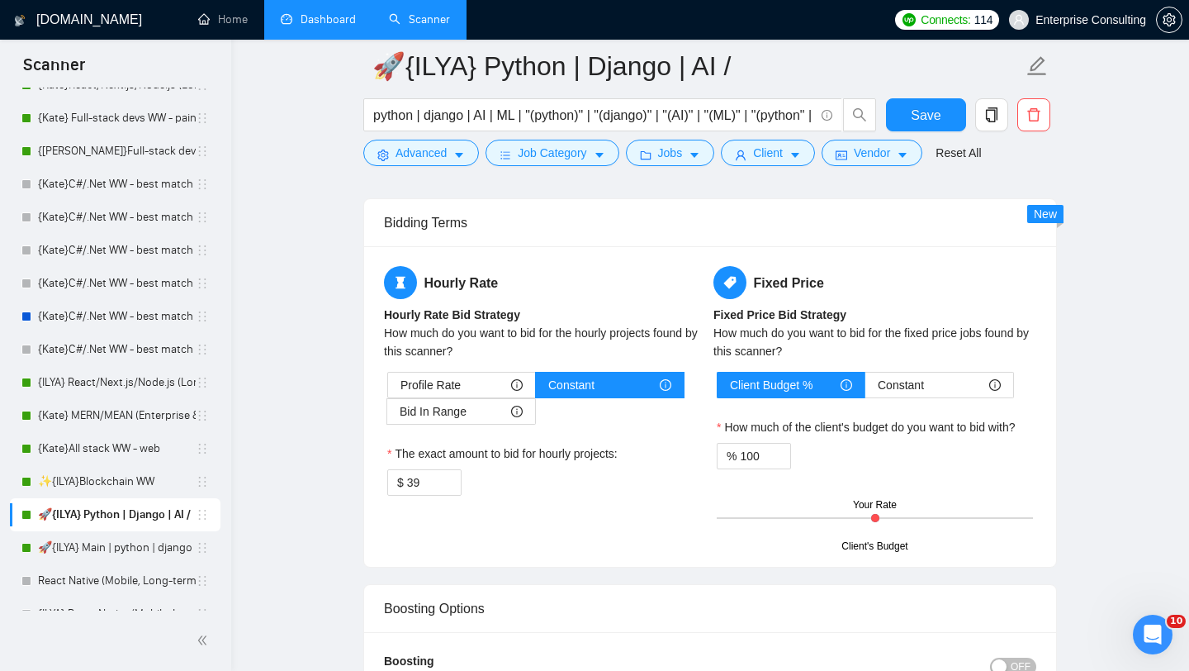
click at [341, 22] on link "Dashboard" at bounding box center [318, 19] width 75 height 14
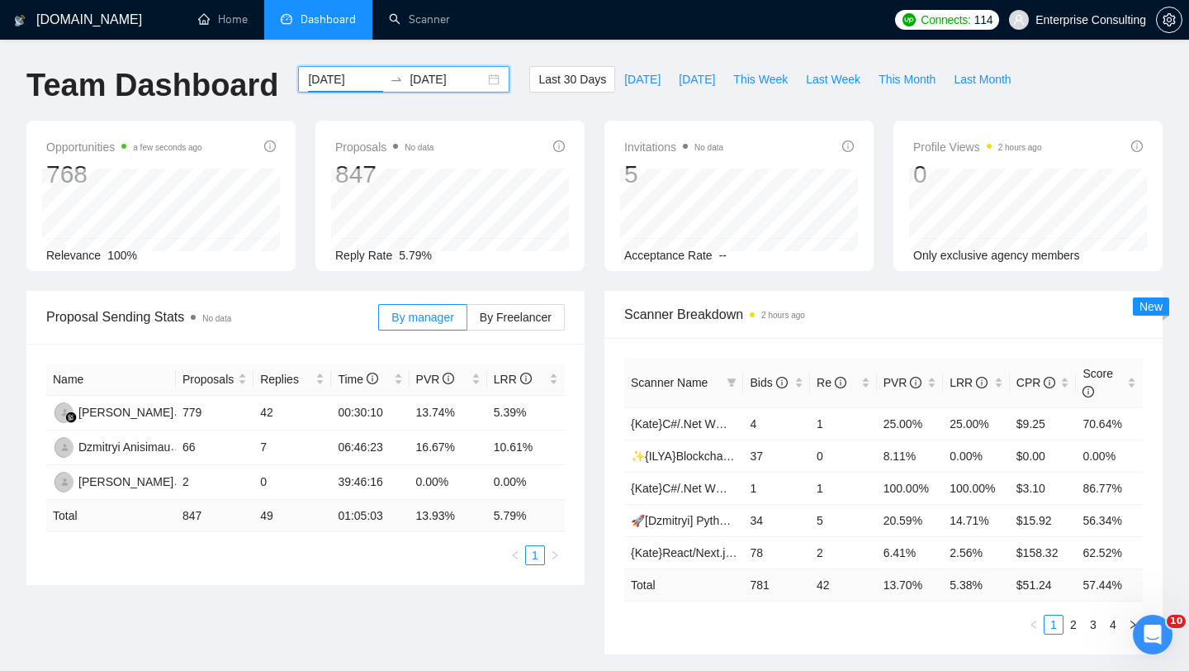
click at [350, 79] on input "[DATE]" at bounding box center [345, 79] width 75 height 18
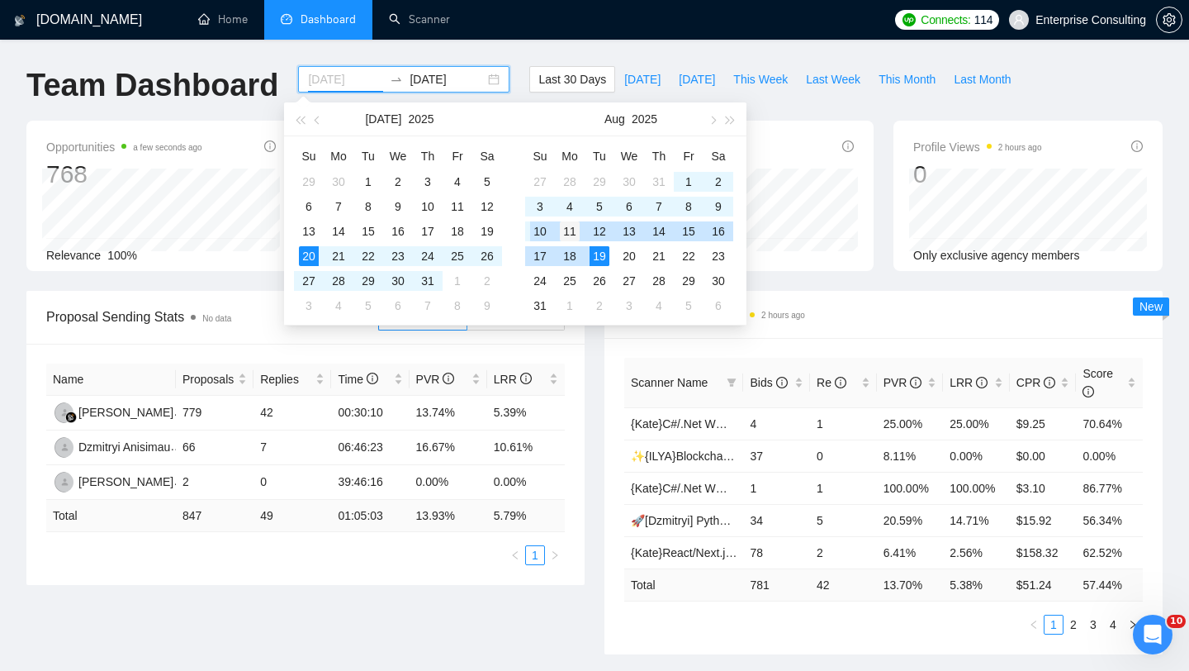
type input "[DATE]"
click at [571, 231] on div "11" at bounding box center [570, 231] width 20 height 20
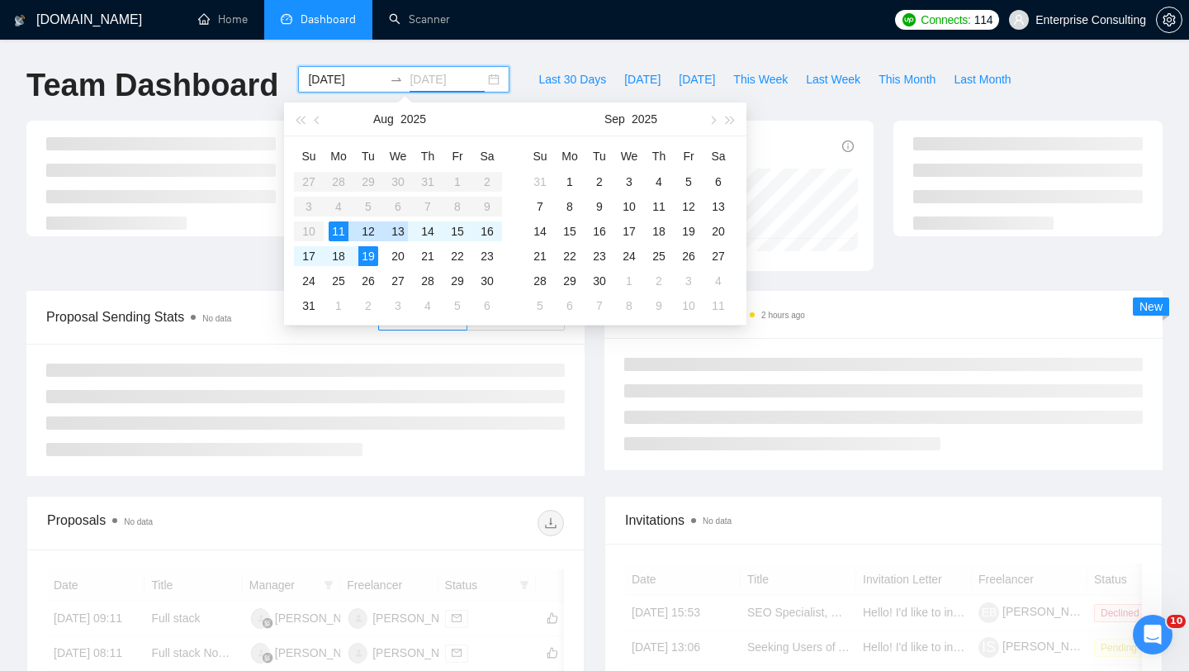
type input "[DATE]"
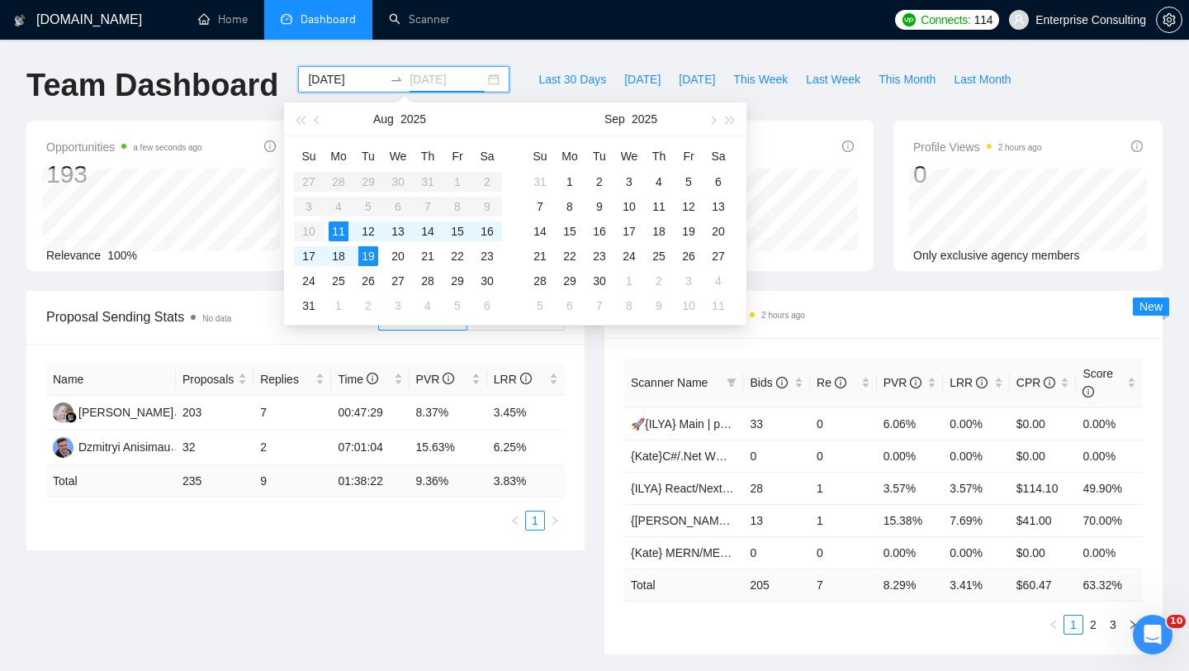
click at [336, 233] on div "11" at bounding box center [339, 231] width 20 height 20
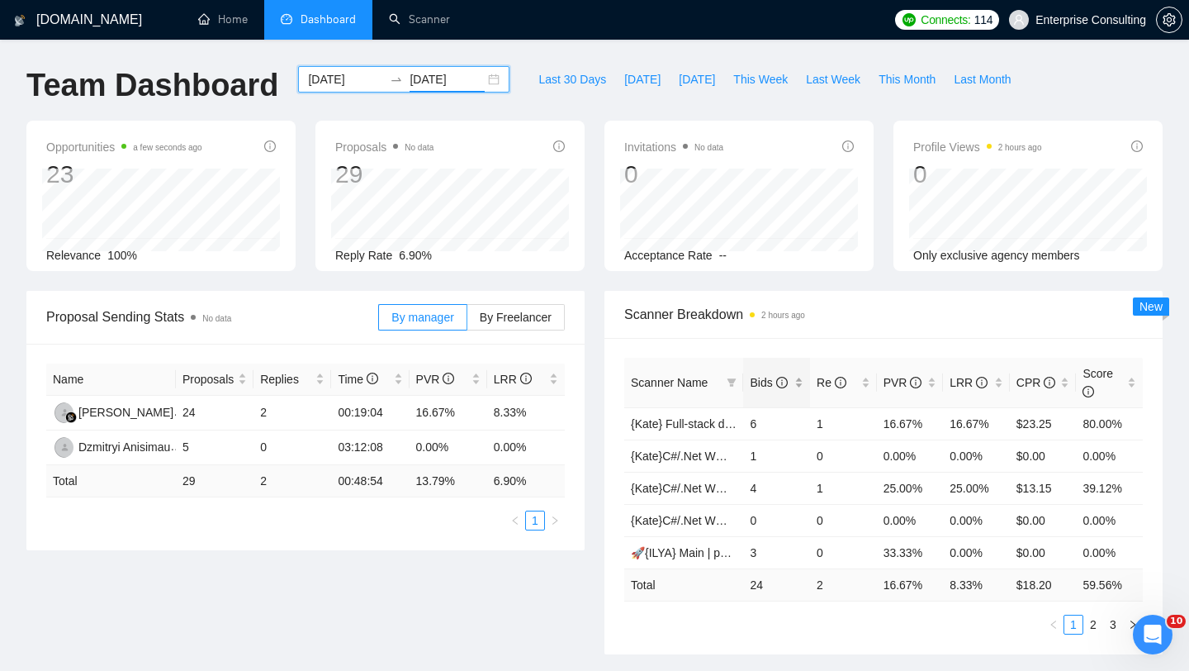
click at [771, 381] on span "Bids" at bounding box center [768, 382] width 37 height 13
click at [1093, 629] on link "2" at bounding box center [1093, 624] width 18 height 18
click at [1112, 623] on link "3" at bounding box center [1113, 624] width 18 height 18
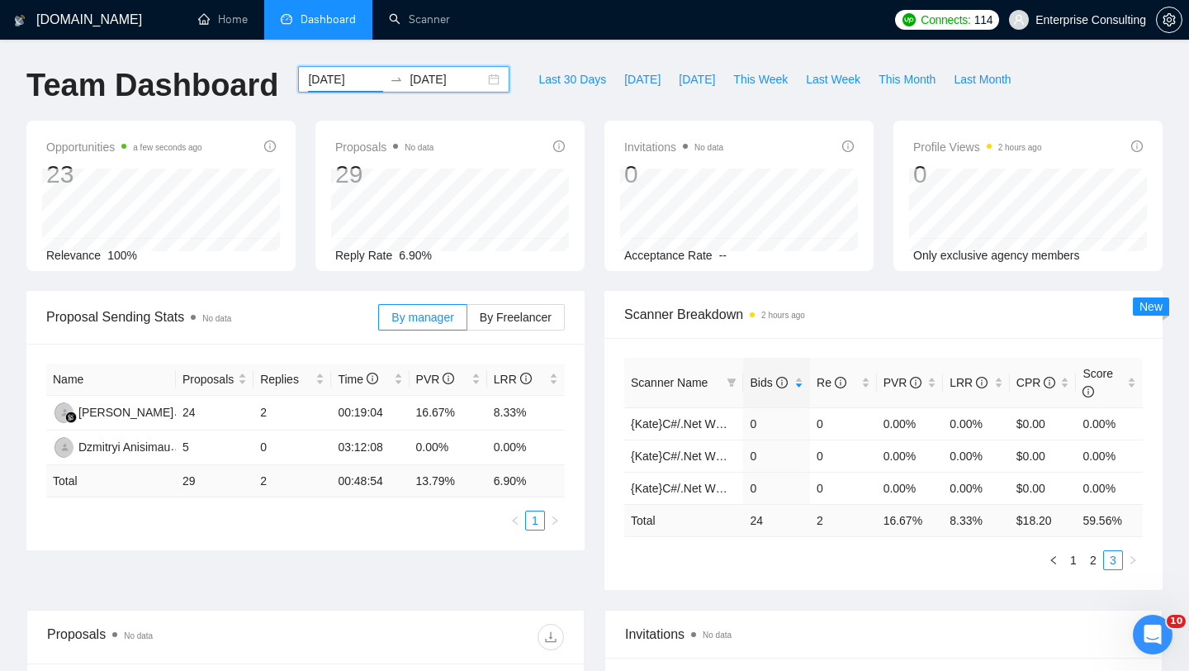
click at [326, 85] on input "[DATE]" at bounding box center [345, 79] width 75 height 18
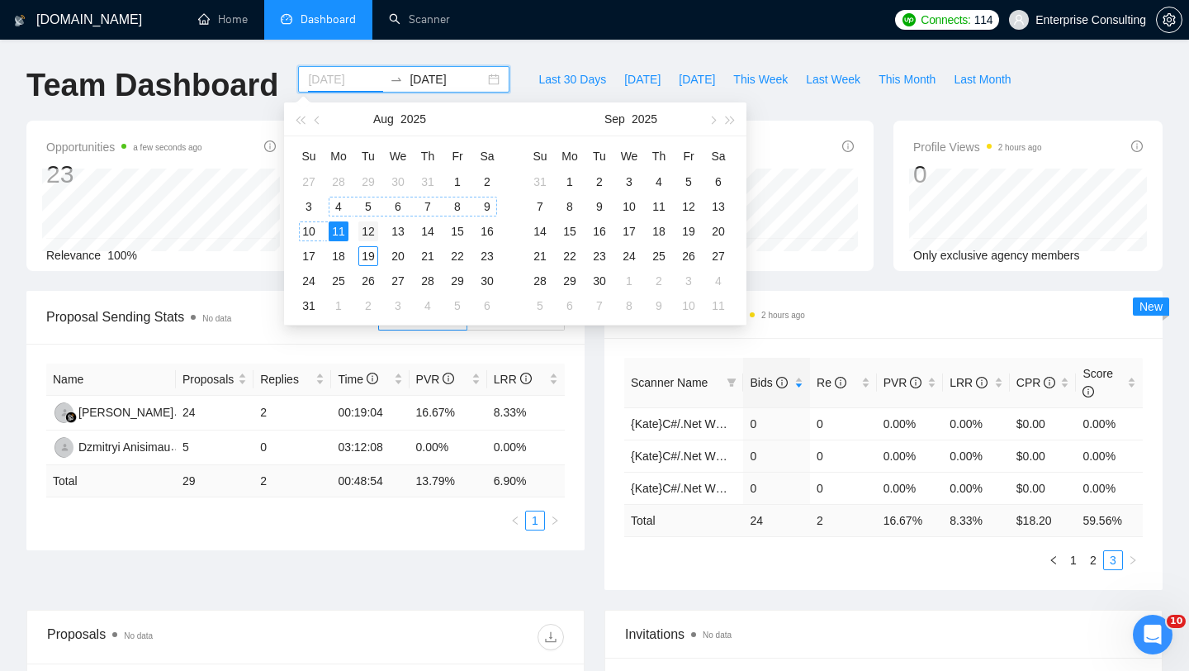
type input "2025-08-12"
click at [368, 233] on div "12" at bounding box center [368, 231] width 20 height 20
type input "2025-08-12"
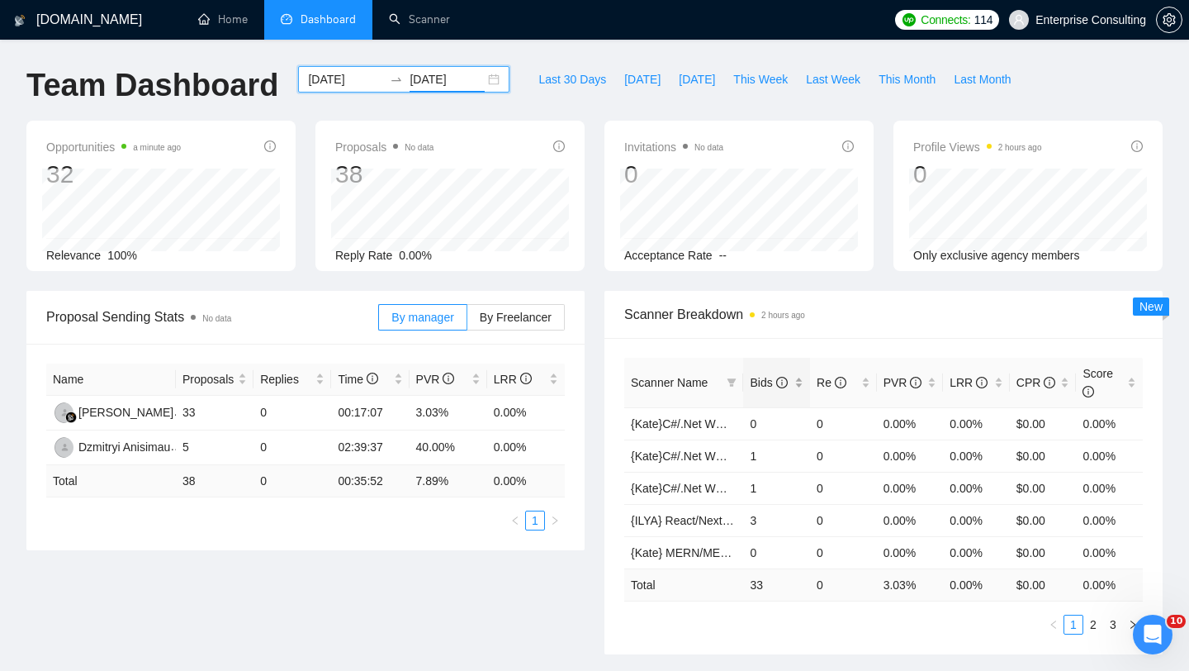
click at [771, 389] on span "Bids" at bounding box center [770, 382] width 41 height 18
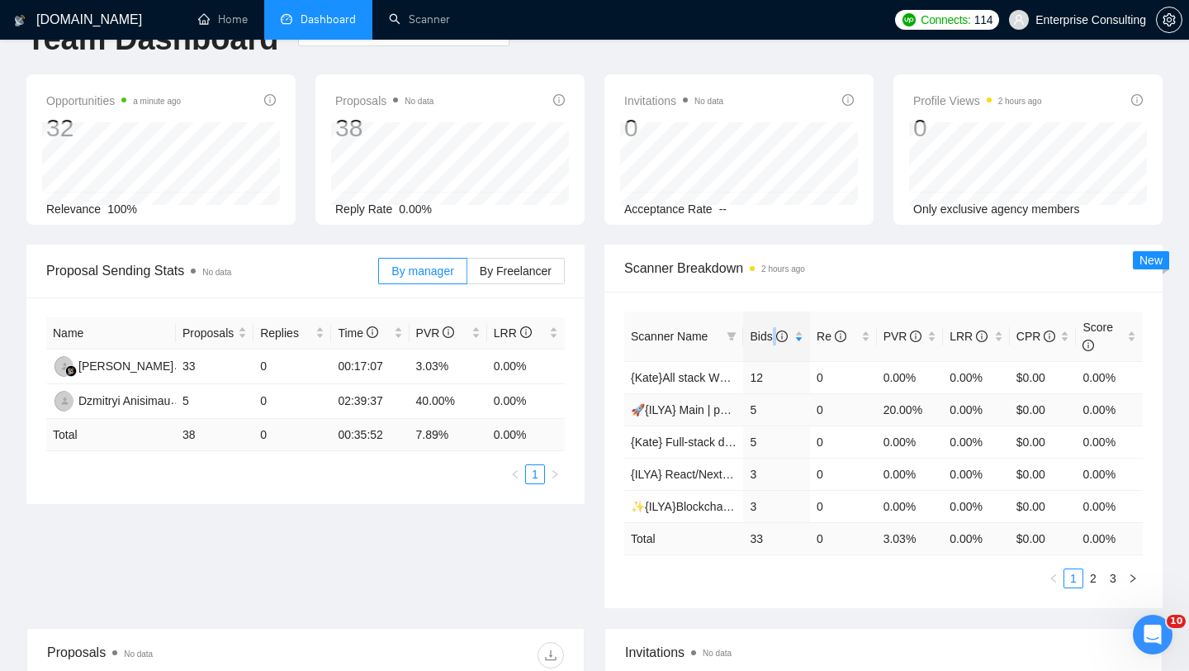
scroll to position [51, 0]
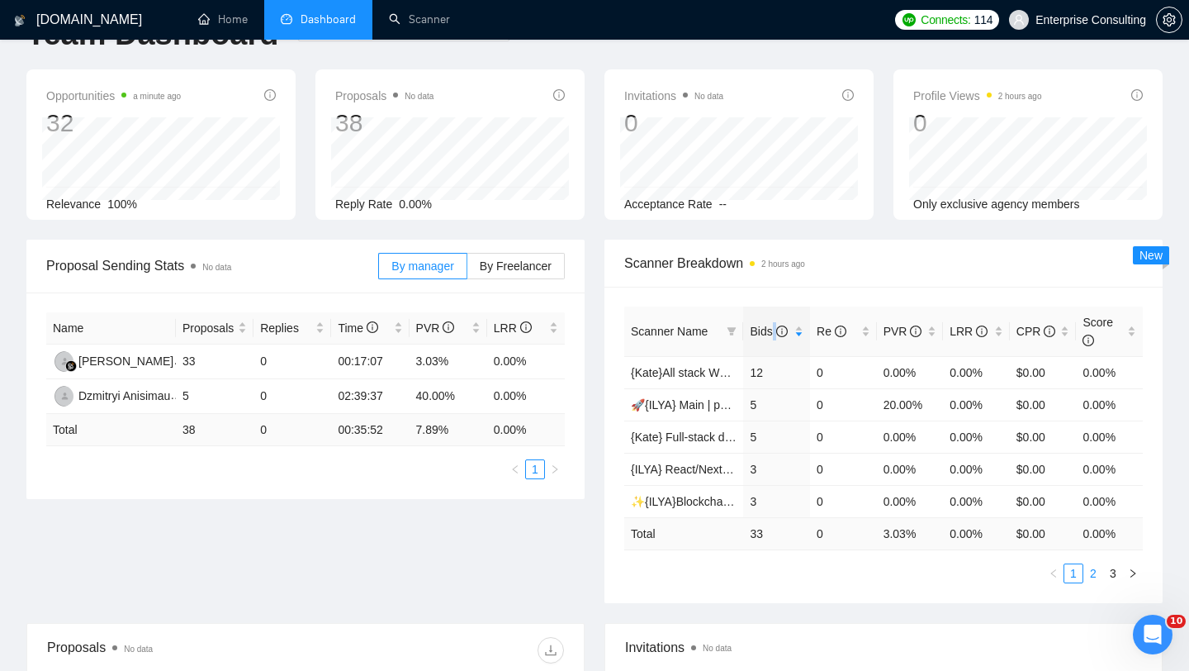
click at [1099, 575] on link "2" at bounding box center [1093, 573] width 18 height 18
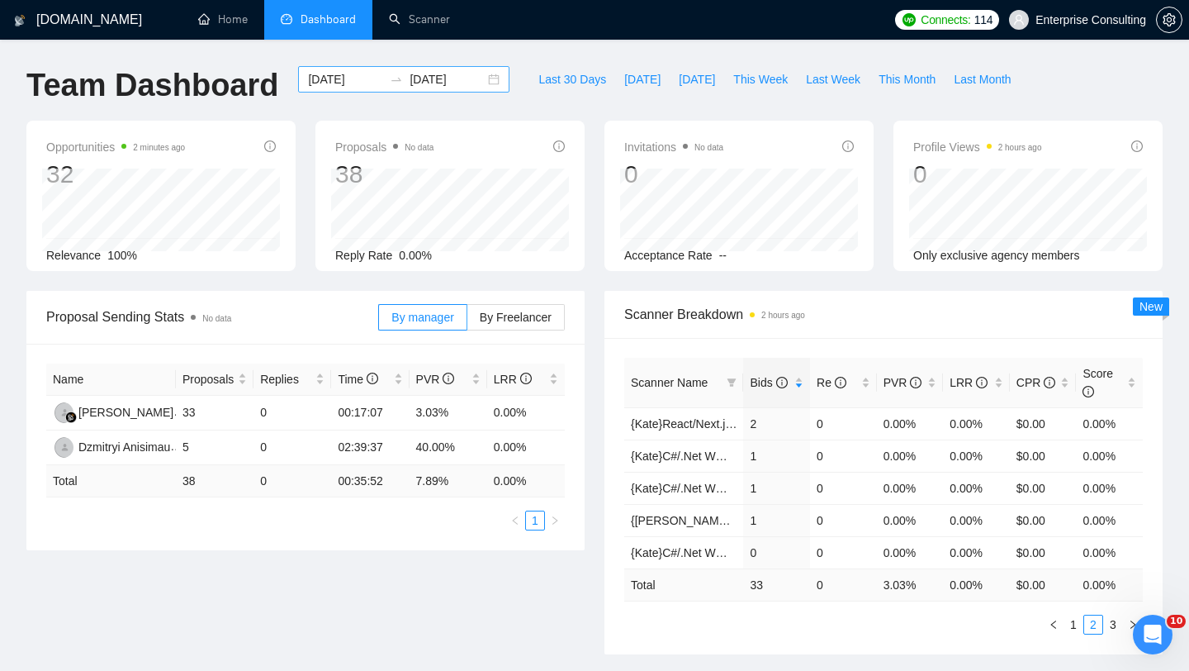
click at [341, 78] on input "2025-08-12" at bounding box center [345, 79] width 75 height 18
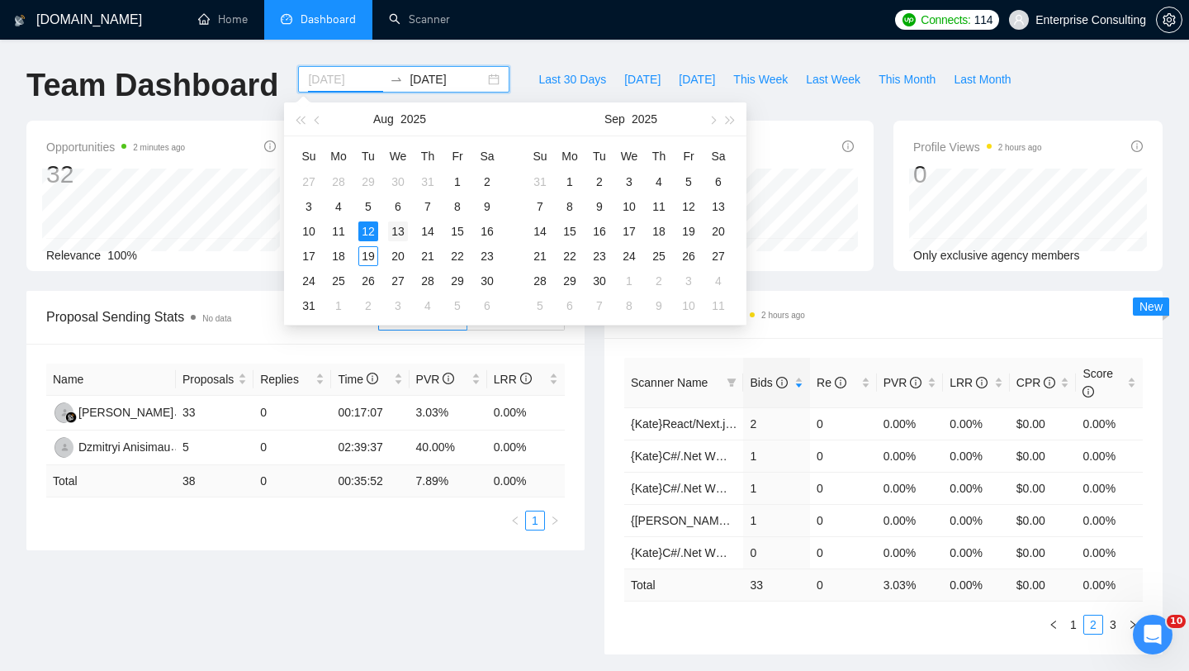
type input "2025-08-13"
click at [402, 233] on div "13" at bounding box center [398, 231] width 20 height 20
type input "2025-08-13"
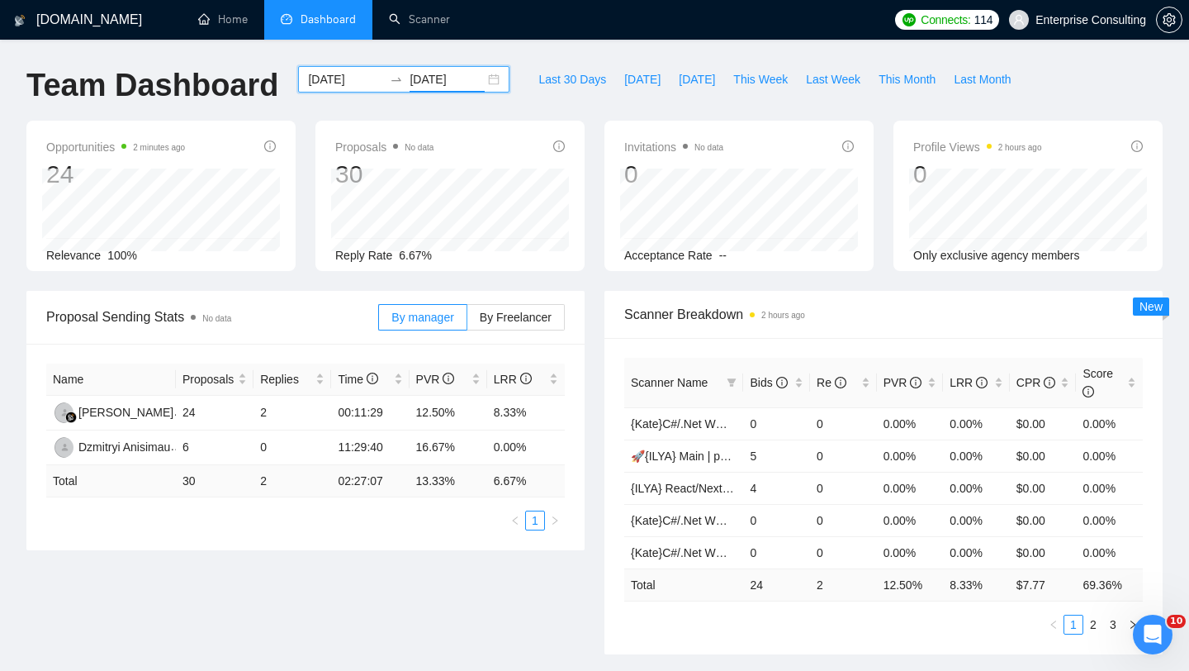
click at [674, 371] on th "Scanner Name" at bounding box center [683, 383] width 119 height 50
click at [773, 391] on div "Bids" at bounding box center [777, 382] width 54 height 18
click at [571, 609] on div "Proposal Sending Stats No data By manager By Freelancer Name Proposals Replies …" at bounding box center [595, 482] width 1156 height 383
click at [1092, 627] on link "2" at bounding box center [1093, 624] width 18 height 18
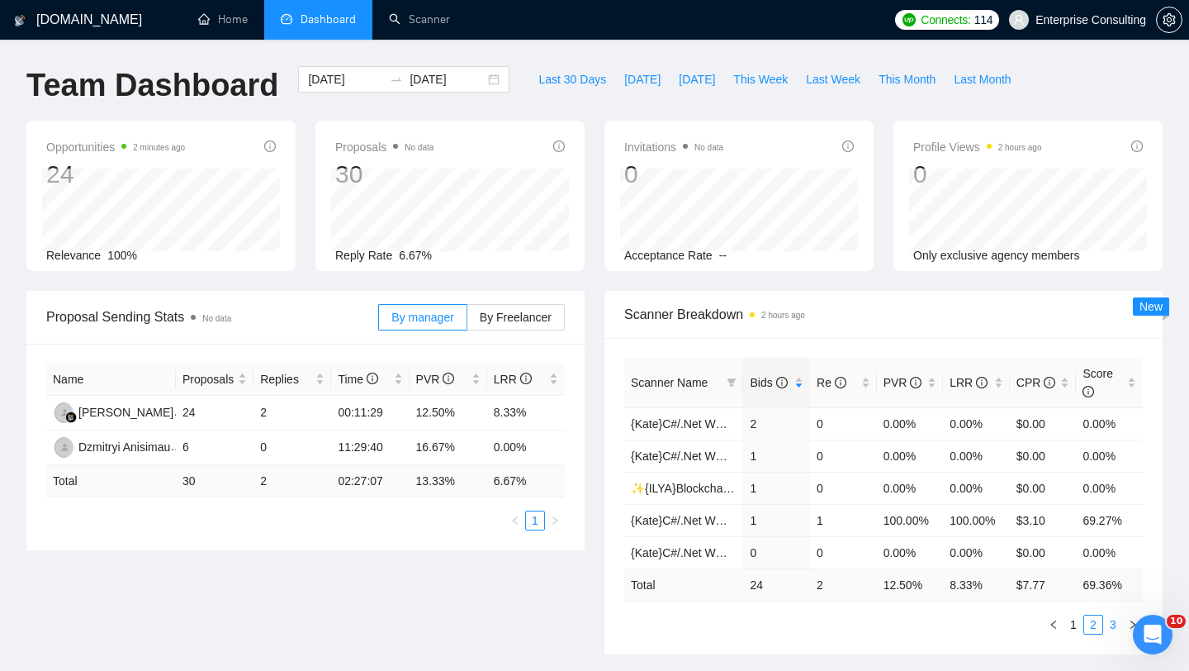
click at [1110, 625] on link "3" at bounding box center [1113, 624] width 18 height 18
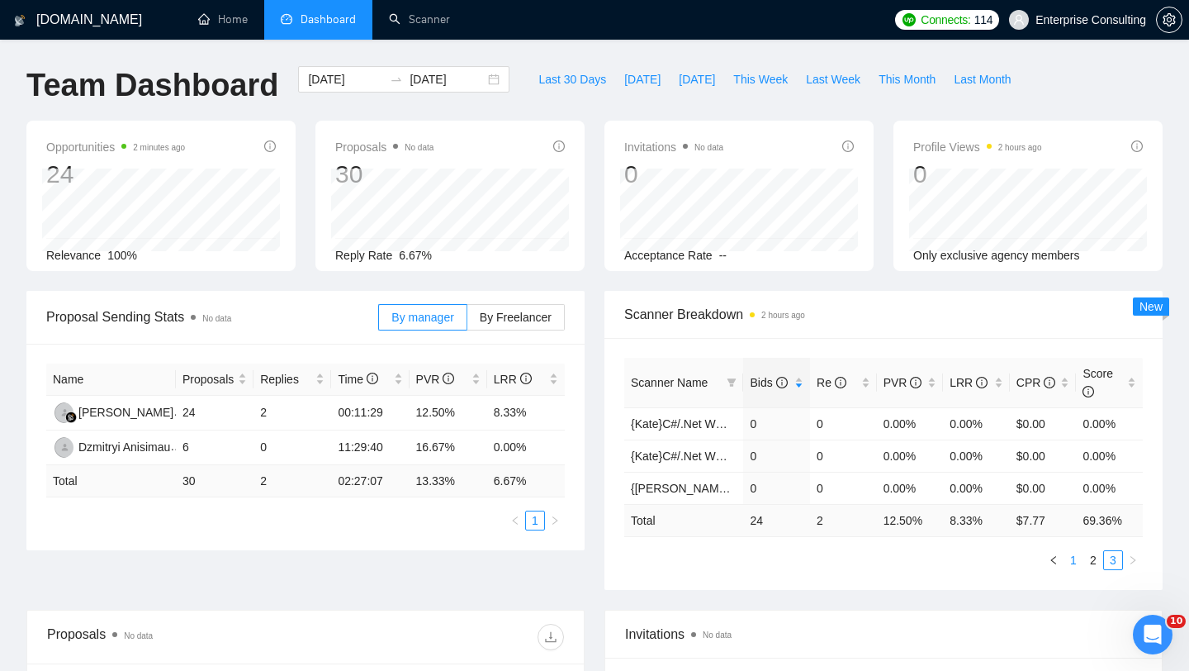
click at [1078, 563] on link "1" at bounding box center [1073, 560] width 18 height 18
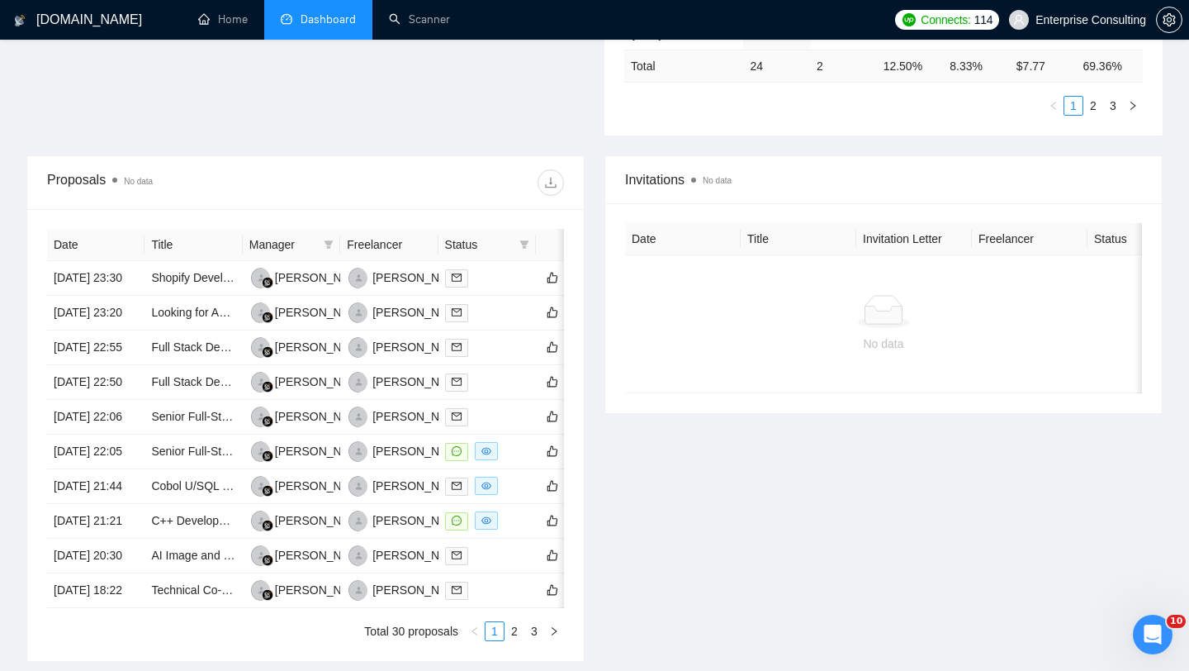
scroll to position [713, 0]
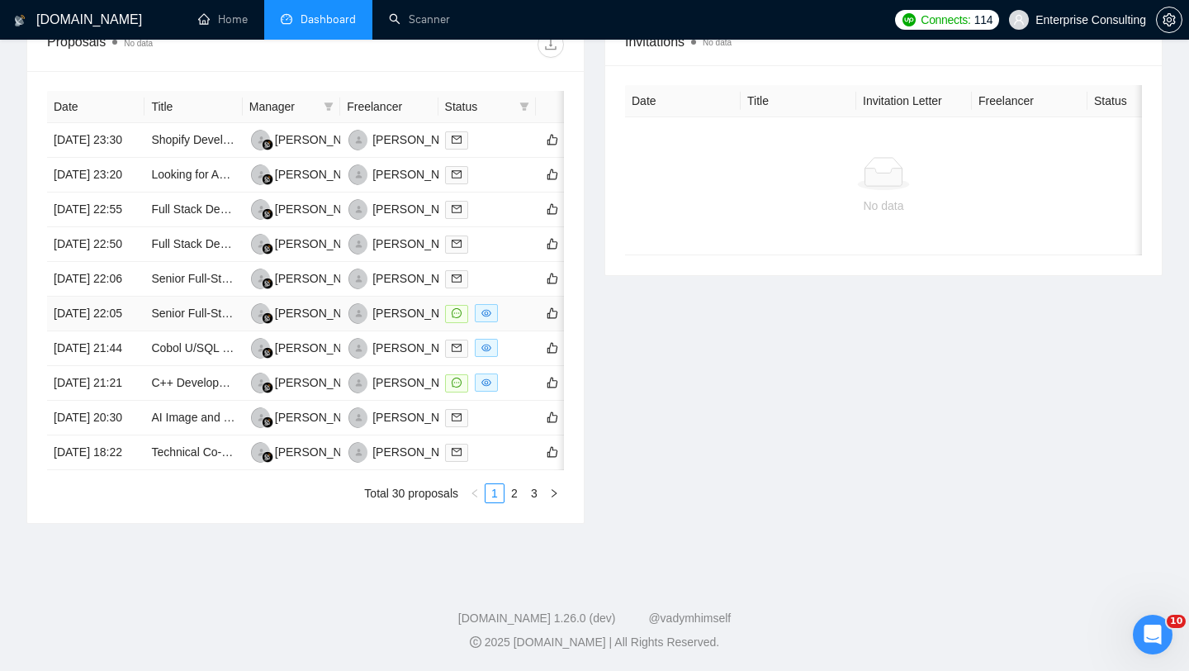
click at [528, 323] on div at bounding box center [487, 313] width 84 height 19
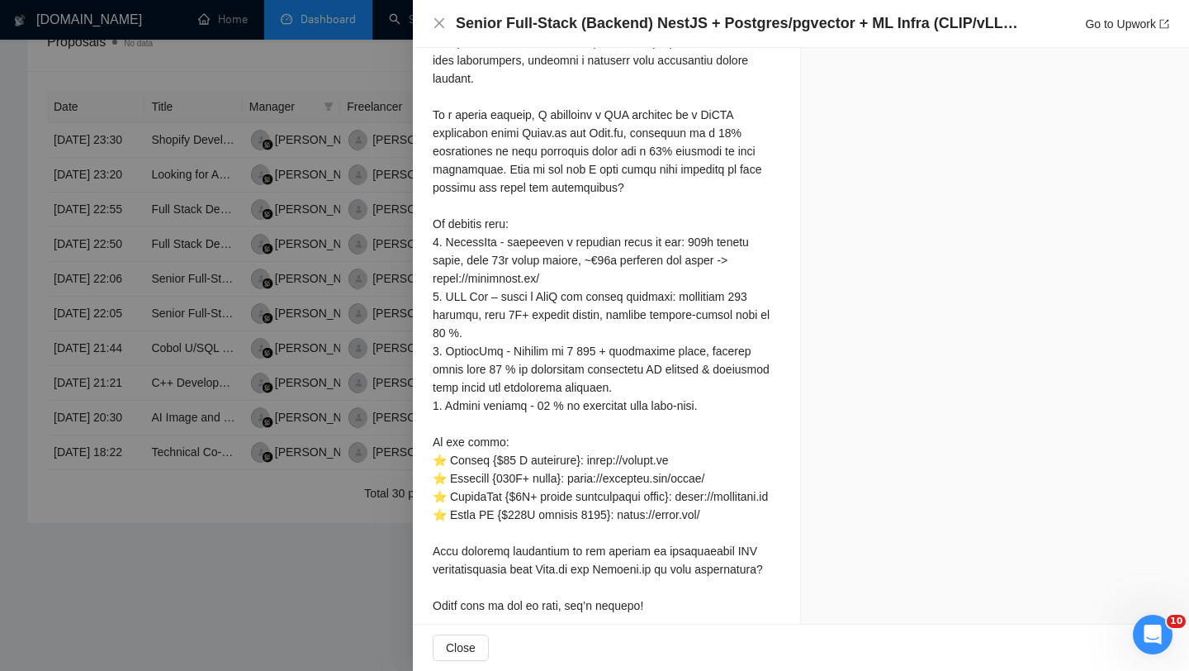
scroll to position [1744, 0]
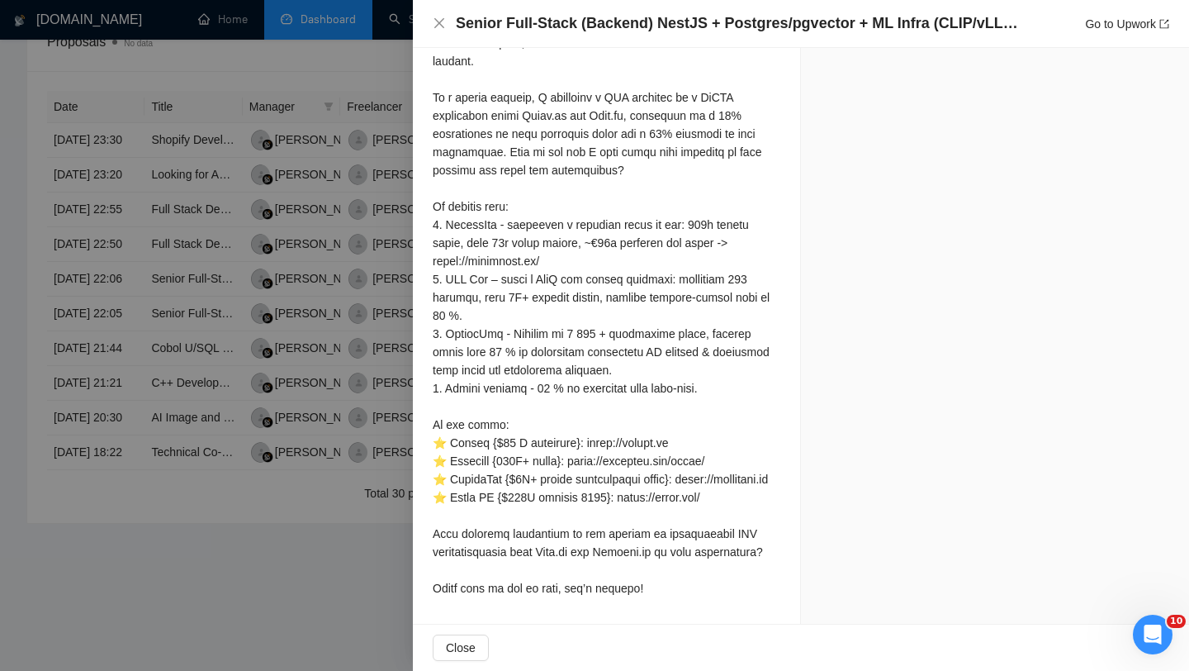
click at [349, 279] on div at bounding box center [594, 335] width 1189 height 671
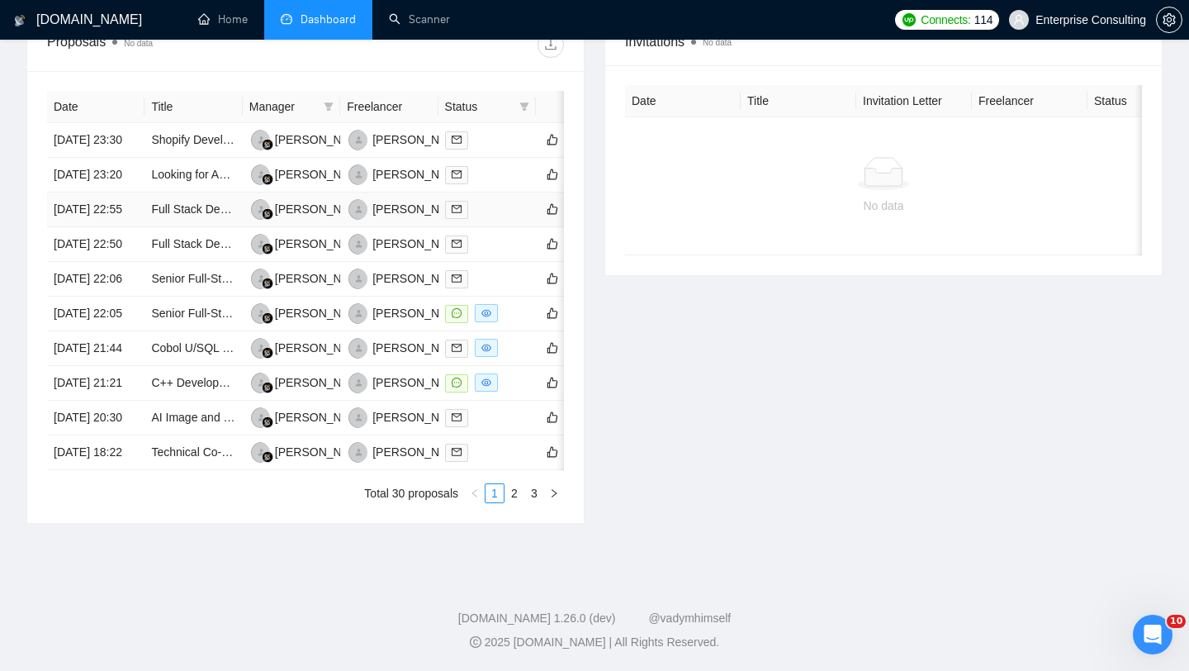
scroll to position [723, 0]
click at [513, 502] on link "2" at bounding box center [514, 493] width 18 height 18
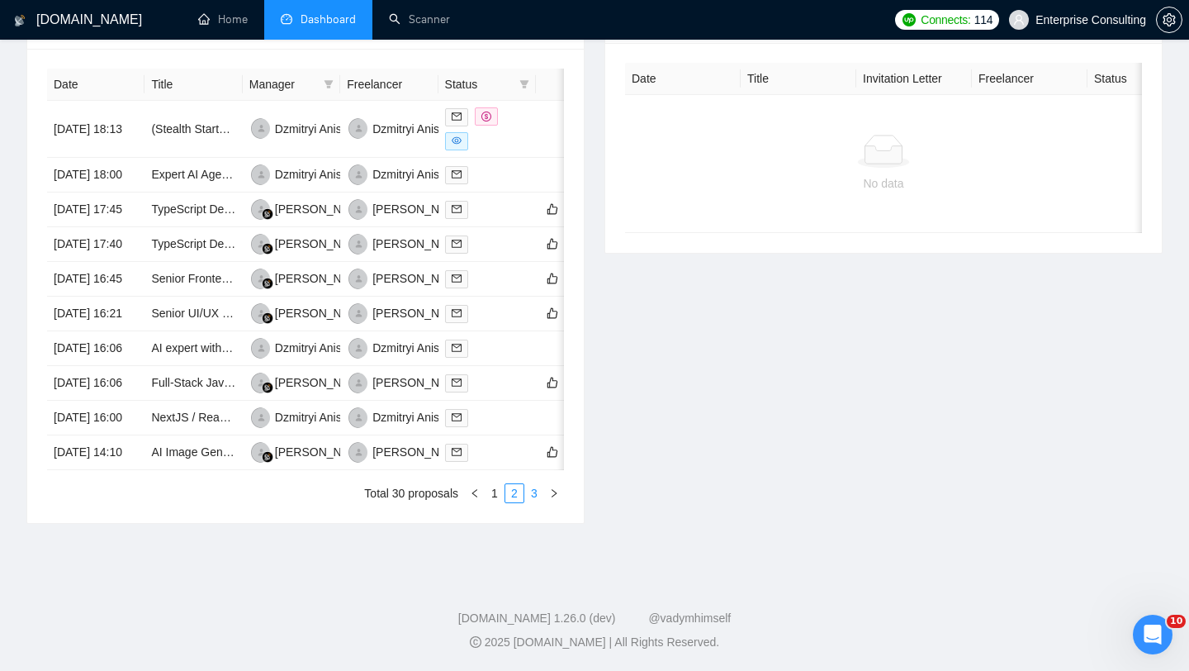
click at [531, 502] on link "3" at bounding box center [534, 493] width 18 height 18
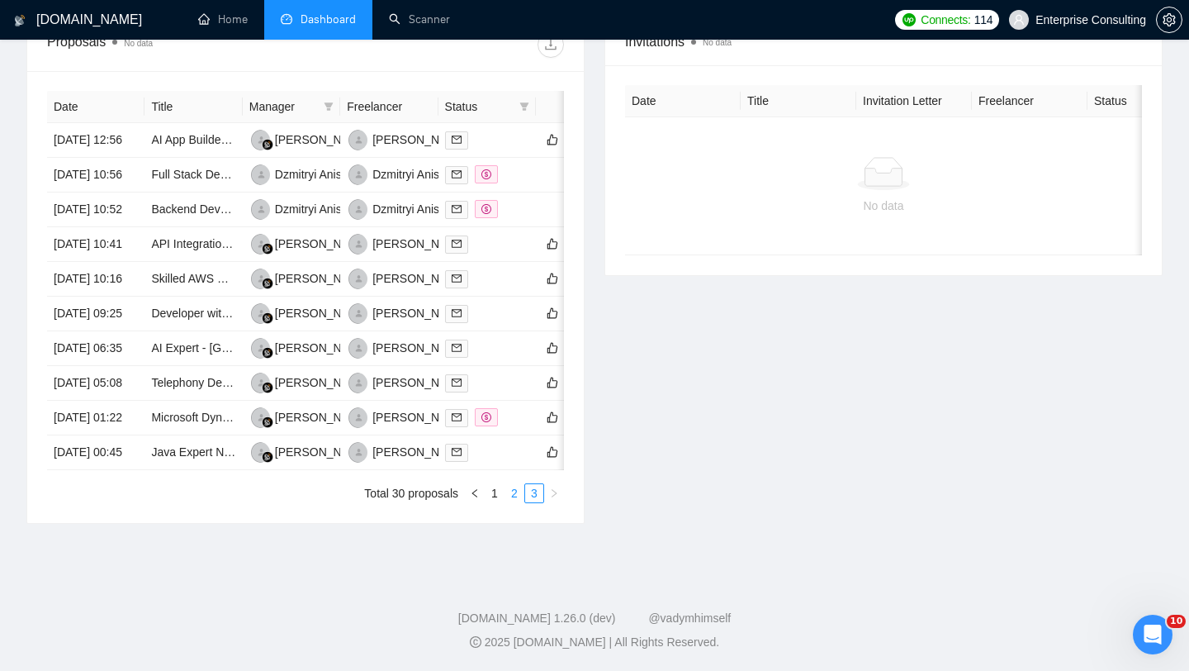
click at [514, 502] on link "2" at bounding box center [514, 493] width 18 height 18
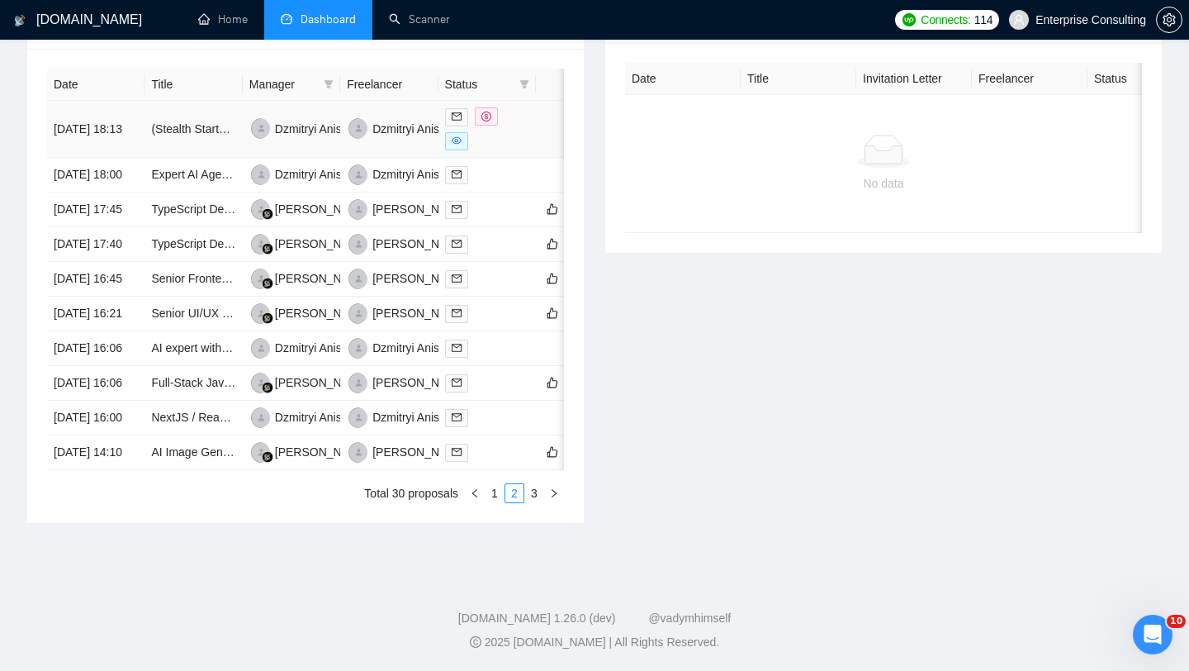
click at [518, 107] on div at bounding box center [487, 128] width 84 height 43
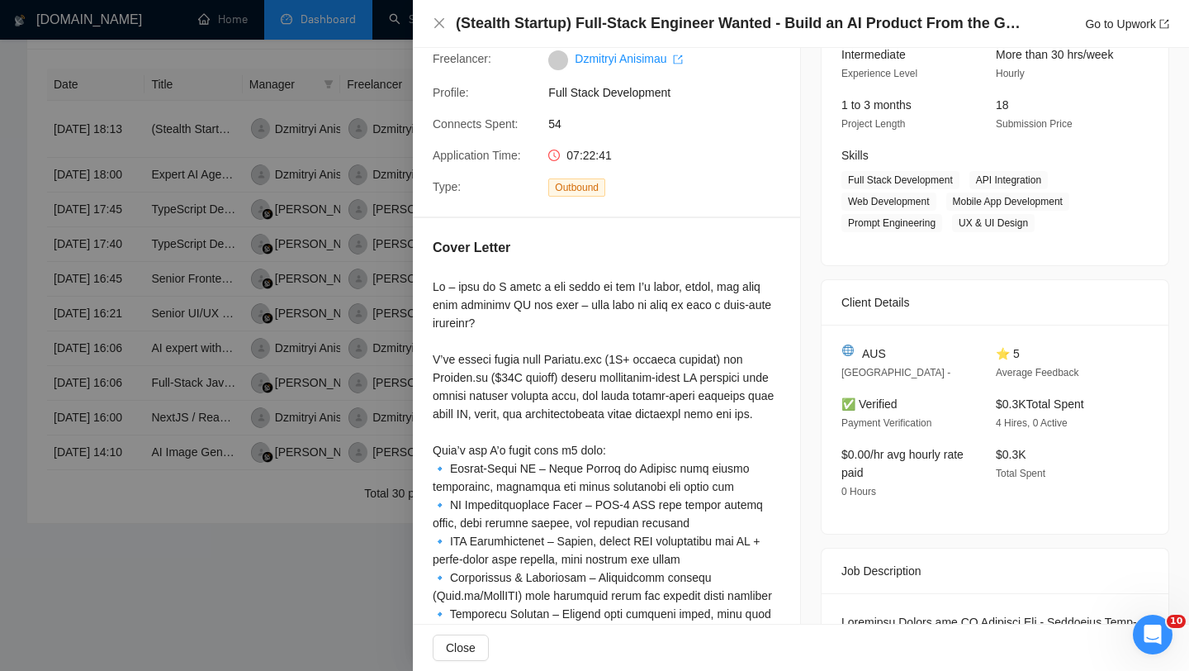
scroll to position [321, 0]
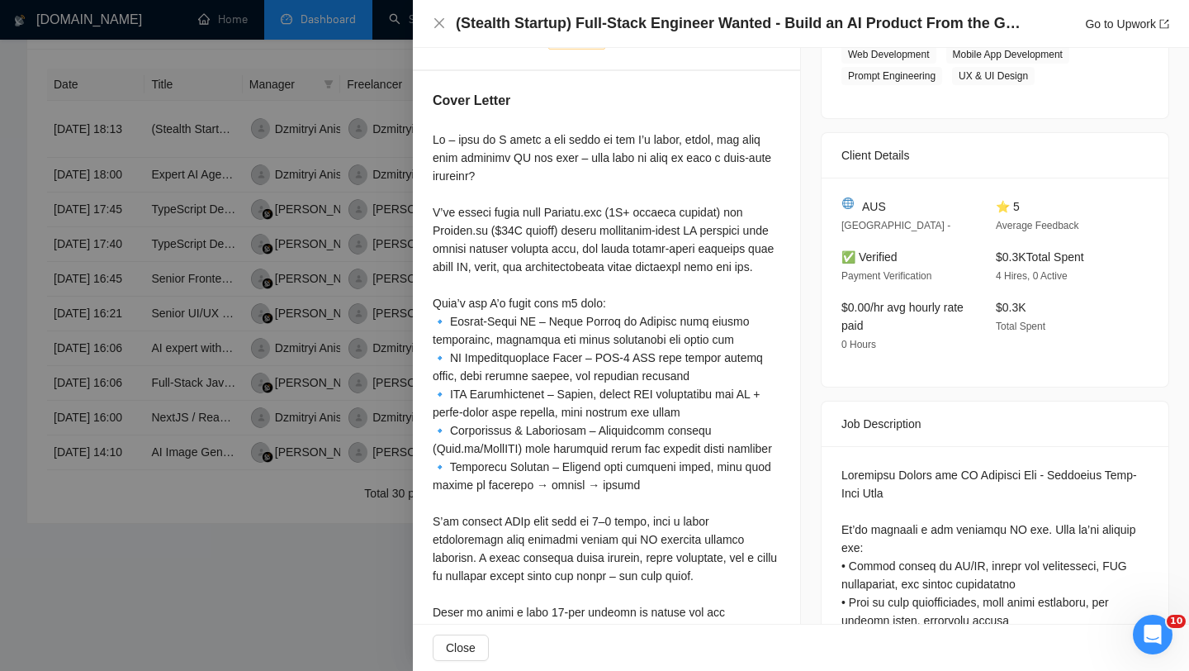
click at [376, 291] on div at bounding box center [594, 335] width 1189 height 671
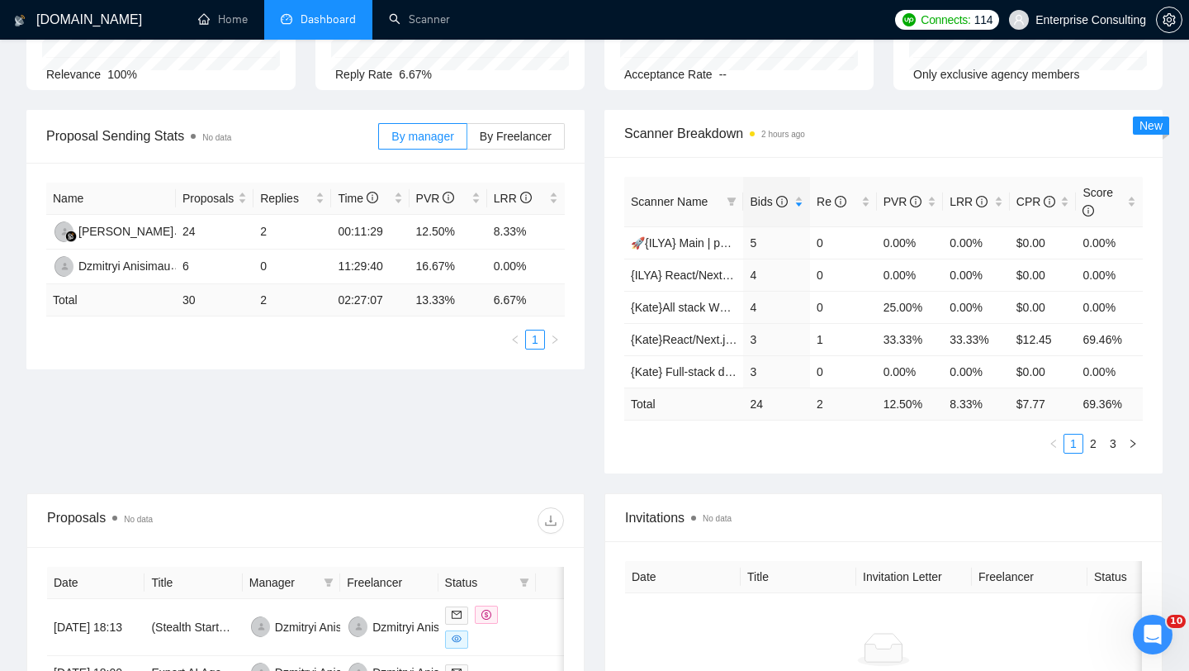
scroll to position [0, 0]
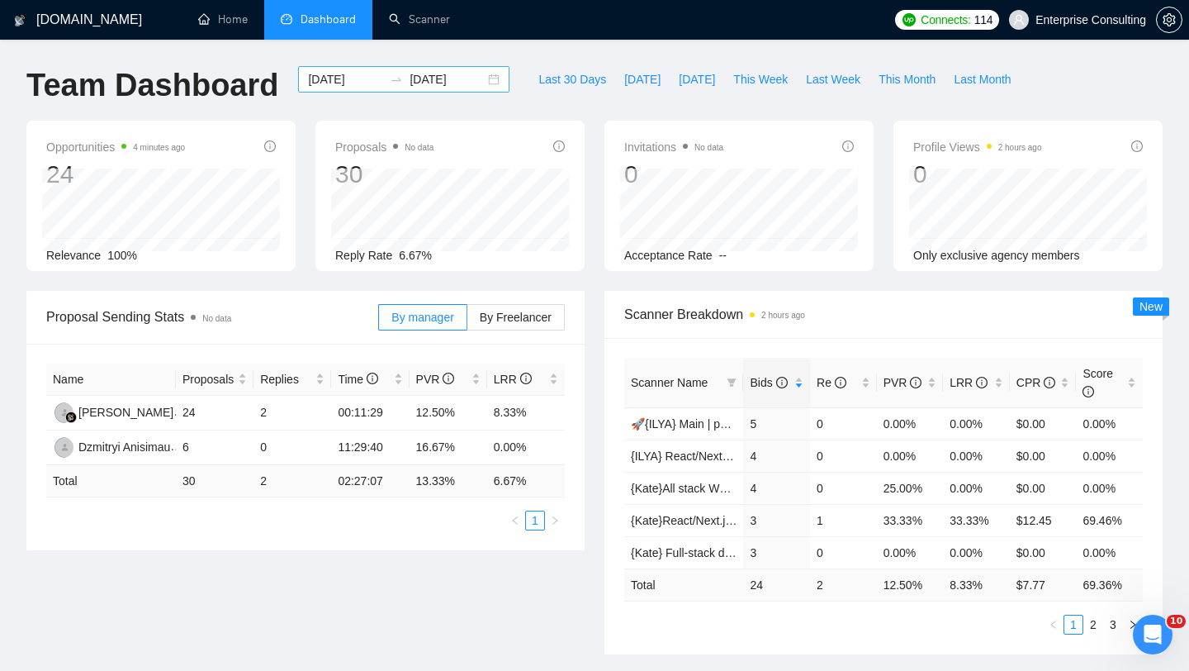
click at [345, 77] on input "2025-08-13" at bounding box center [345, 79] width 75 height 18
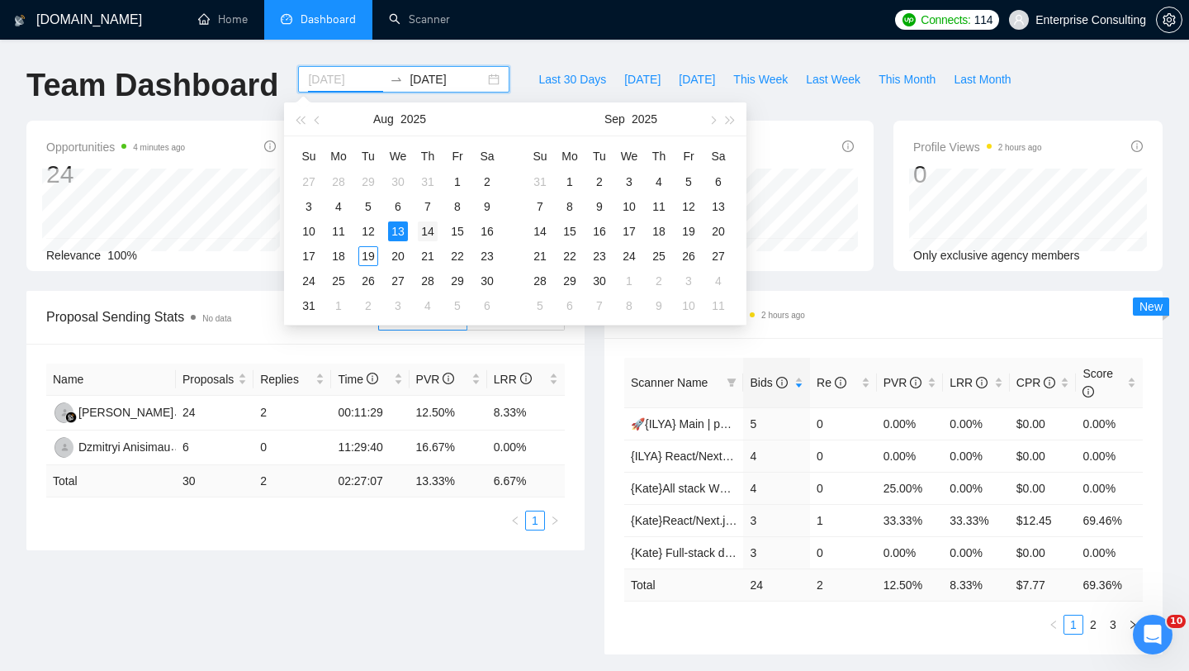
type input "2025-08-14"
click at [428, 233] on div "14" at bounding box center [428, 231] width 20 height 20
type input "2025-08-14"
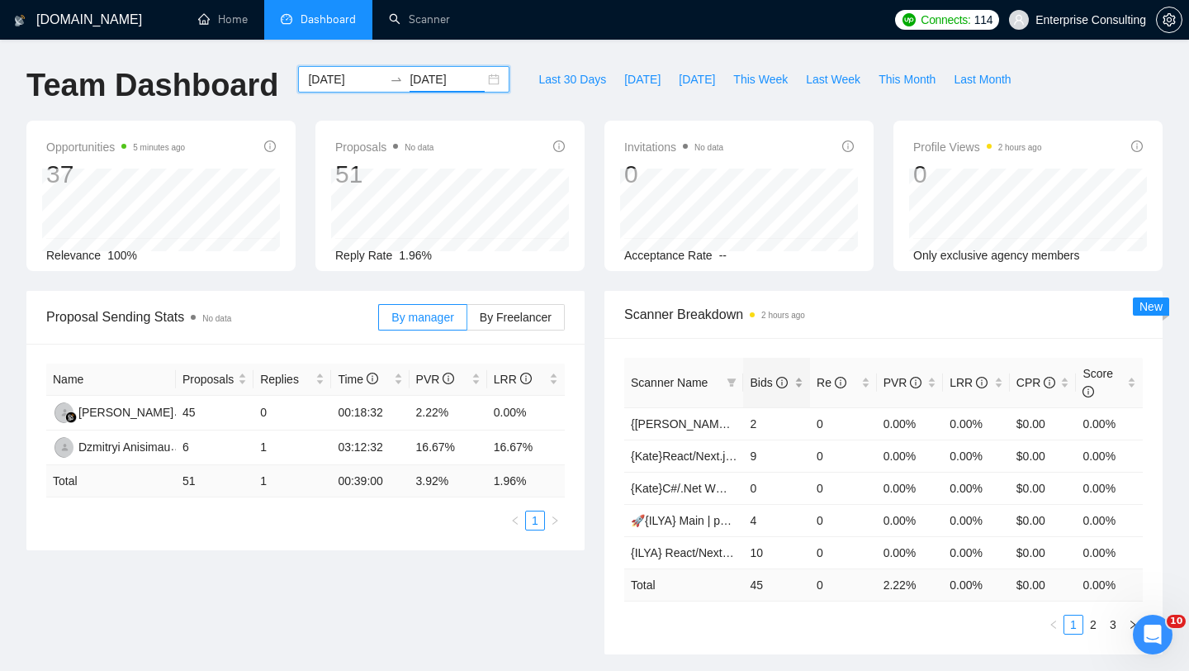
click at [772, 379] on span "Bids" at bounding box center [768, 382] width 37 height 13
click at [1097, 628] on link "2" at bounding box center [1093, 624] width 18 height 18
click at [1107, 625] on link "3" at bounding box center [1113, 624] width 18 height 18
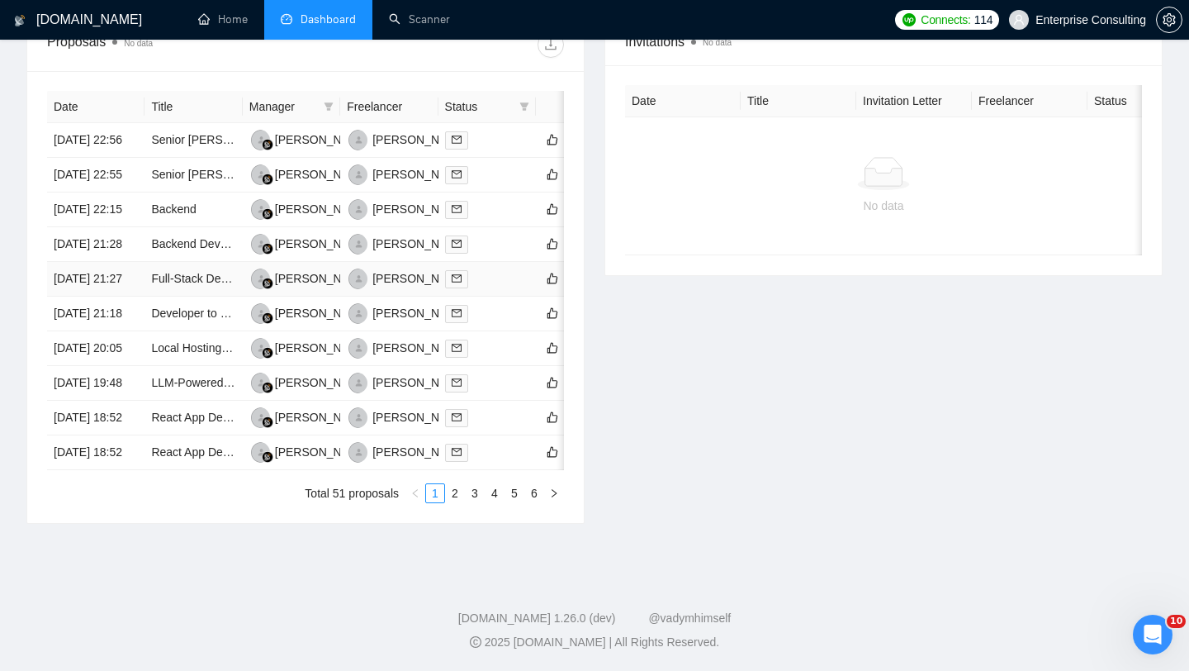
scroll to position [781, 0]
click at [458, 493] on link "2" at bounding box center [455, 493] width 18 height 18
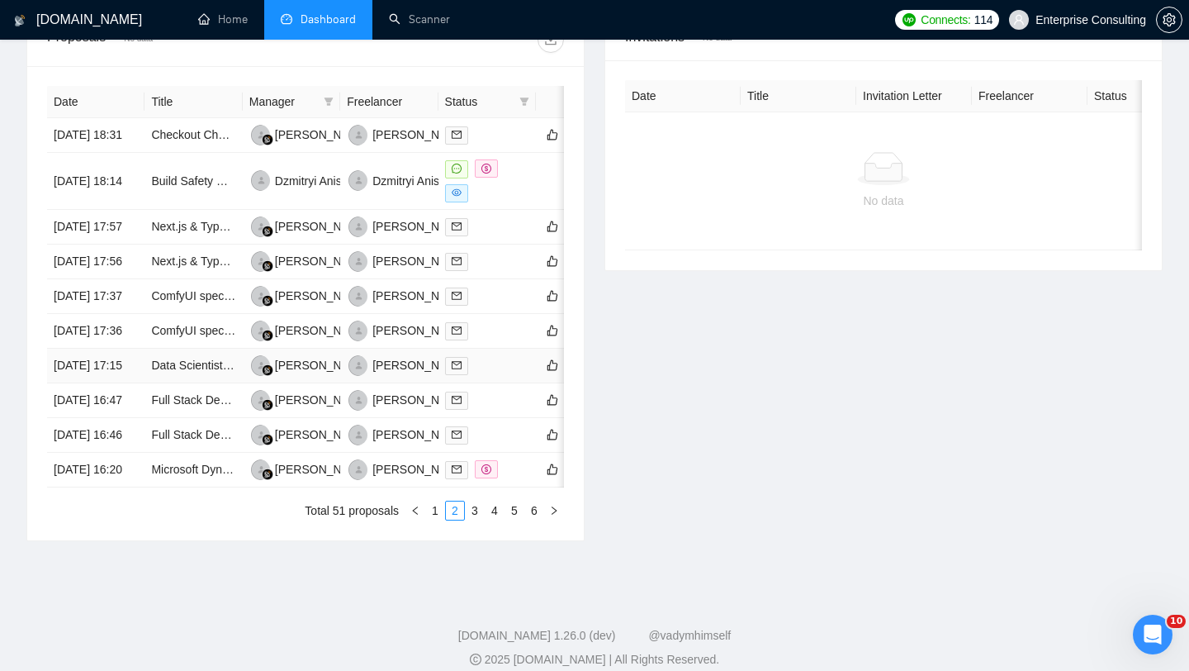
scroll to position [628, 0]
click at [510, 204] on div at bounding box center [487, 182] width 84 height 43
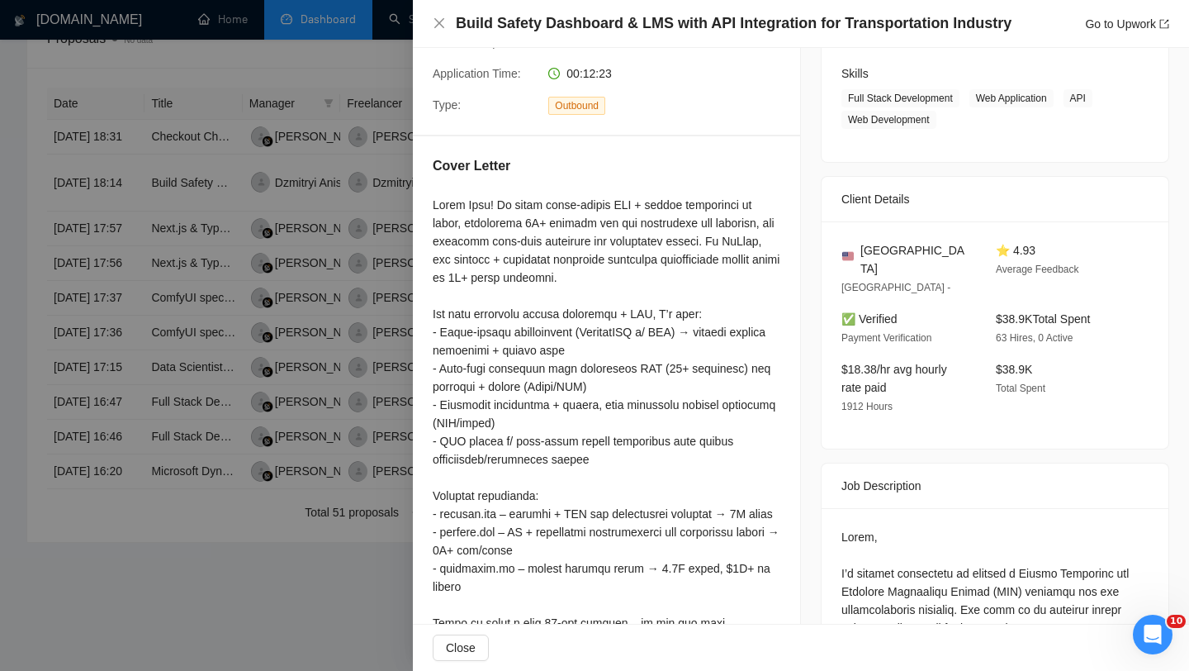
scroll to position [0, 0]
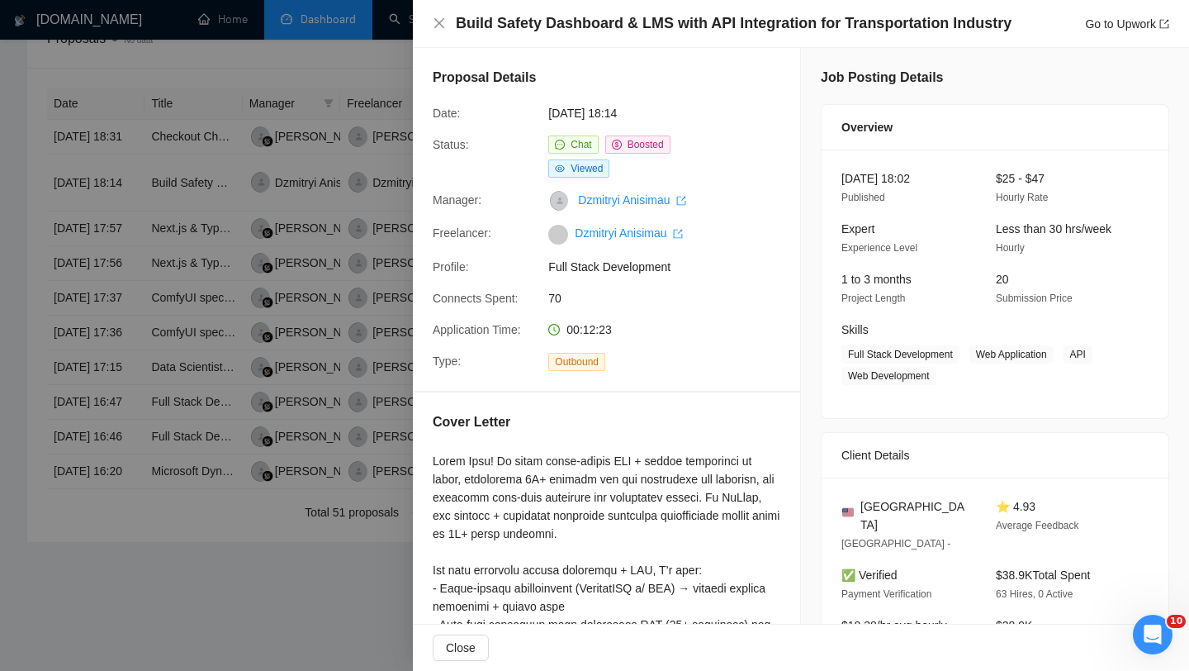
click at [344, 282] on div at bounding box center [594, 335] width 1189 height 671
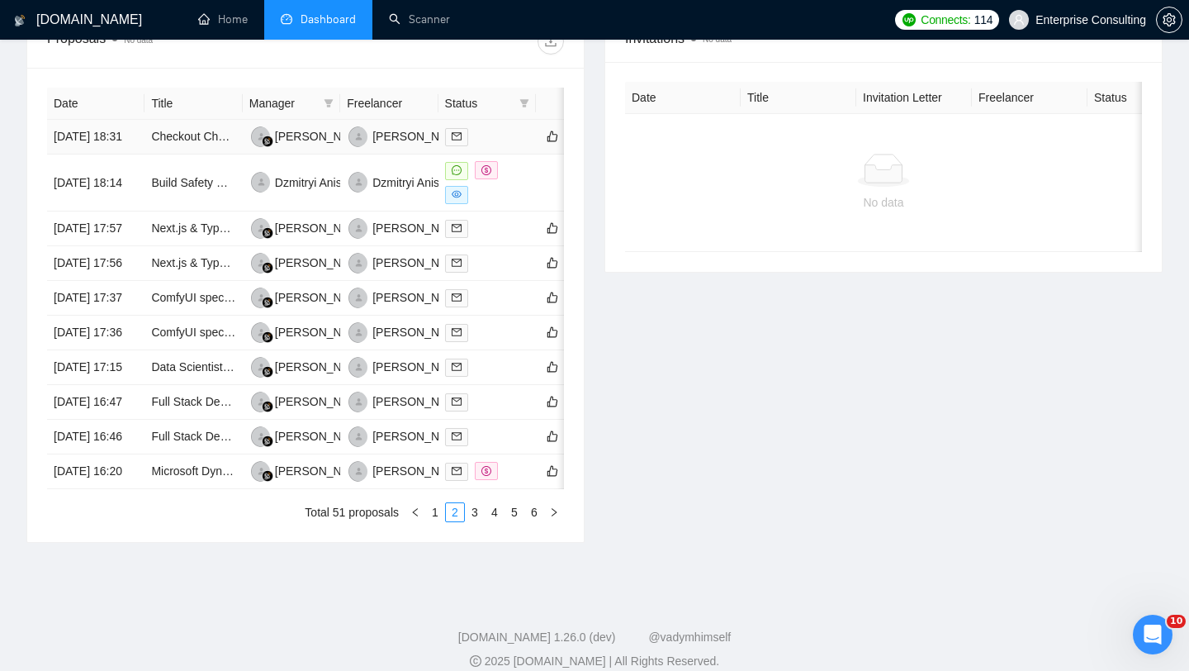
click at [498, 146] on div at bounding box center [487, 136] width 84 height 19
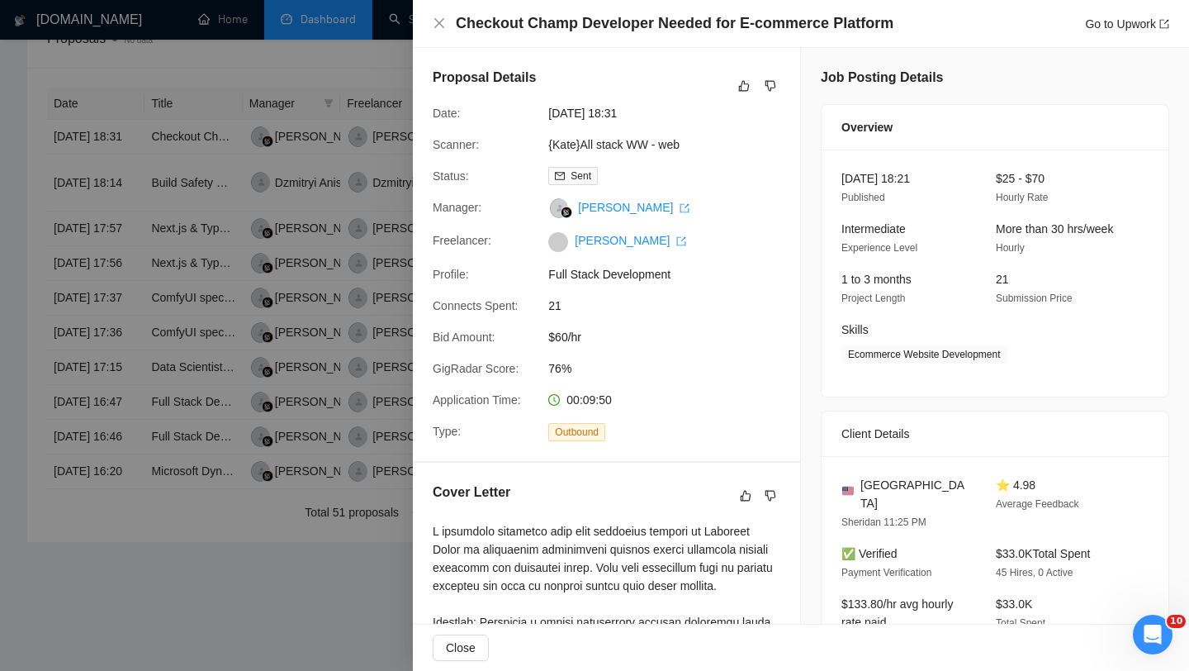
click at [342, 367] on div at bounding box center [594, 335] width 1189 height 671
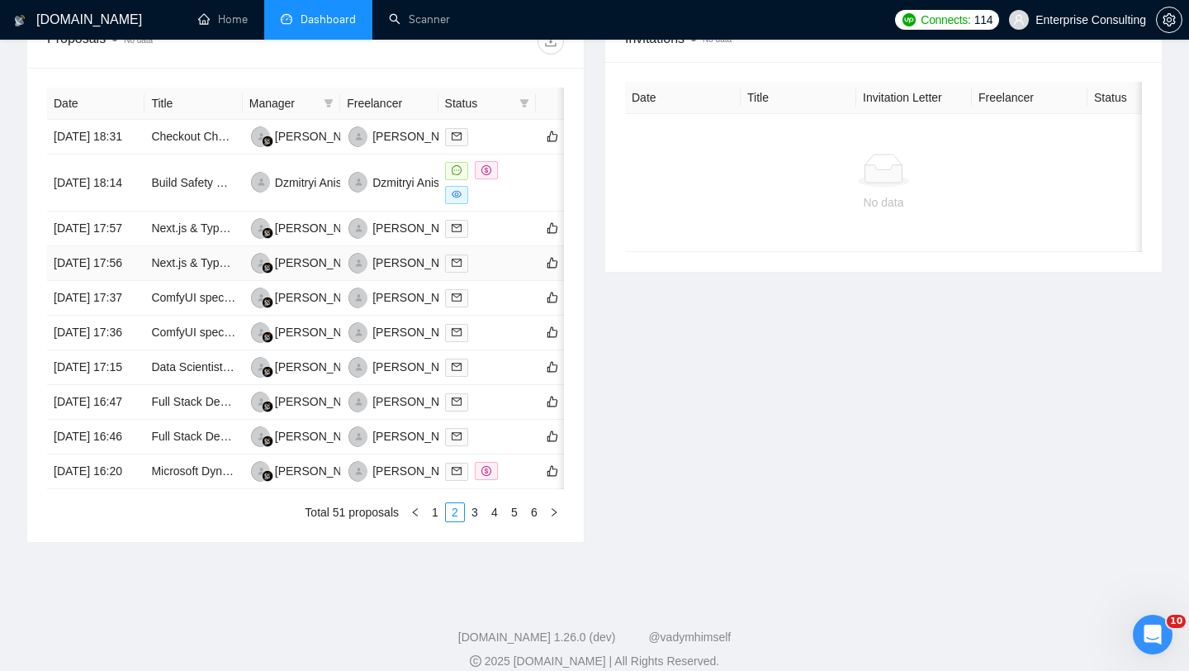
click at [496, 273] on div at bounding box center [487, 263] width 84 height 19
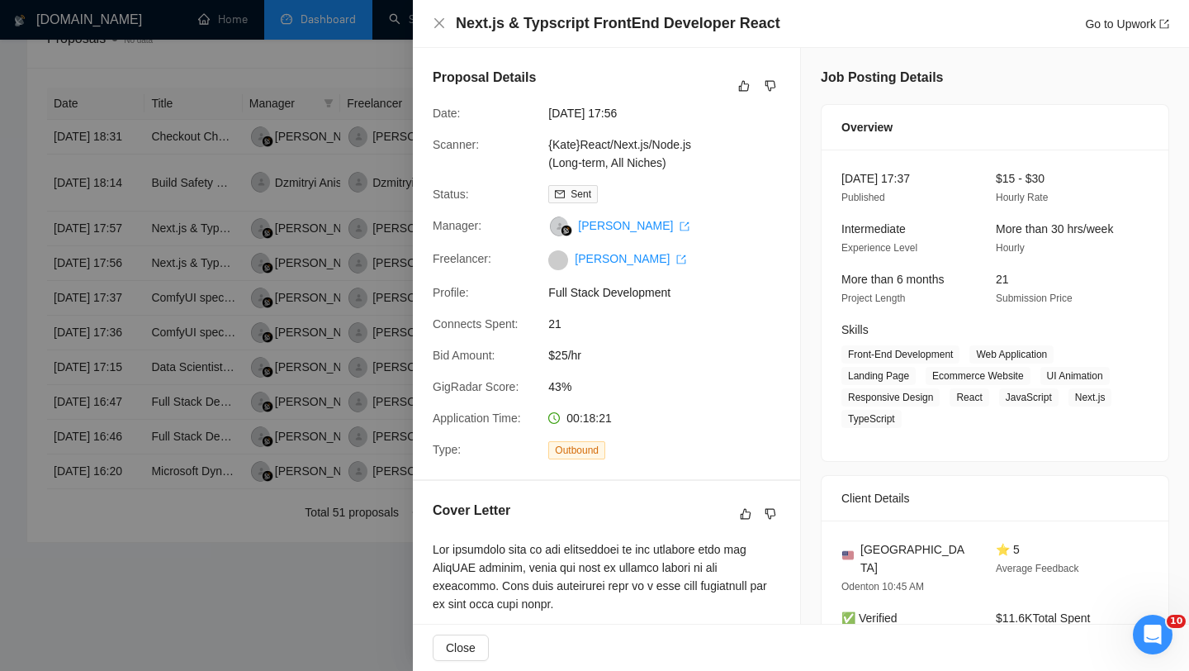
click at [353, 380] on div at bounding box center [594, 335] width 1189 height 671
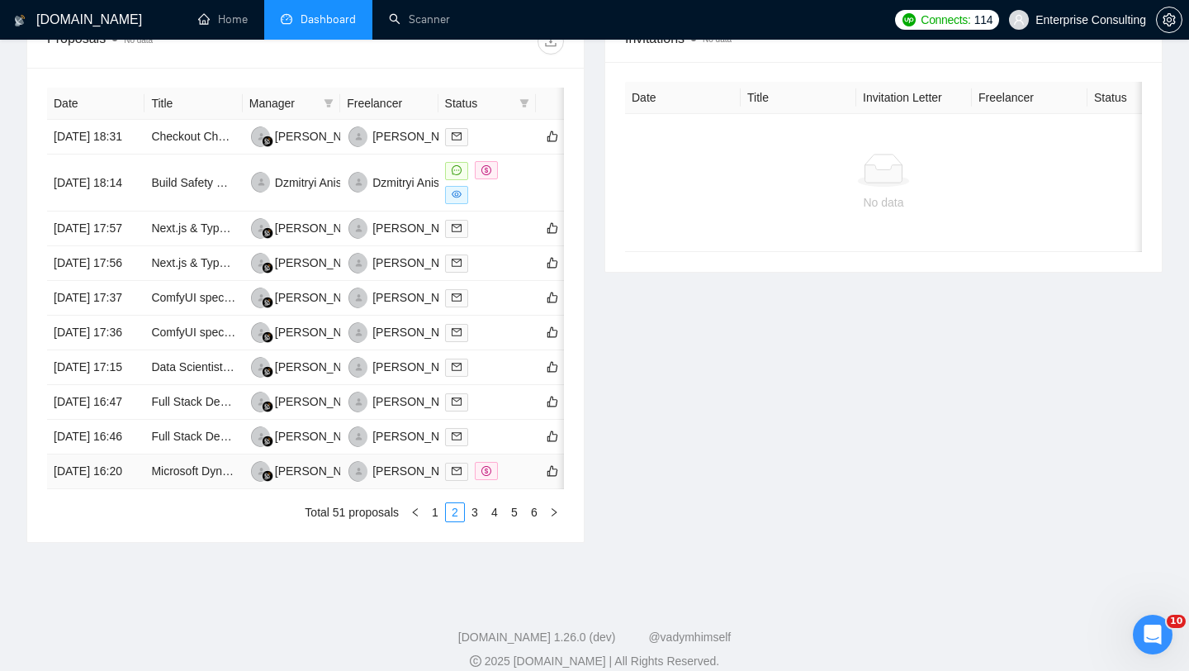
click at [501, 481] on div at bounding box center [487, 471] width 84 height 19
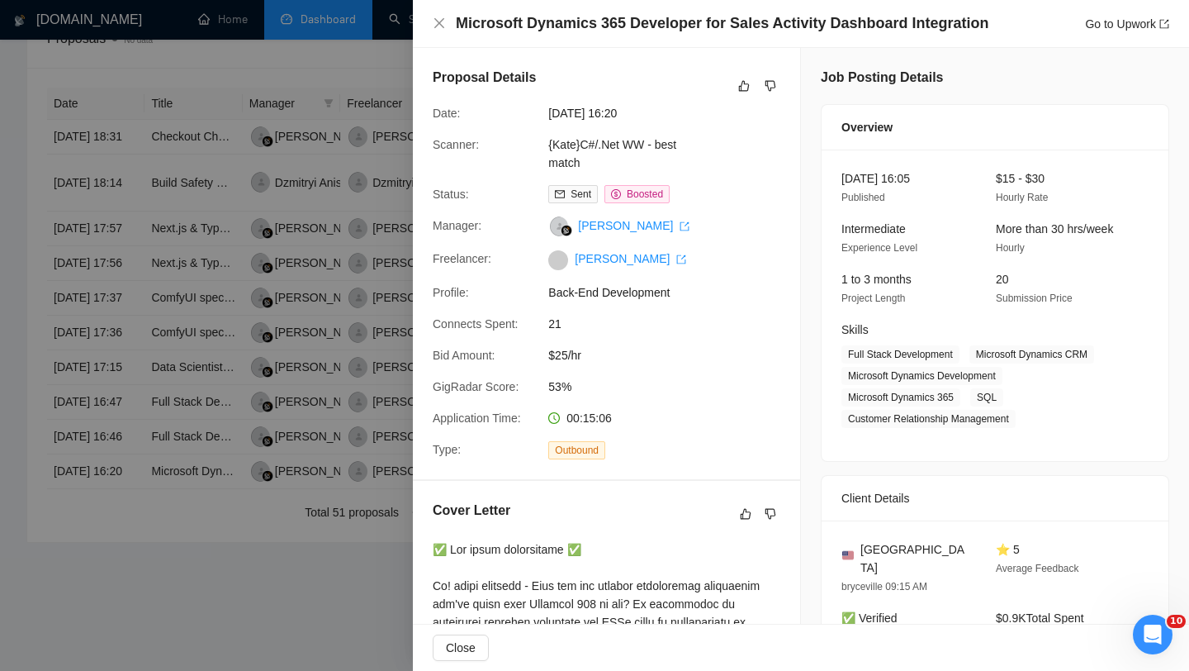
click at [350, 454] on div at bounding box center [594, 335] width 1189 height 671
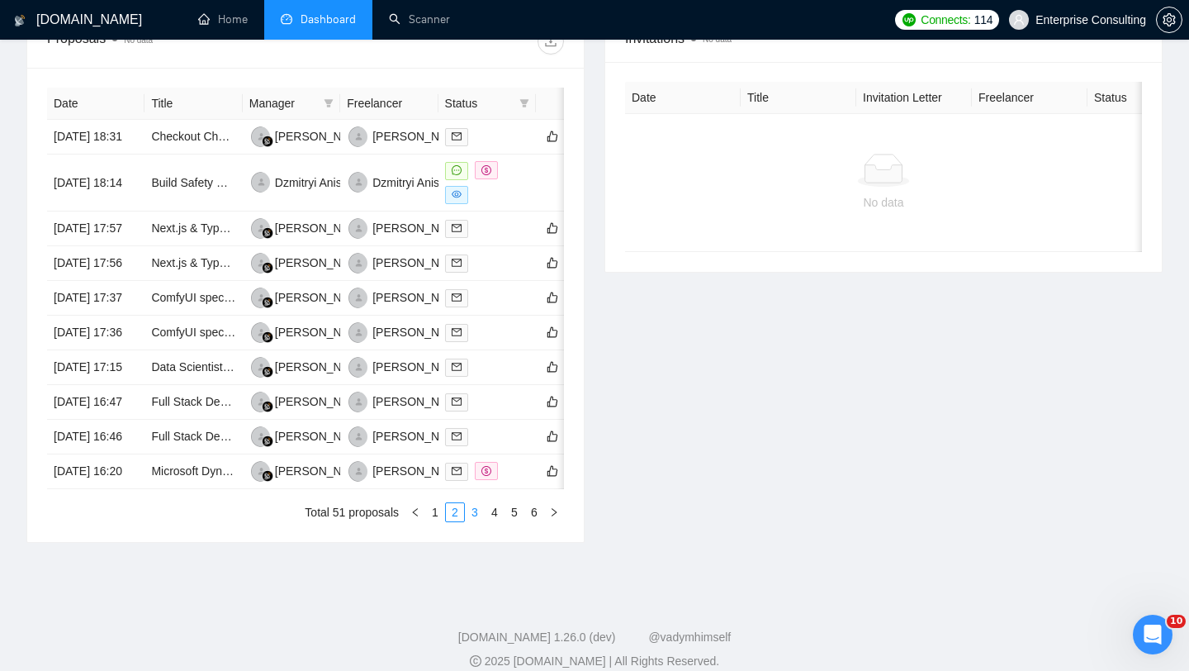
click at [479, 521] on link "3" at bounding box center [475, 512] width 18 height 18
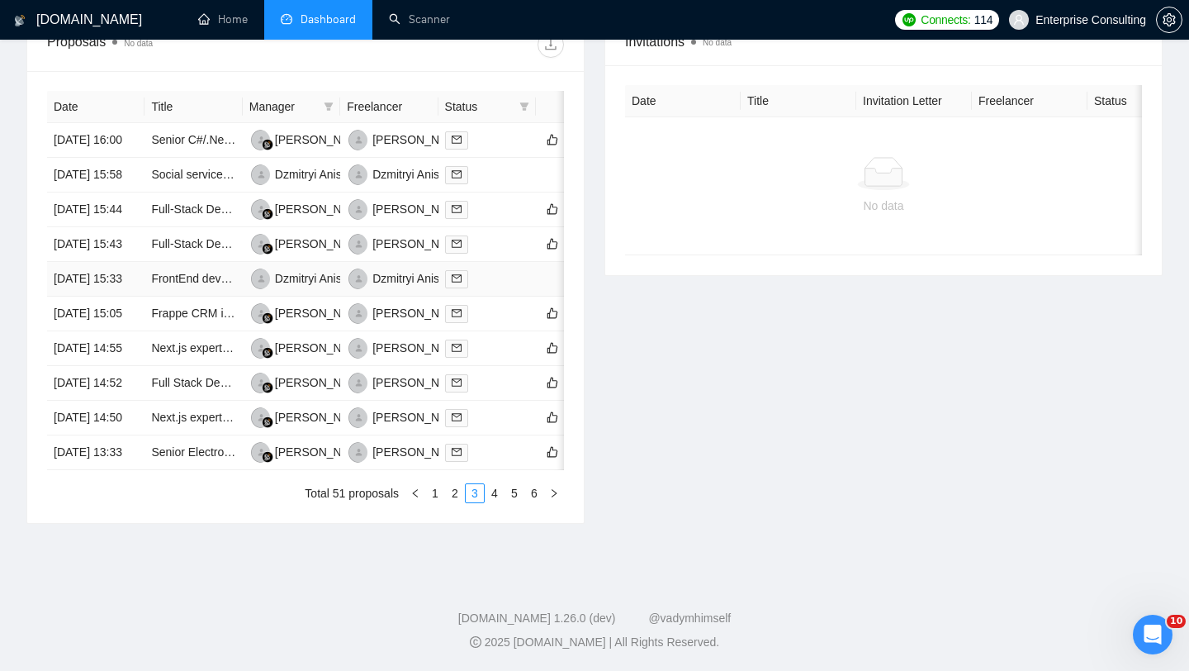
click at [509, 296] on td at bounding box center [486, 279] width 97 height 35
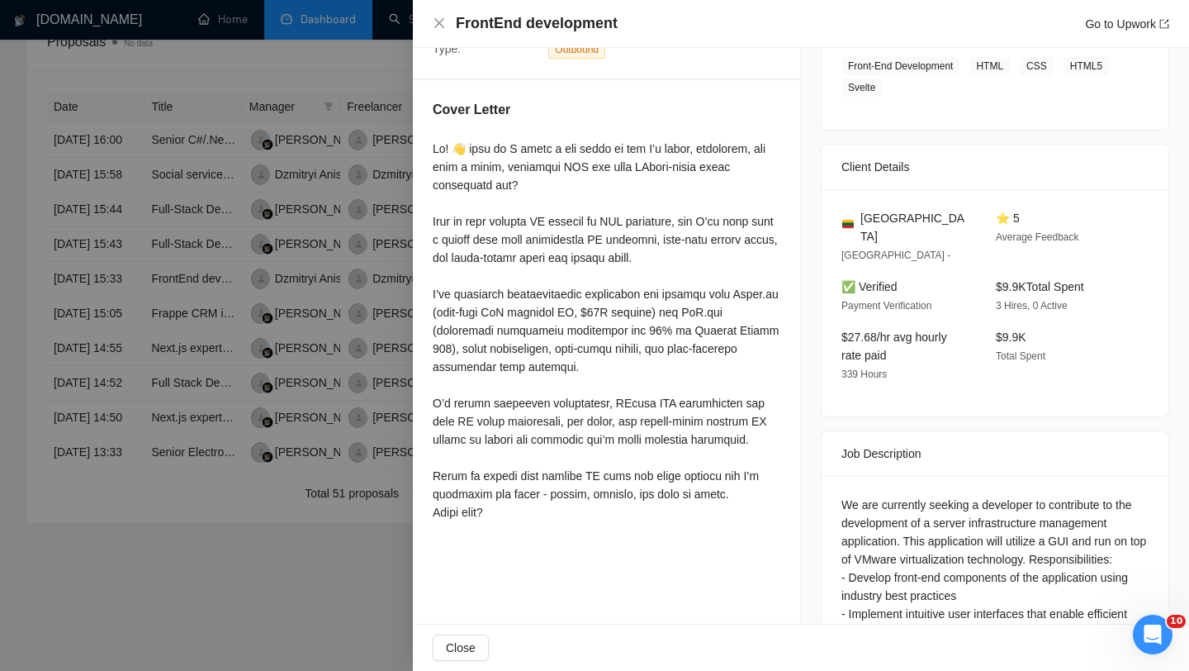
scroll to position [368, 0]
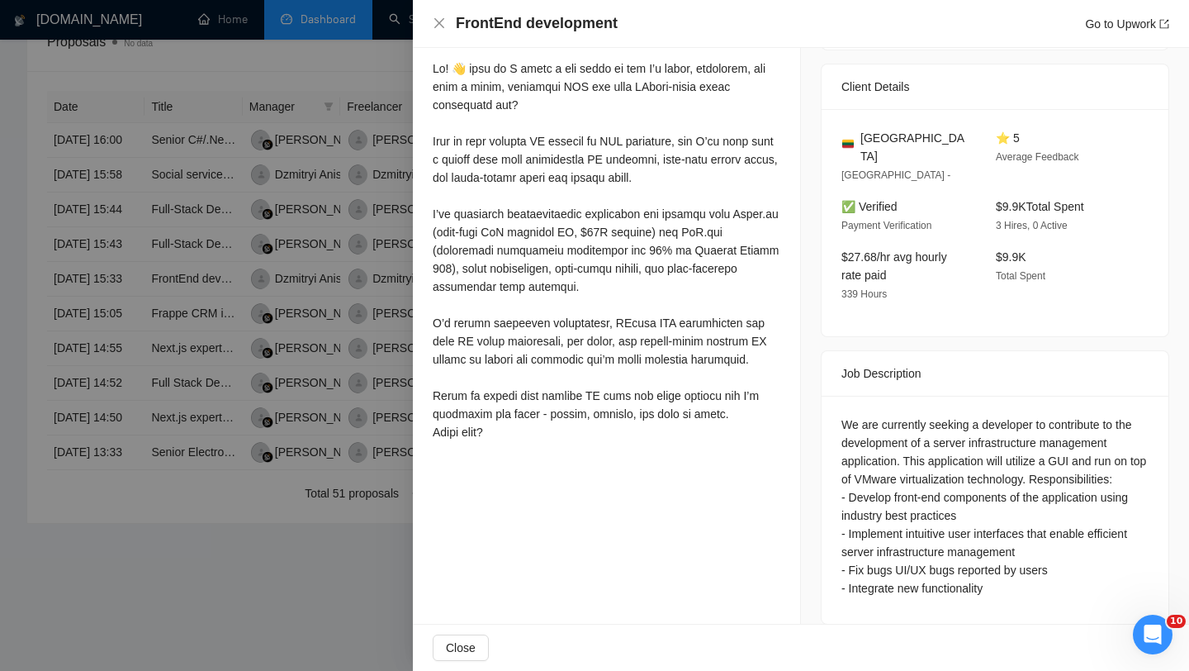
click at [300, 382] on div at bounding box center [594, 335] width 1189 height 671
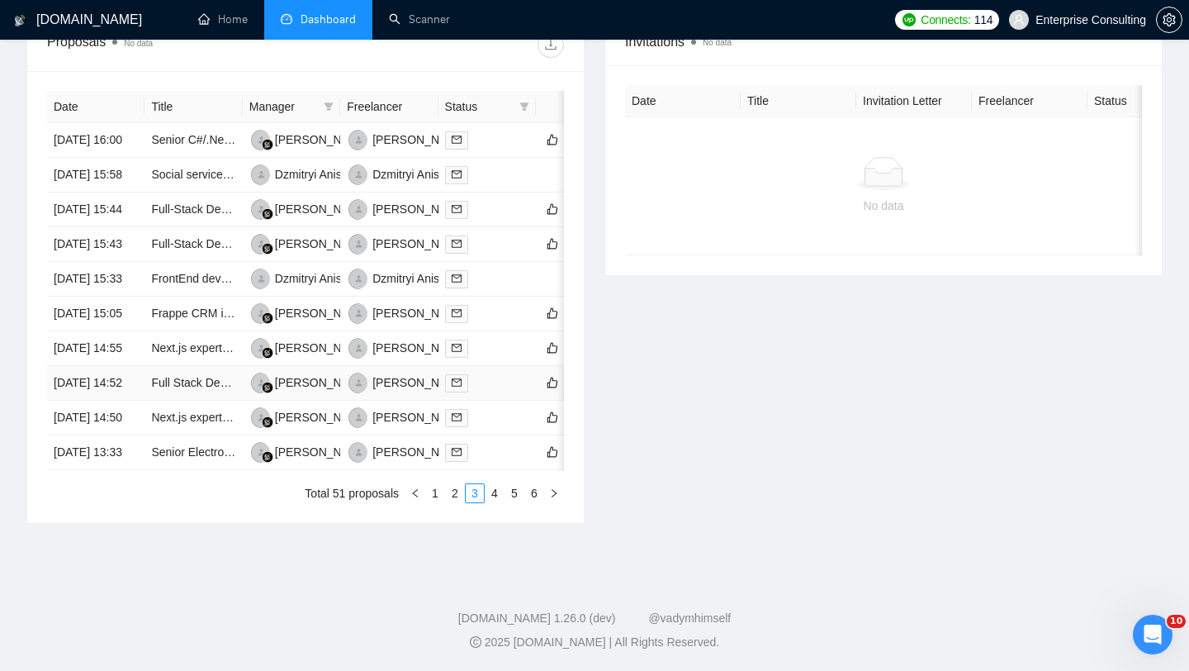
scroll to position [0, 0]
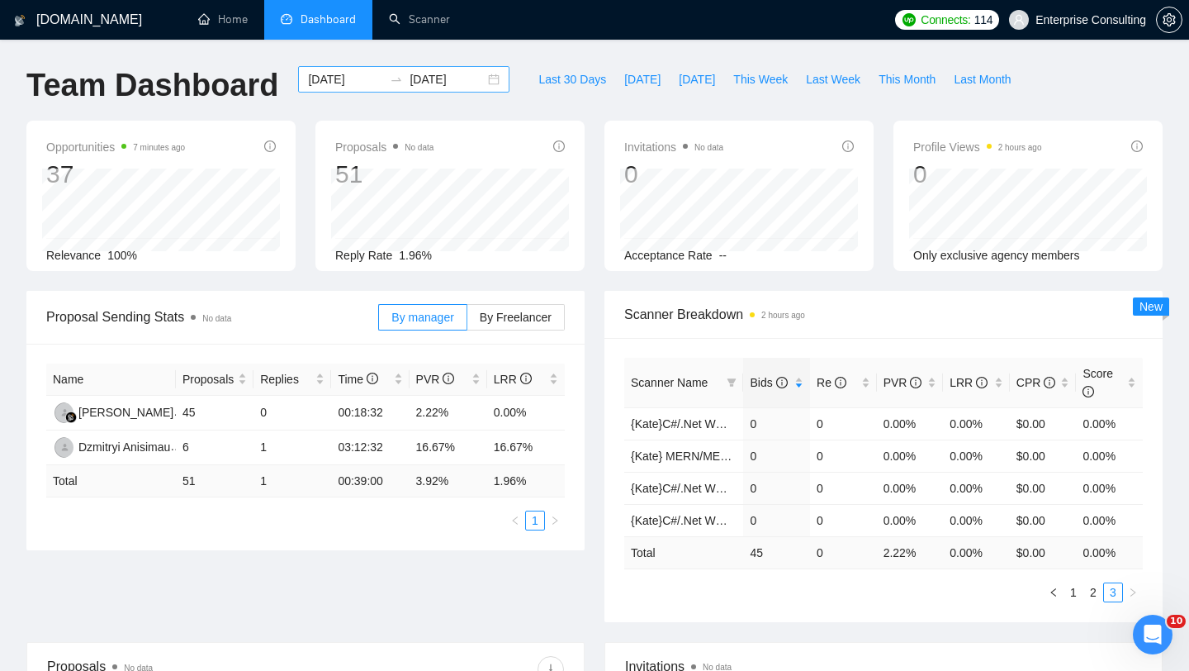
click at [348, 79] on input "2025-08-14" at bounding box center [345, 79] width 75 height 18
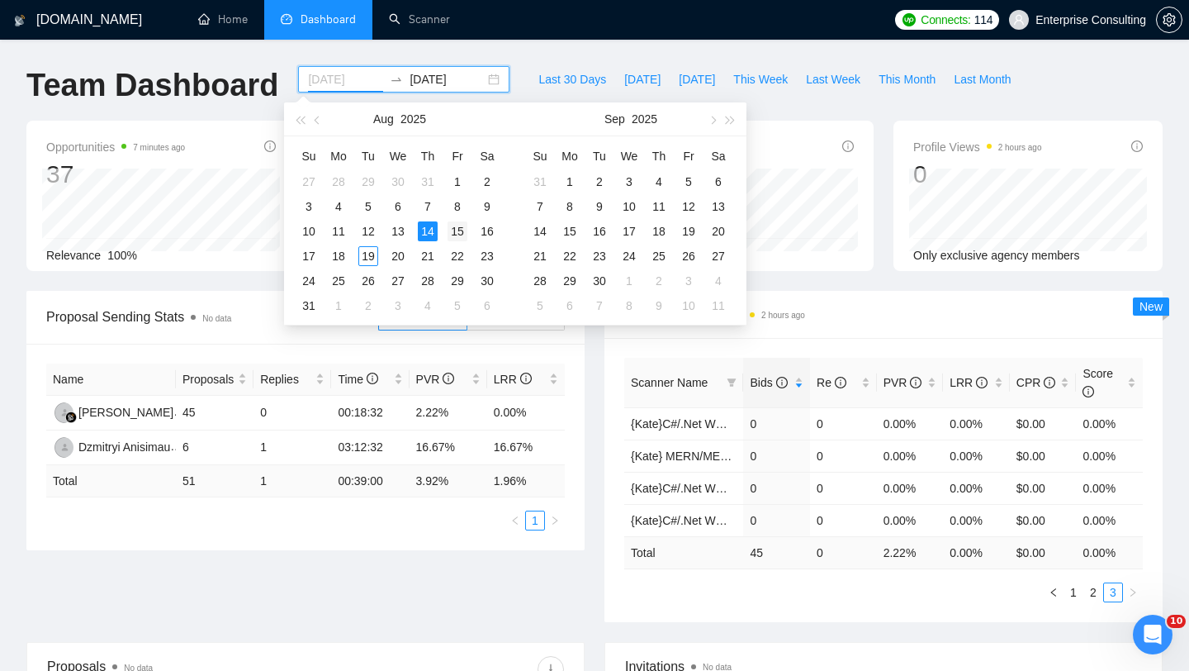
type input "2025-08-15"
click at [464, 228] on div "15" at bounding box center [458, 231] width 20 height 20
type input "2025-08-15"
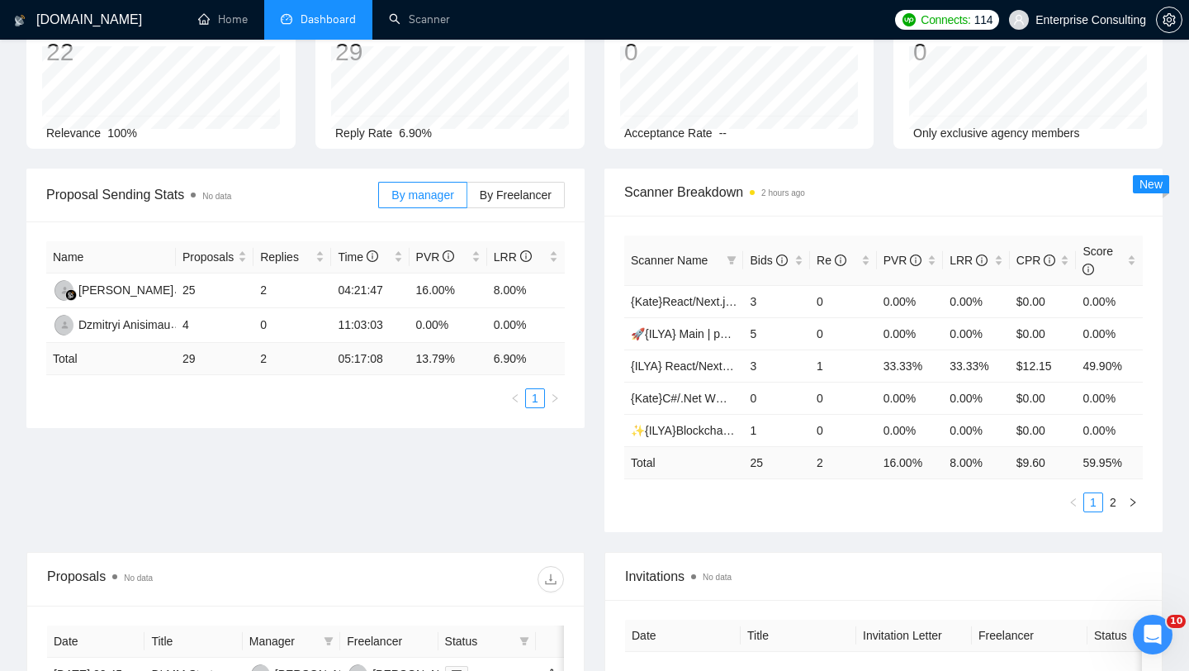
scroll to position [126, 0]
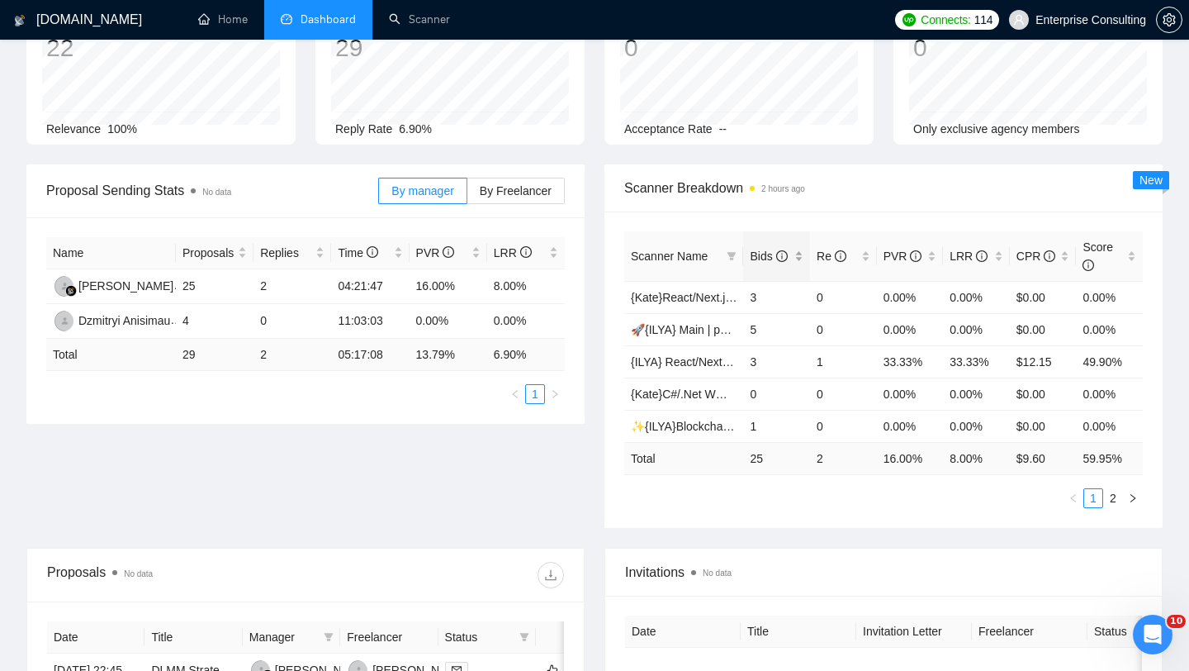
click at [761, 255] on span "Bids" at bounding box center [768, 255] width 37 height 13
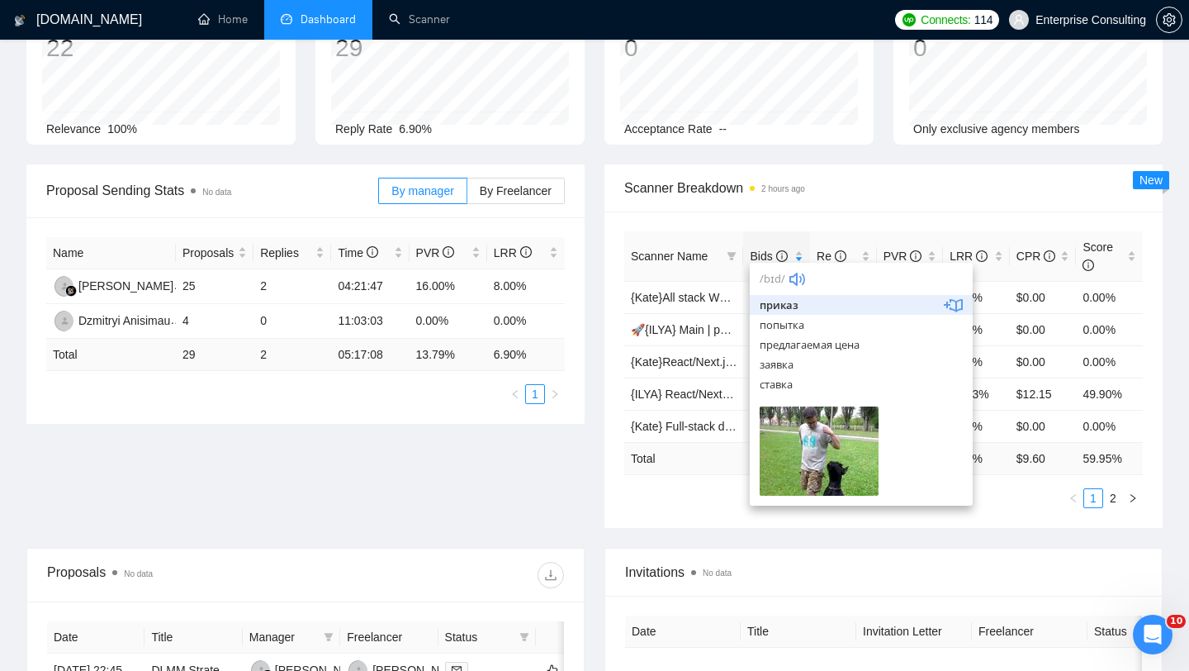
click at [590, 461] on div "Proposal Sending Stats No data By manager By Freelancer Name Proposals Replies …" at bounding box center [595, 355] width 1156 height 383
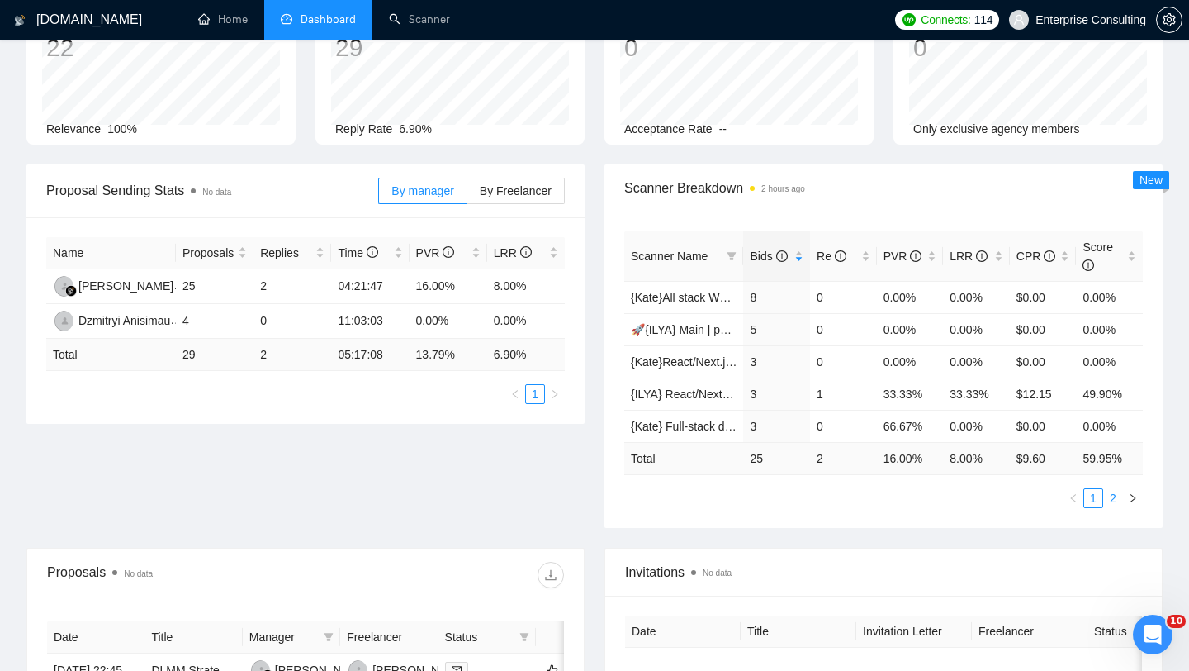
click at [1113, 501] on link "2" at bounding box center [1113, 498] width 18 height 18
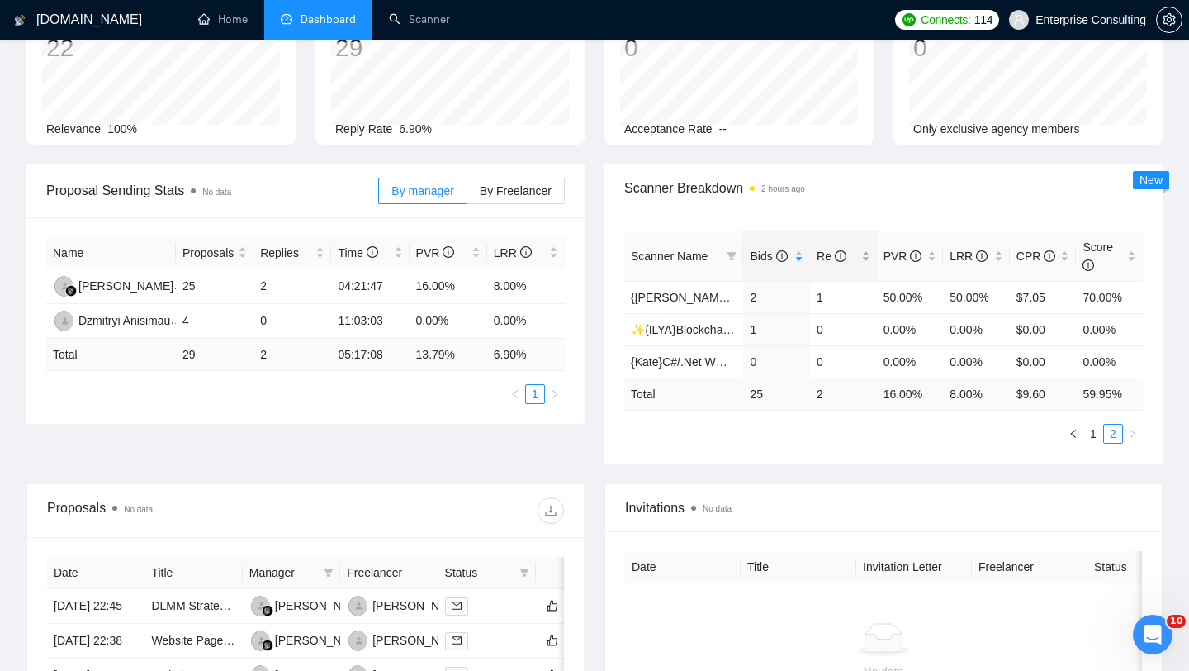
click at [833, 265] on div "Re" at bounding box center [844, 256] width 54 height 18
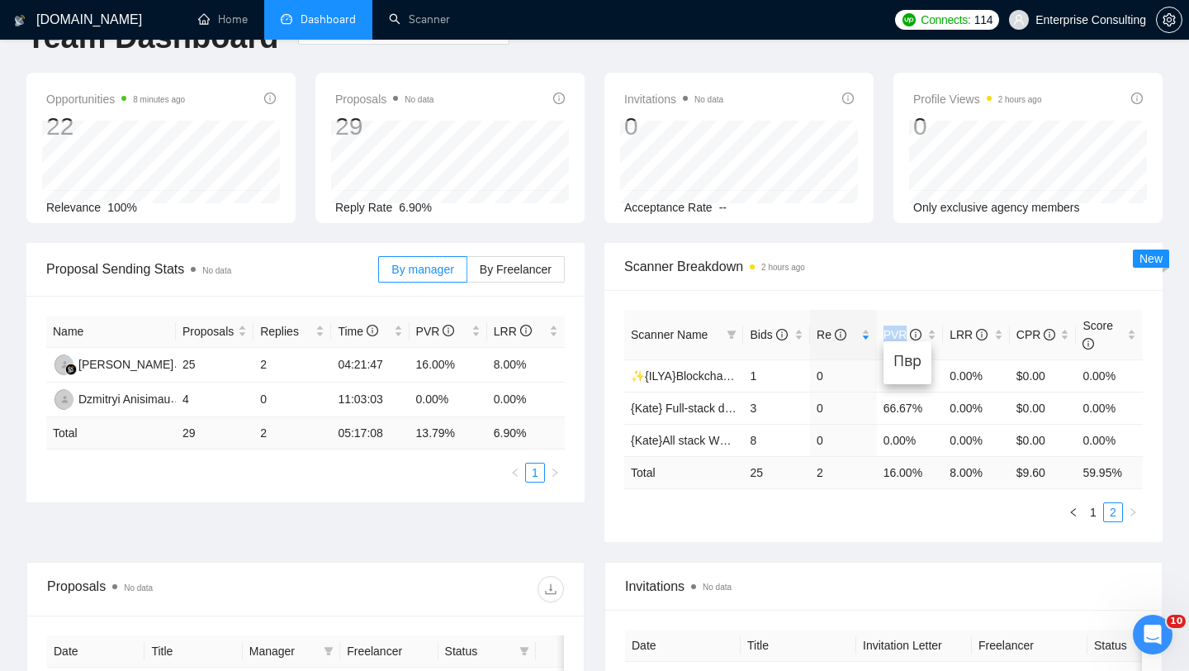
scroll to position [60, 0]
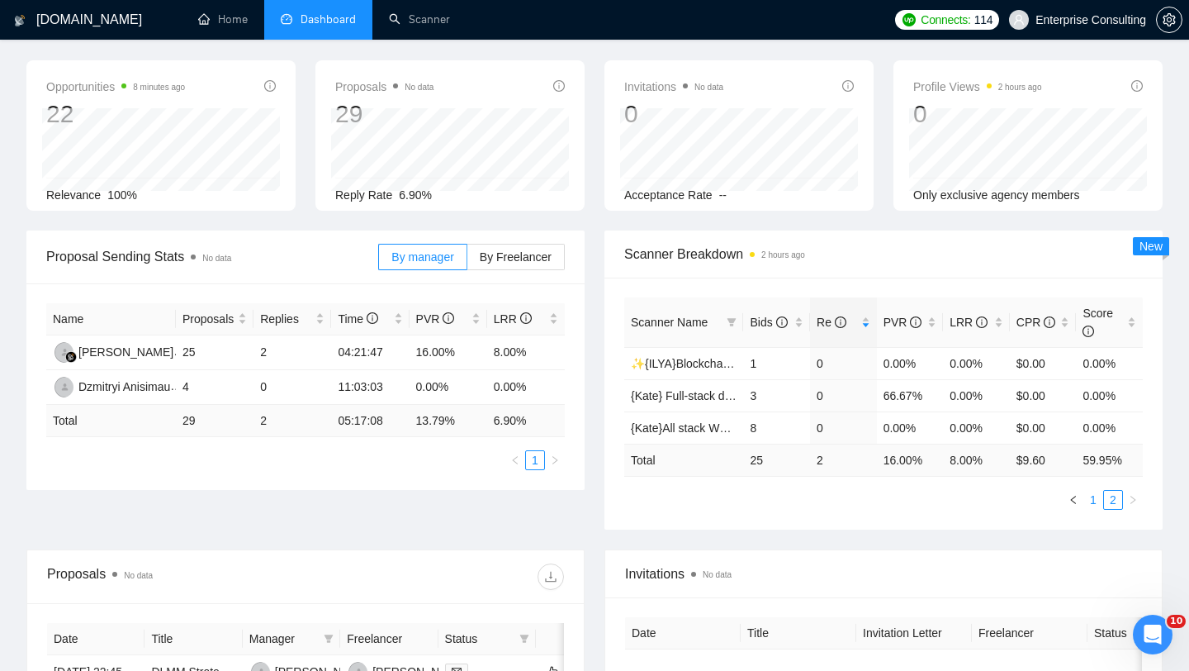
click at [1093, 500] on link "1" at bounding box center [1093, 500] width 18 height 18
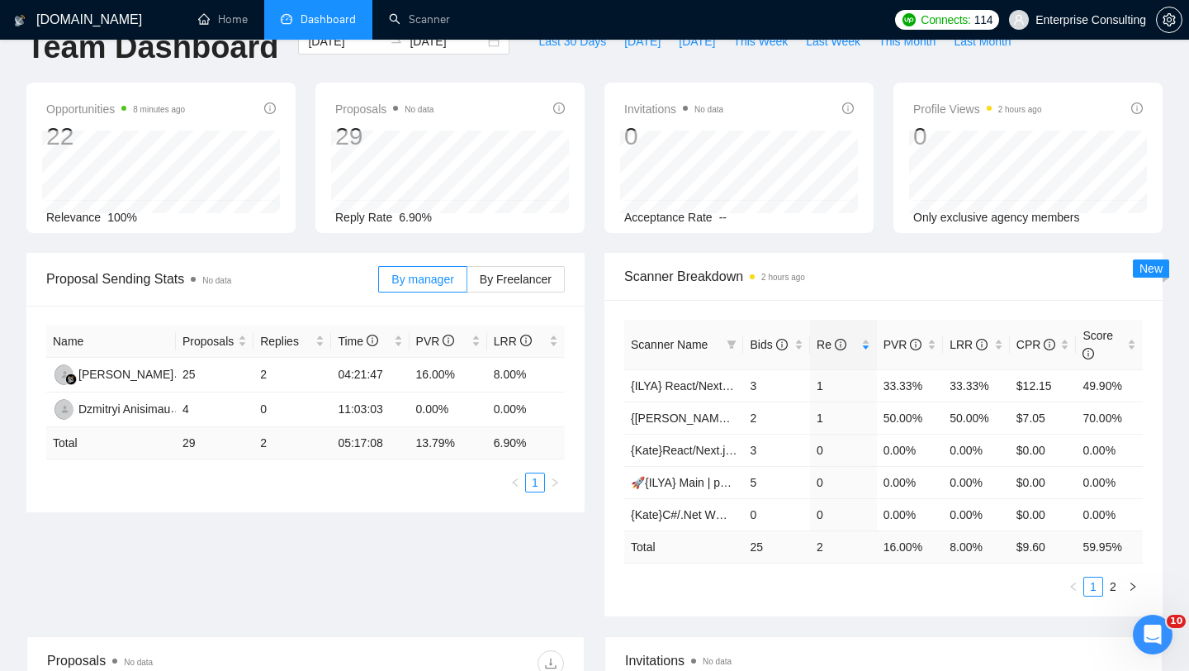
scroll to position [0, 0]
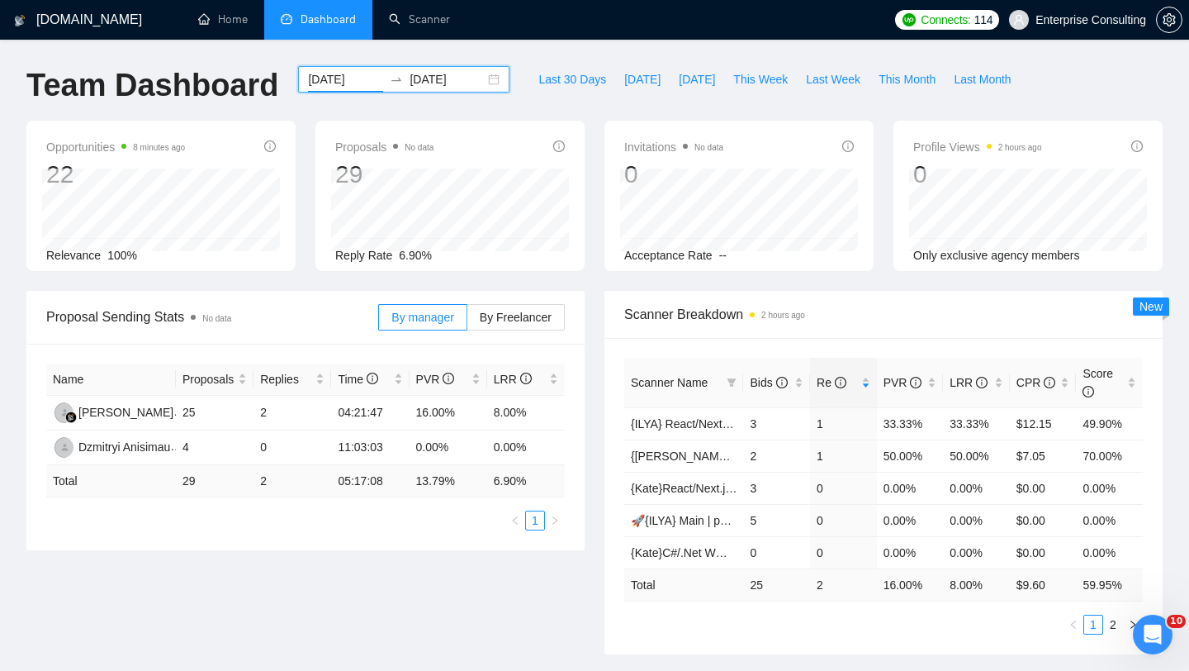
click at [344, 78] on input "2025-08-15" at bounding box center [345, 79] width 75 height 18
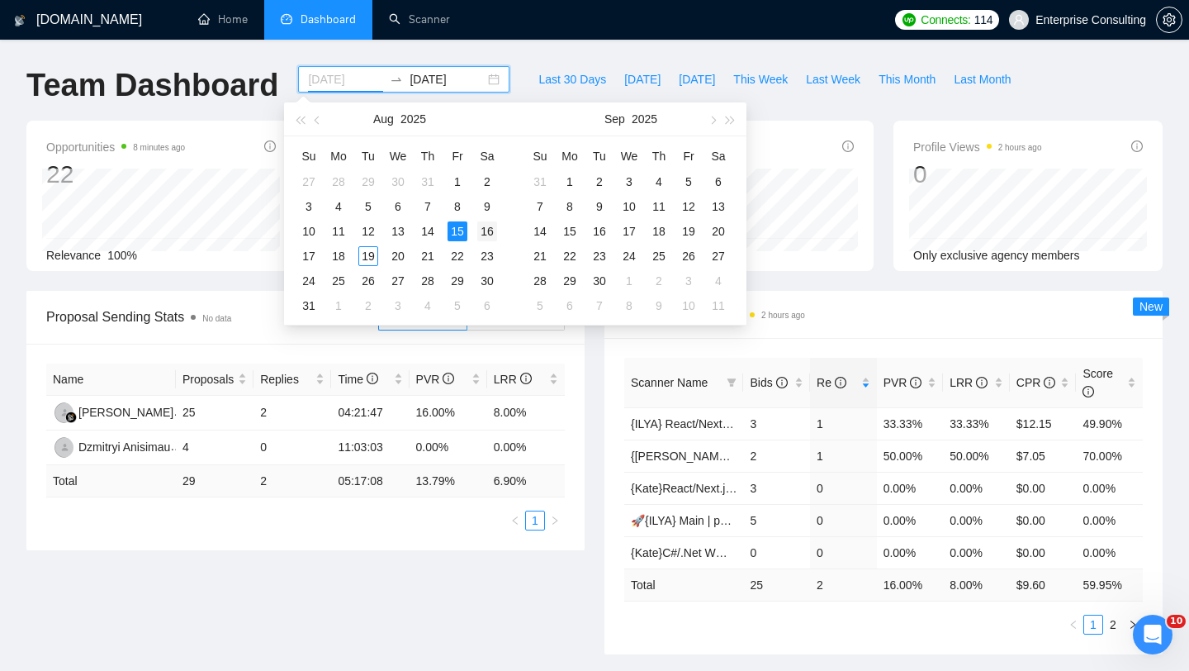
type input "2025-08-16"
click at [486, 232] on div "16" at bounding box center [487, 231] width 20 height 20
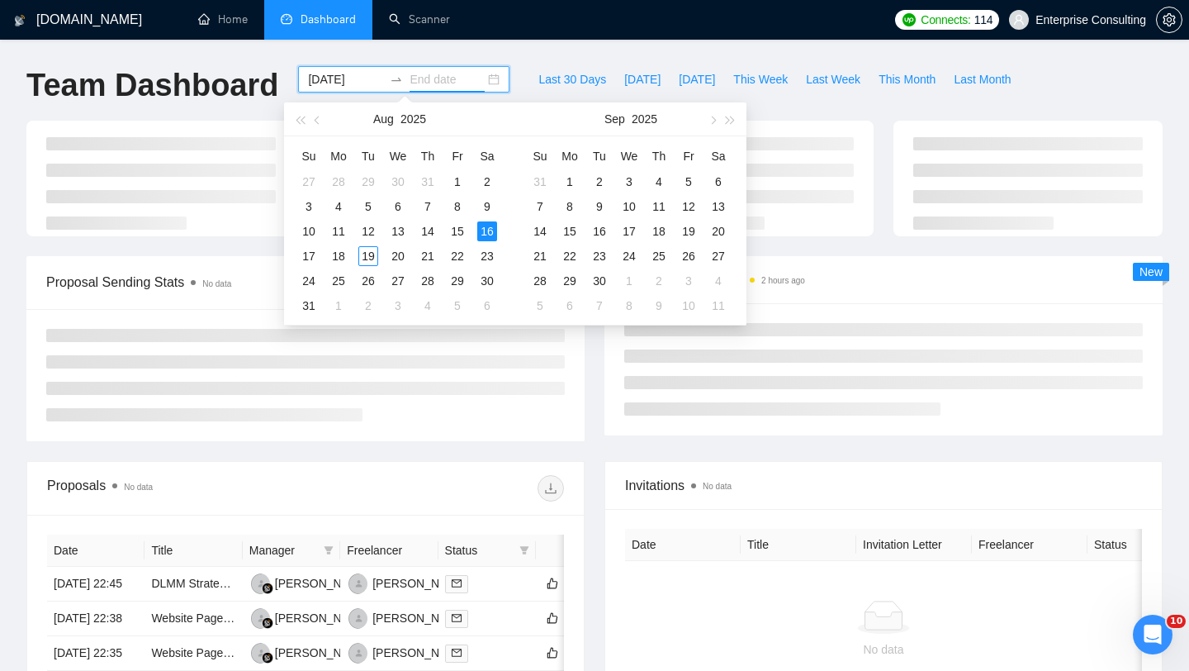
type input "2025-08-16"
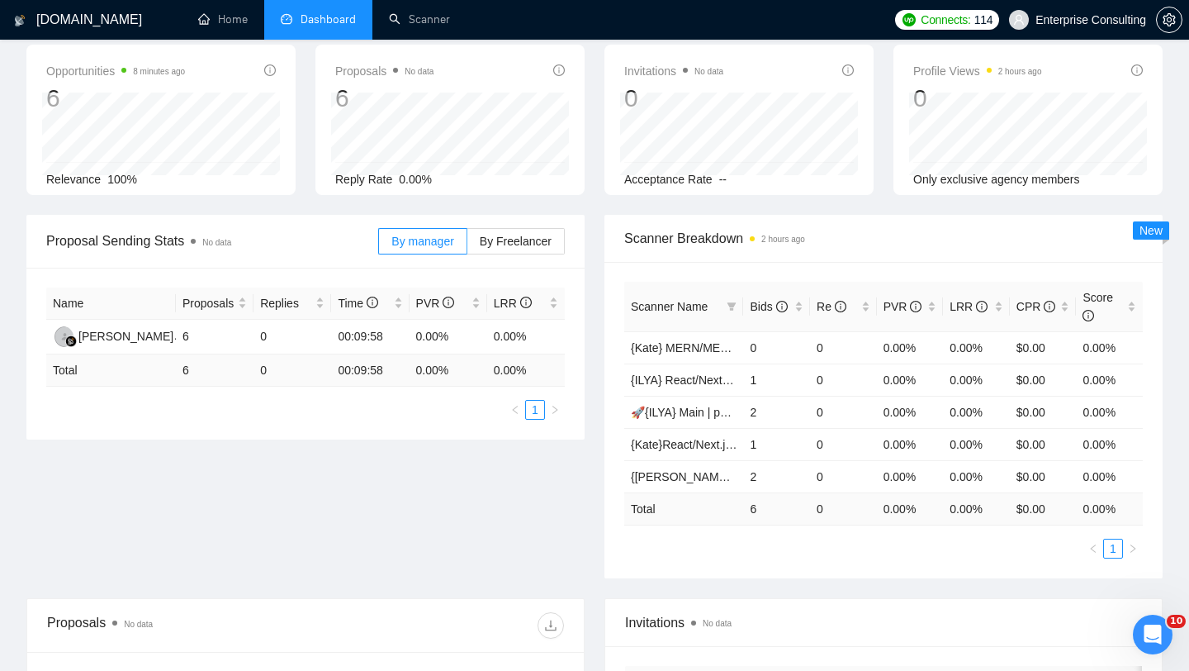
scroll to position [77, 0]
click at [773, 315] on div "Bids" at bounding box center [777, 305] width 54 height 18
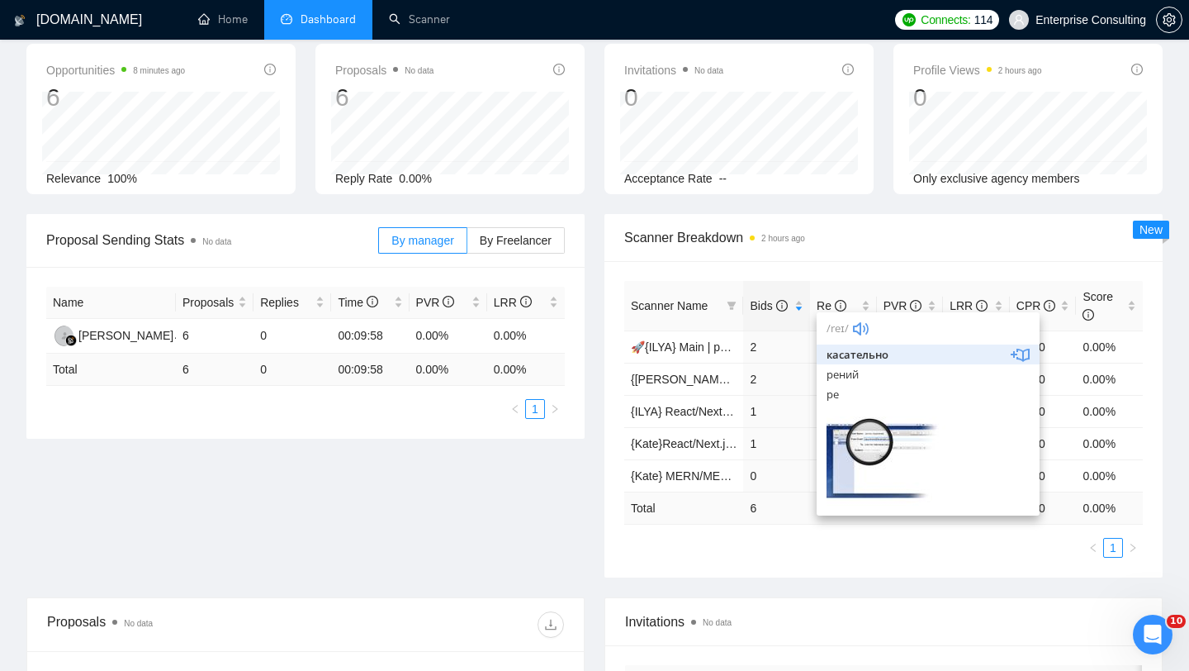
click at [529, 481] on div "Proposal Sending Stats No data By manager By Freelancer Name Proposals Replies …" at bounding box center [595, 405] width 1156 height 383
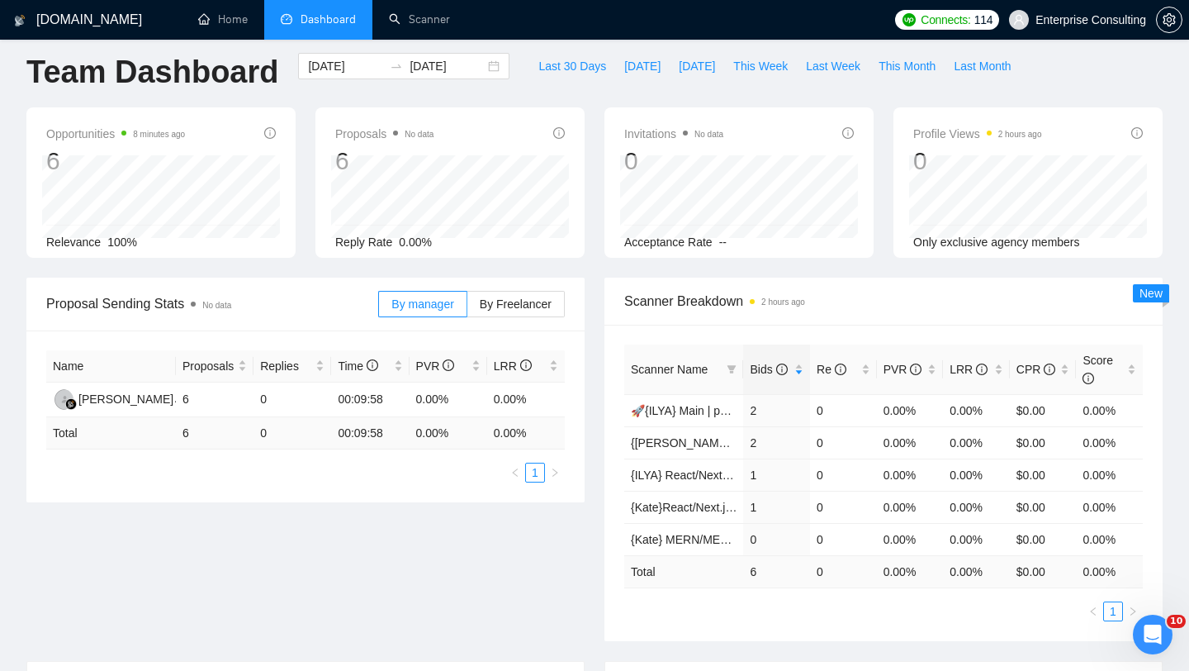
scroll to position [0, 0]
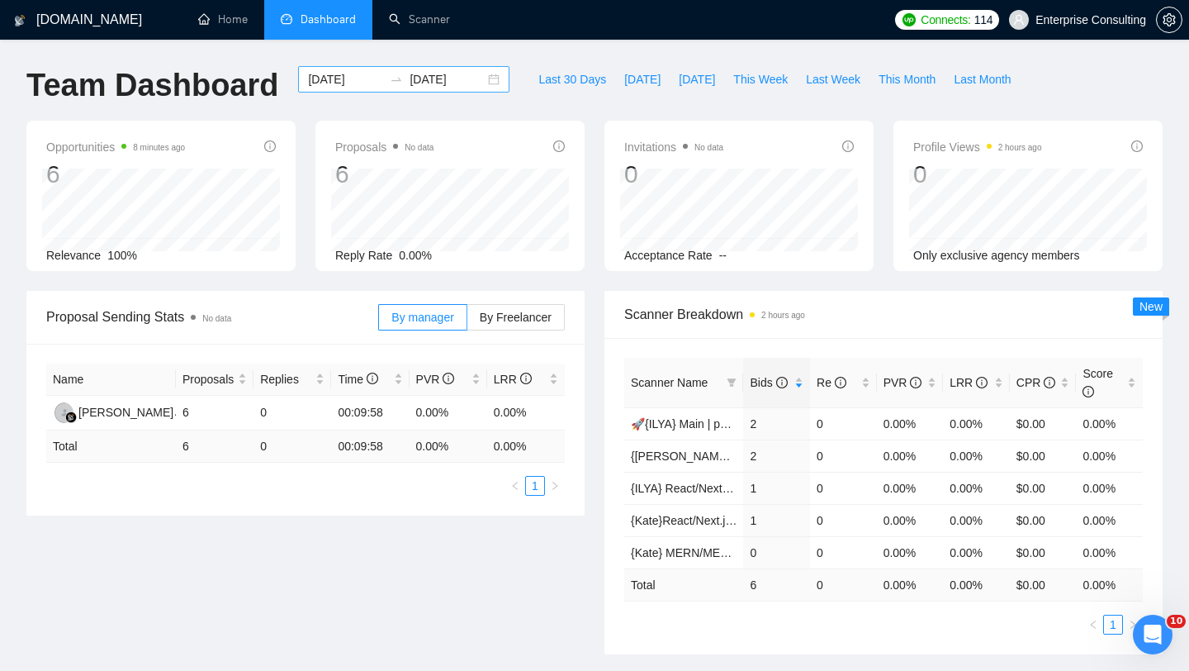
click at [340, 79] on input "2025-08-16" at bounding box center [345, 79] width 75 height 18
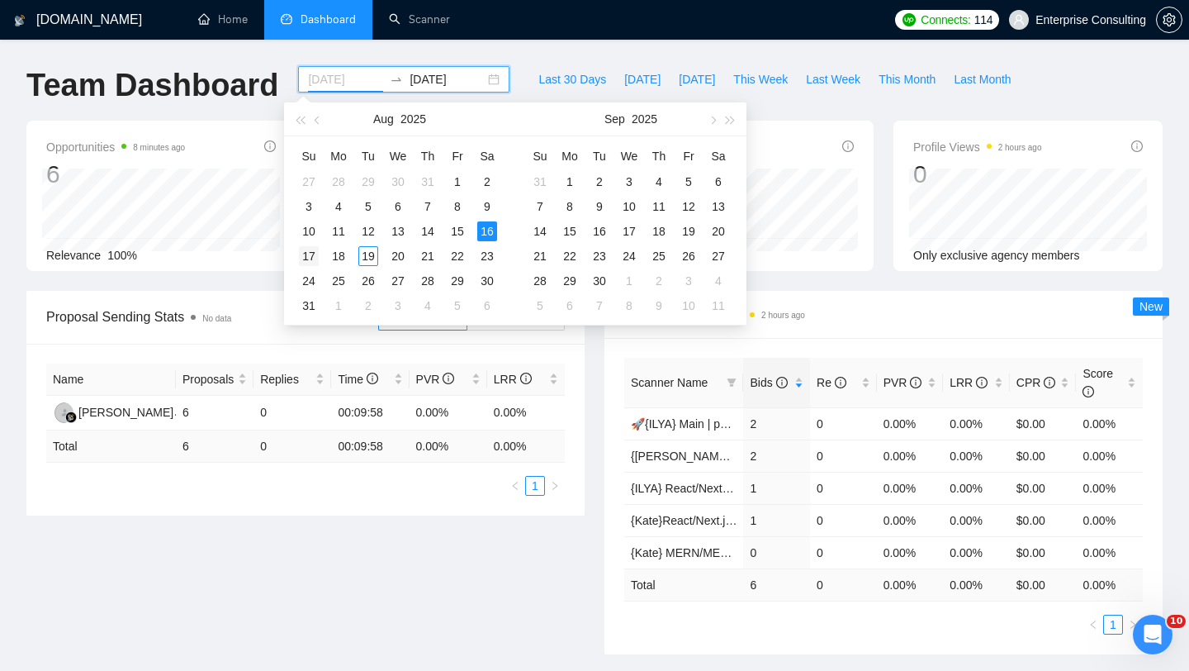
type input "2025-08-17"
click at [312, 256] on div "17" at bounding box center [309, 256] width 20 height 20
type input "2025-08-17"
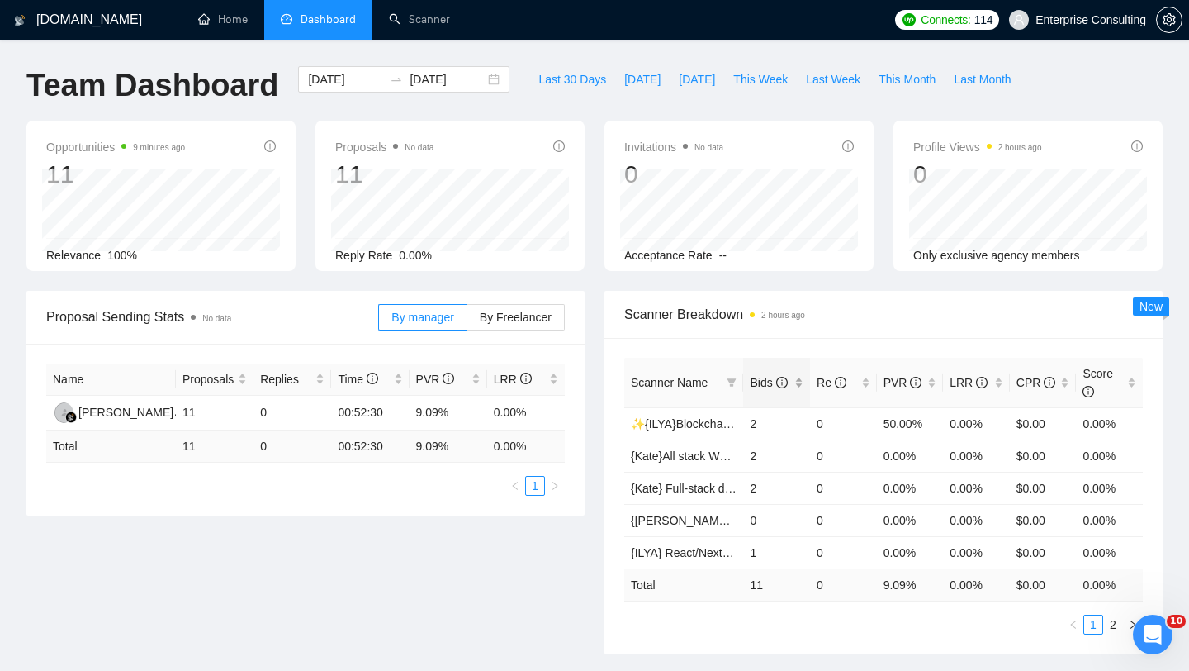
click at [774, 380] on span "Bids" at bounding box center [768, 382] width 37 height 13
click at [769, 380] on span "Bids" at bounding box center [768, 382] width 37 height 13
click at [766, 379] on span "Bids" at bounding box center [768, 382] width 37 height 13
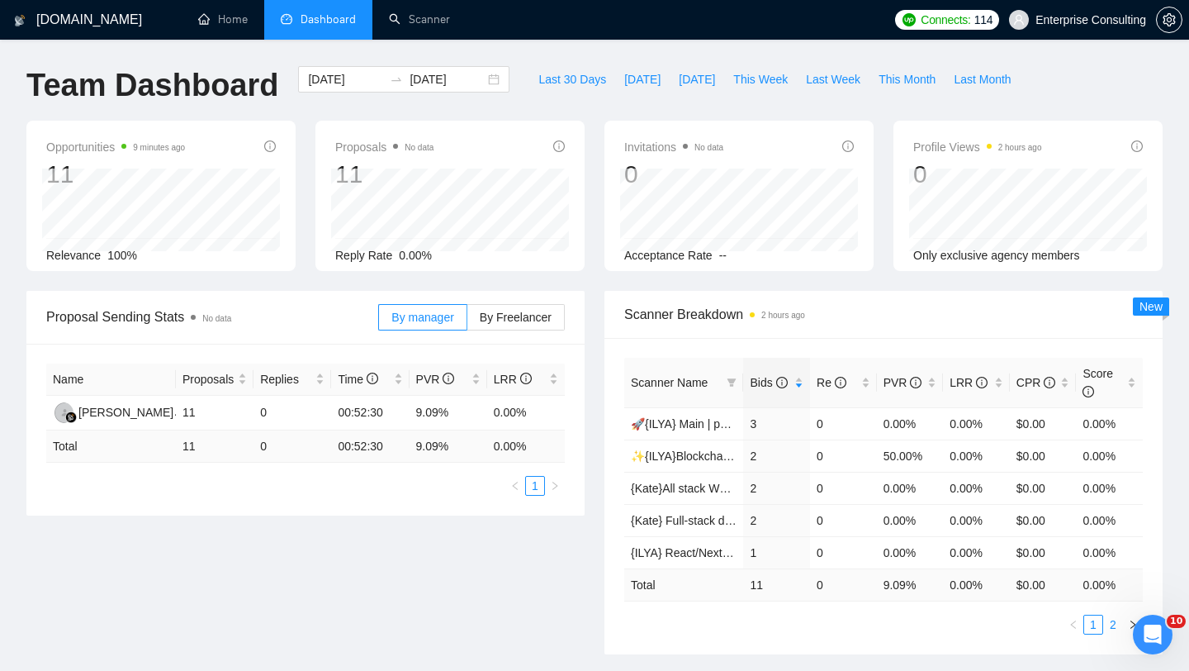
click at [1117, 623] on link "2" at bounding box center [1113, 624] width 18 height 18
